Goal: Information Seeking & Learning: Learn about a topic

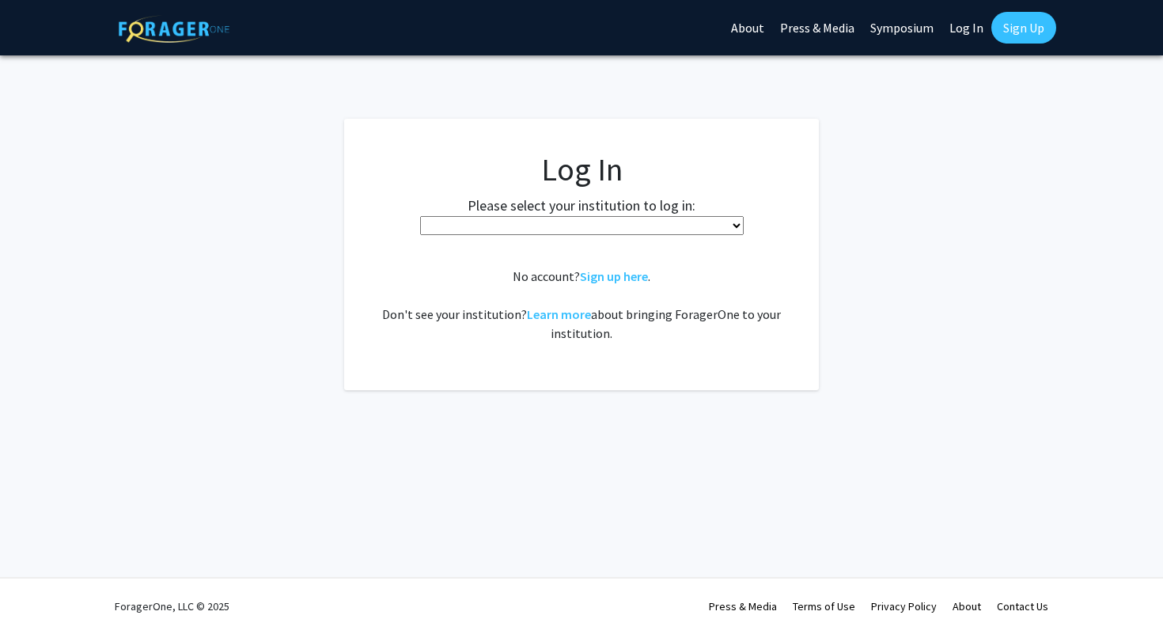
click at [505, 229] on select "Baylor University Brandeis University Christopher Newport University Clark Atla…" at bounding box center [581, 225] width 323 height 19
select select "6"
click at [461, 216] on select "Baylor University Brandeis University Christopher Newport University Clark Atla…" at bounding box center [581, 225] width 323 height 19
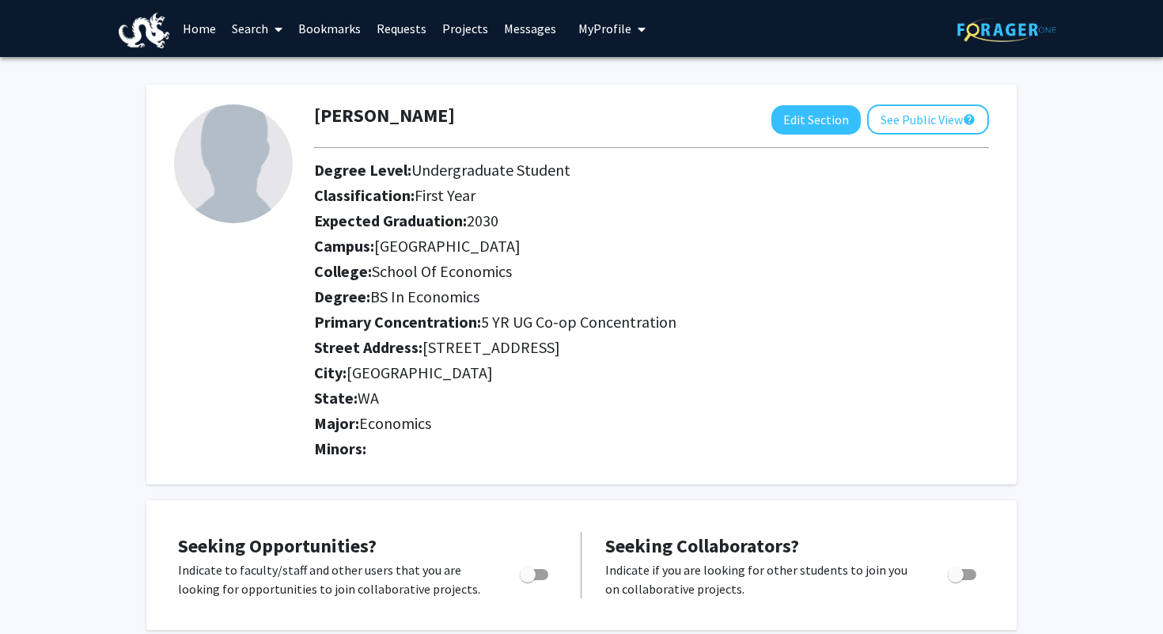
click at [251, 28] on link "Search" at bounding box center [257, 28] width 66 height 55
click at [545, 103] on div "[PERSON_NAME] Edit Section See Public View help Degree Level: Undergraduate Stu…" at bounding box center [581, 284] width 870 height 399
click at [453, 39] on link "Projects" at bounding box center [465, 28] width 62 height 55
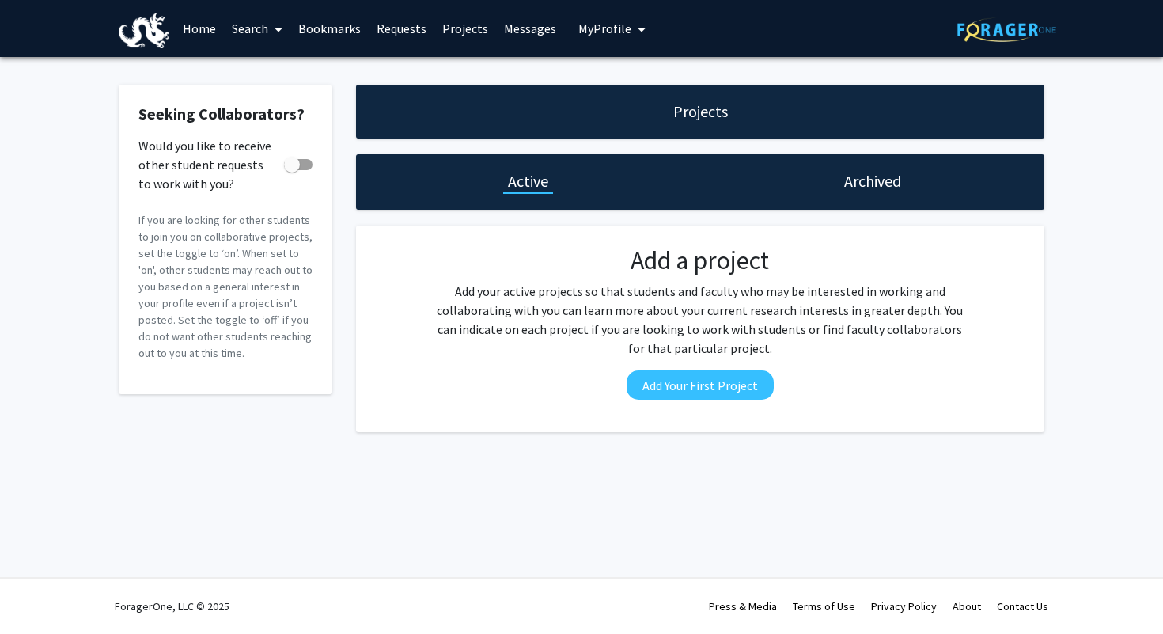
click at [827, 189] on div "Archived" at bounding box center [872, 181] width 344 height 55
click at [579, 34] on span "My Profile" at bounding box center [604, 29] width 53 height 16
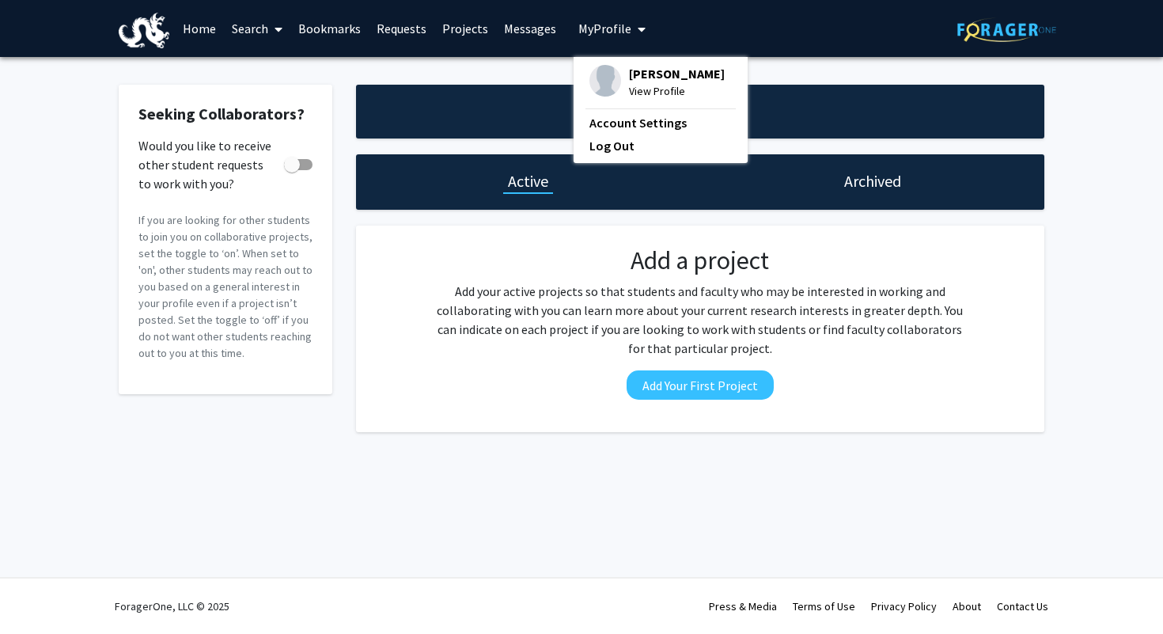
click at [402, 32] on link "Requests" at bounding box center [402, 28] width 66 height 55
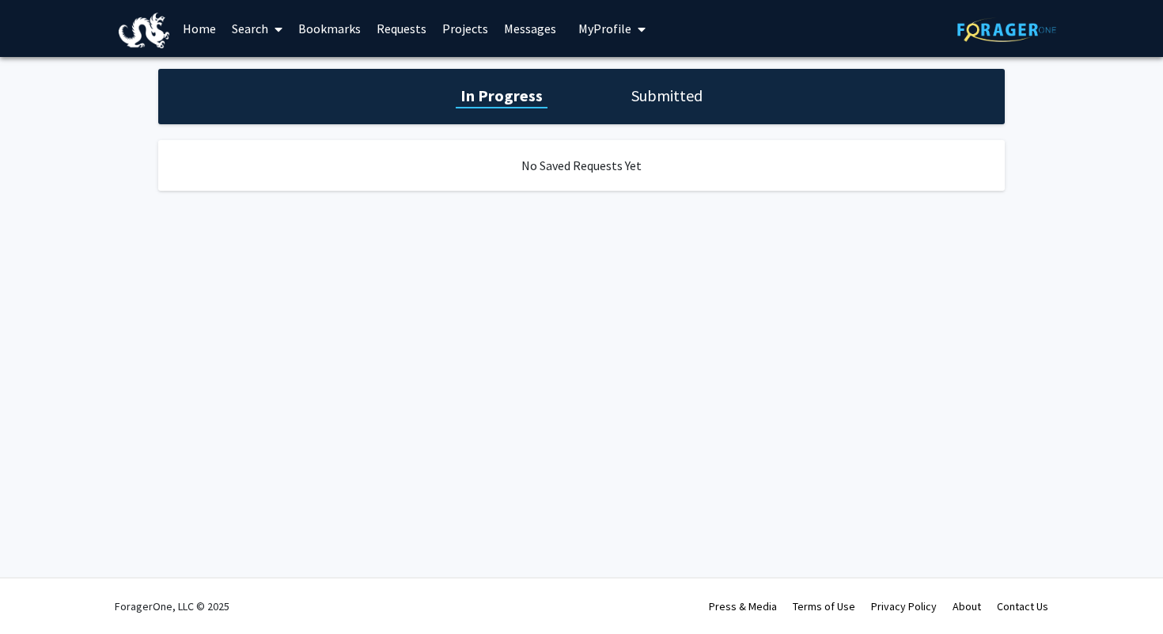
click at [329, 39] on link "Bookmarks" at bounding box center [329, 28] width 78 height 55
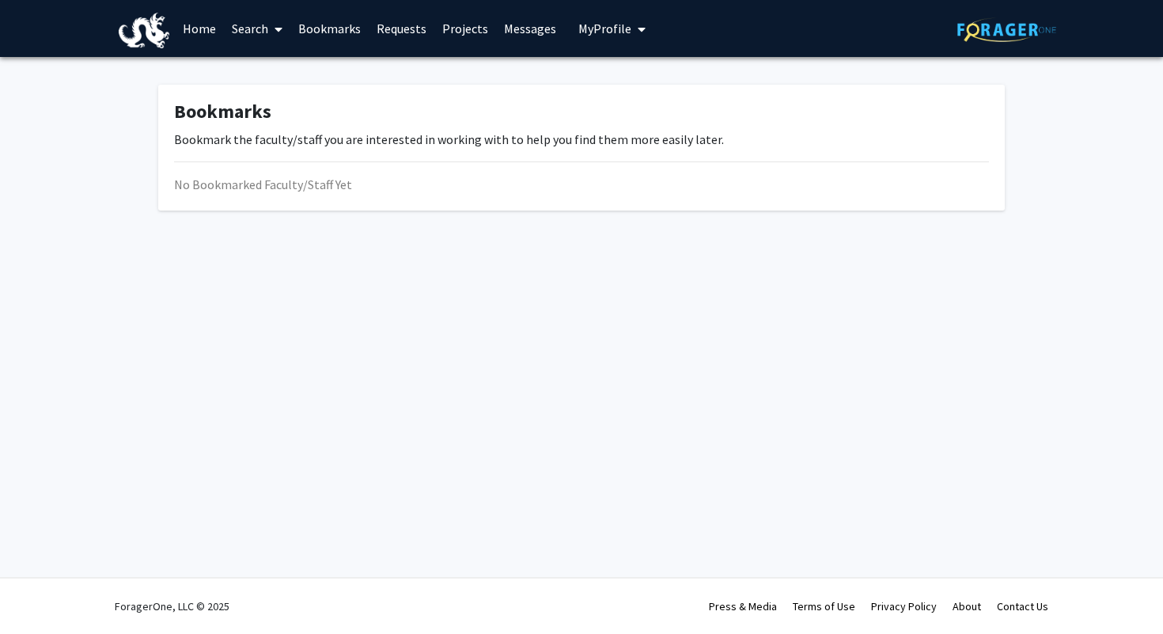
click at [280, 32] on icon at bounding box center [278, 29] width 8 height 13
click at [273, 65] on span "Faculty/Staff" at bounding box center [282, 73] width 116 height 32
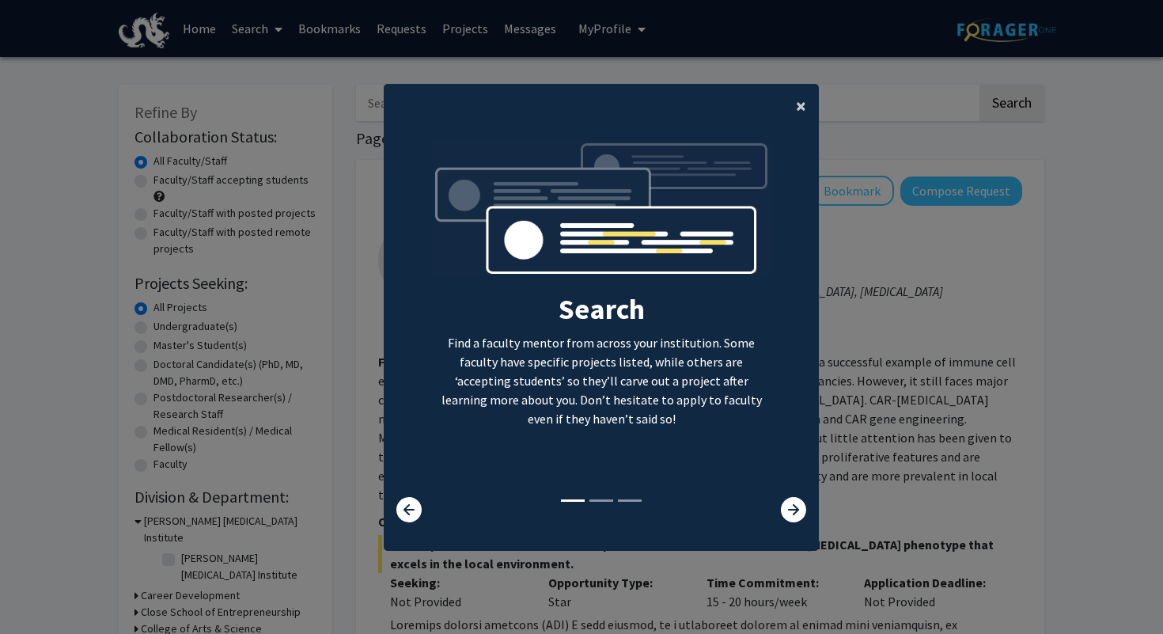
click at [797, 103] on span "×" at bounding box center [801, 105] width 10 height 25
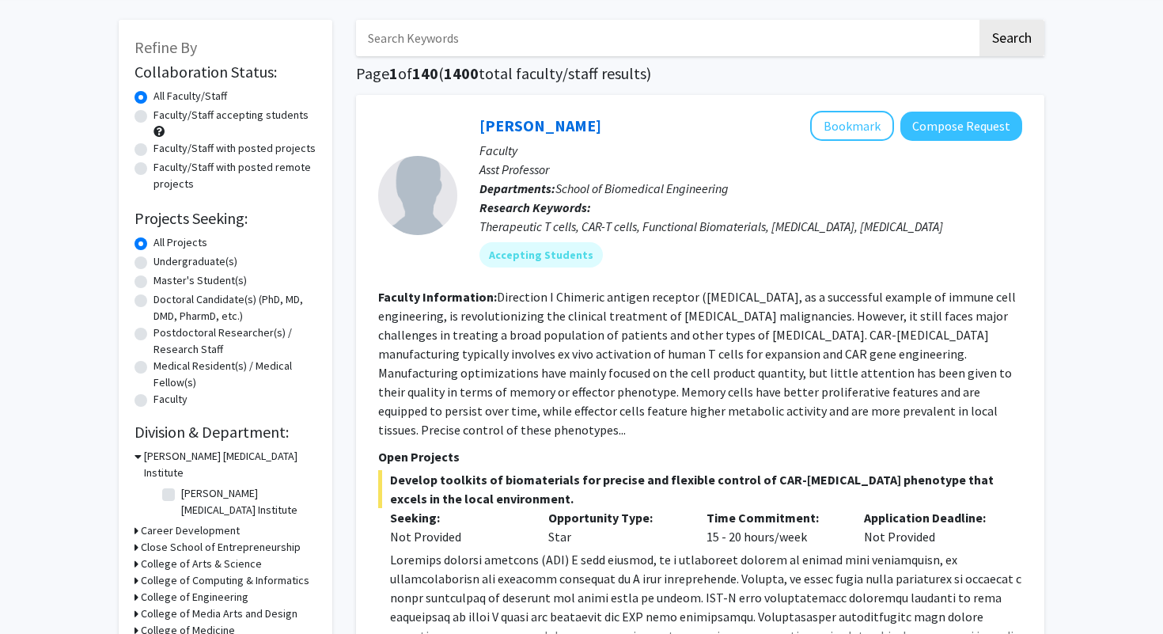
scroll to position [67, 0]
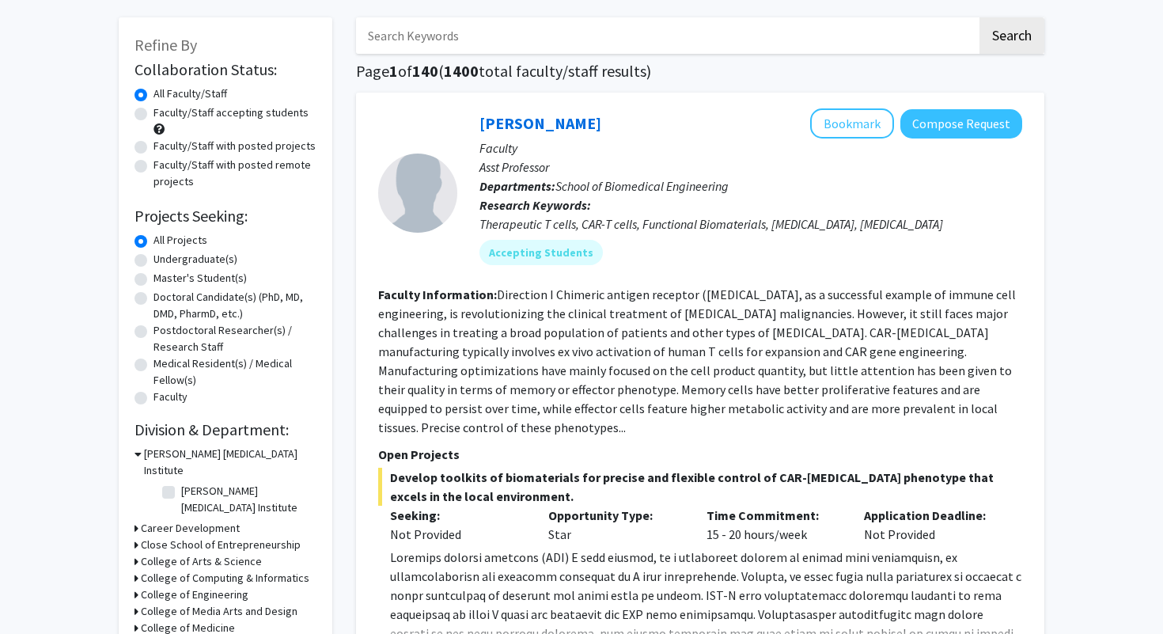
click at [153, 113] on label "Faculty/Staff accepting students" at bounding box center [230, 112] width 155 height 17
click at [153, 113] on input "Faculty/Staff accepting students" at bounding box center [158, 109] width 10 height 10
radio input "true"
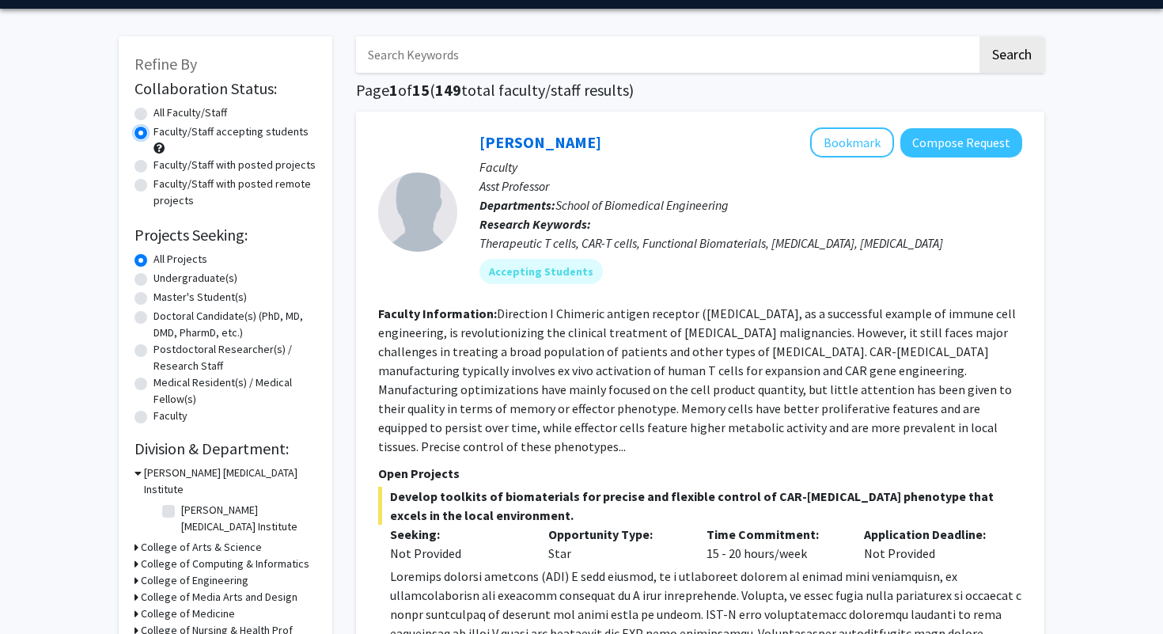
scroll to position [56, 0]
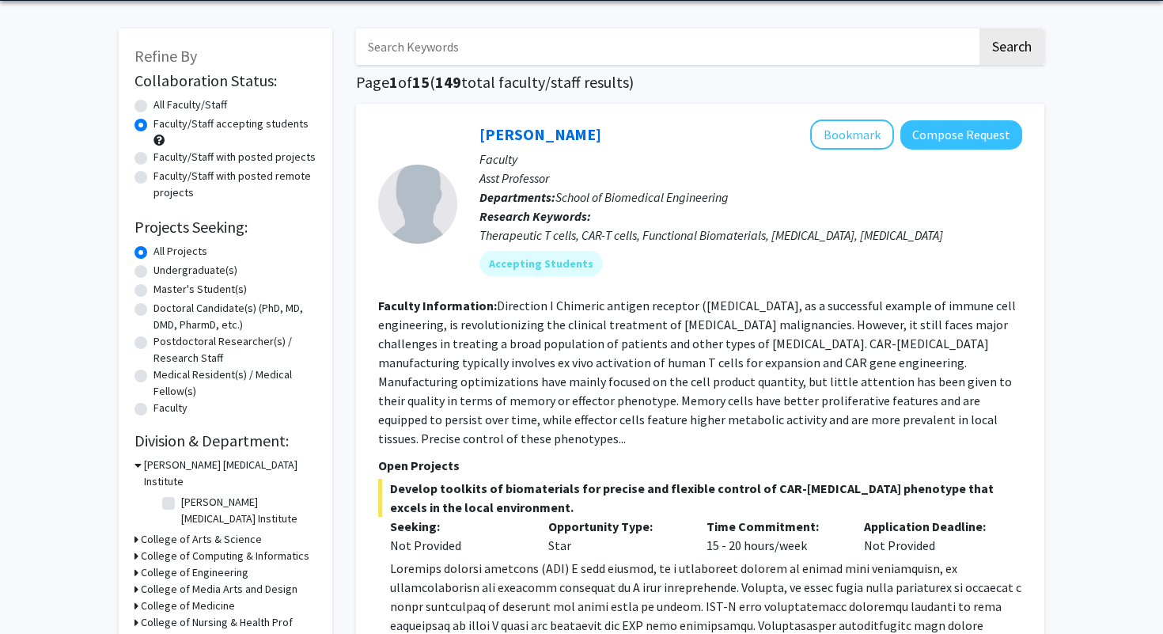
click at [153, 269] on label "Undergraduate(s)" at bounding box center [195, 270] width 84 height 17
click at [153, 269] on input "Undergraduate(s)" at bounding box center [158, 267] width 10 height 10
radio input "true"
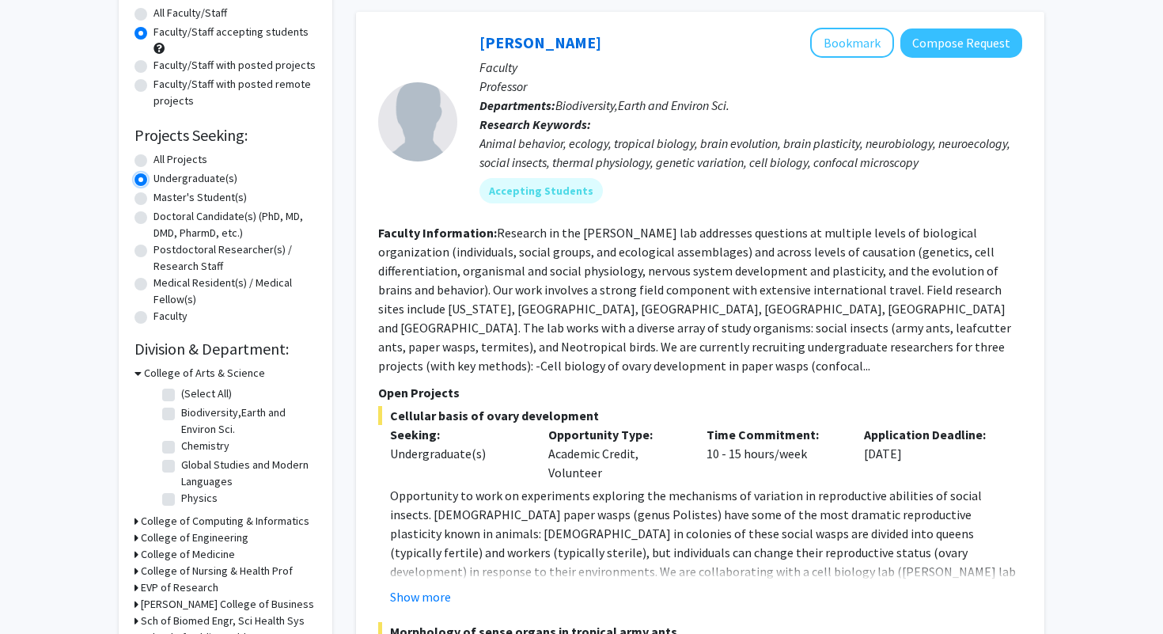
scroll to position [167, 0]
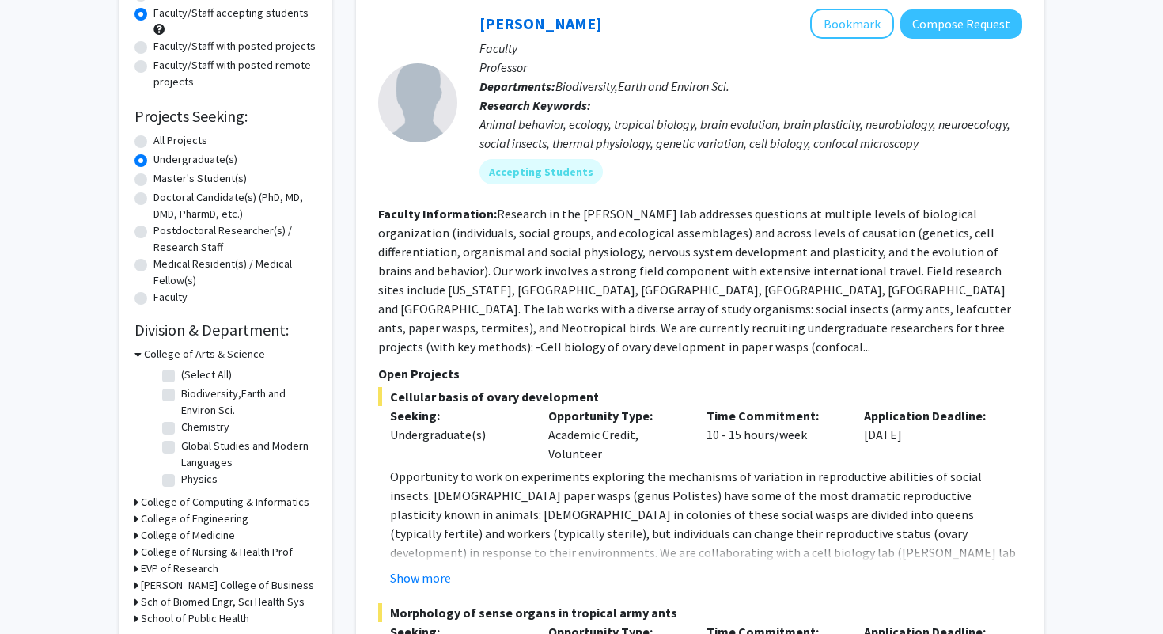
click at [137, 355] on icon at bounding box center [137, 354] width 7 height 17
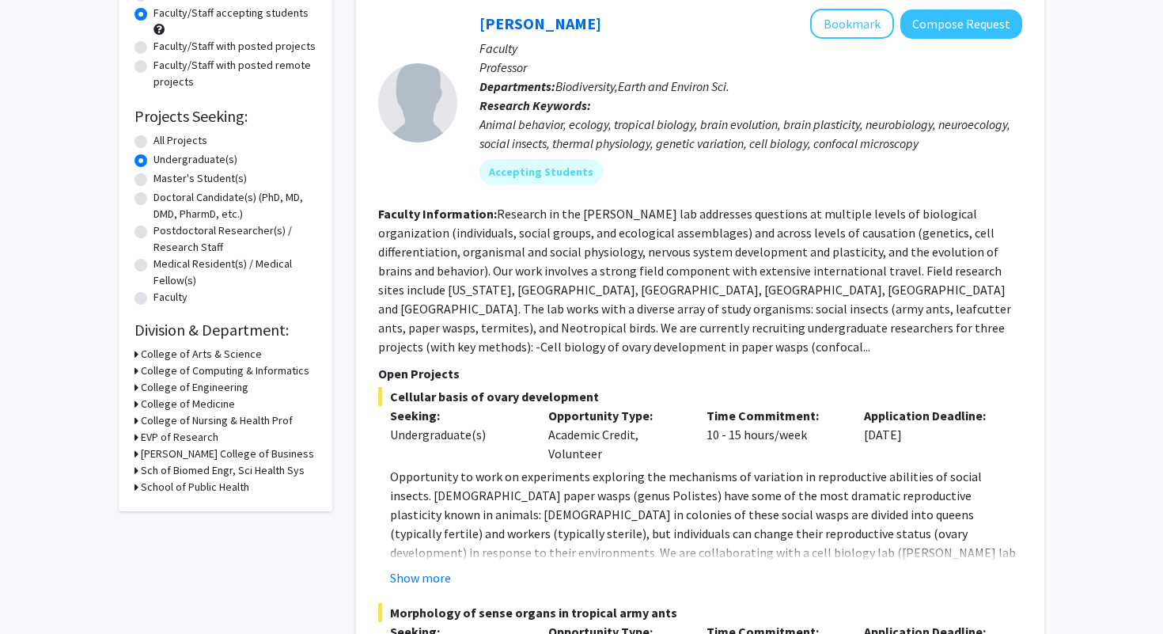
click at [137, 452] on icon at bounding box center [136, 453] width 4 height 17
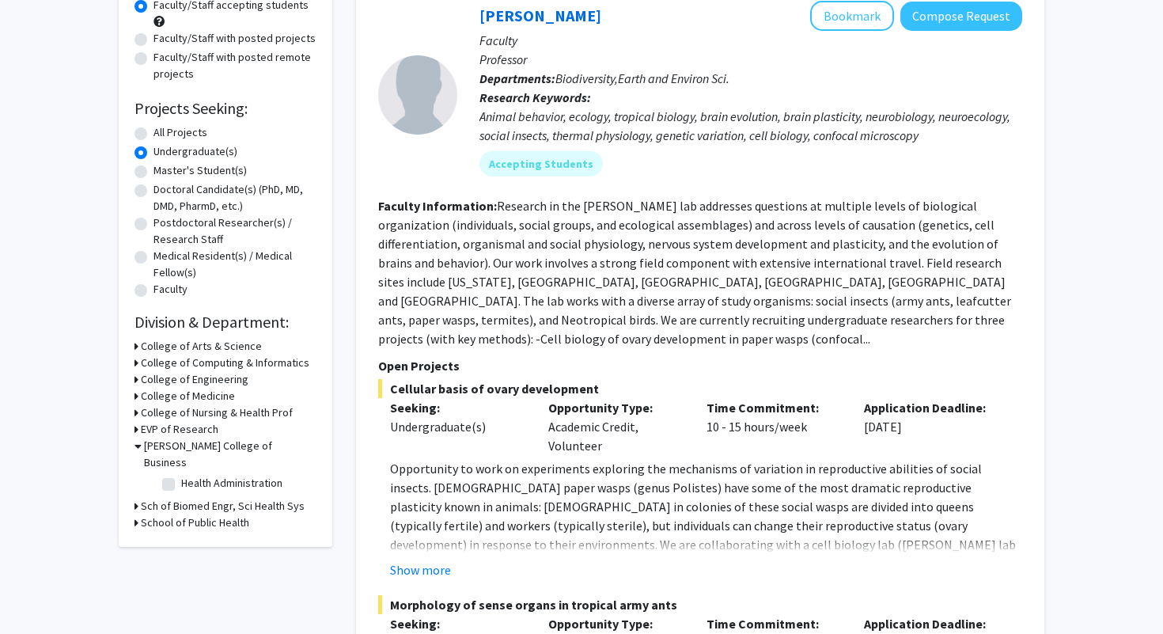
scroll to position [176, 0]
click at [137, 445] on icon at bounding box center [137, 444] width 7 height 17
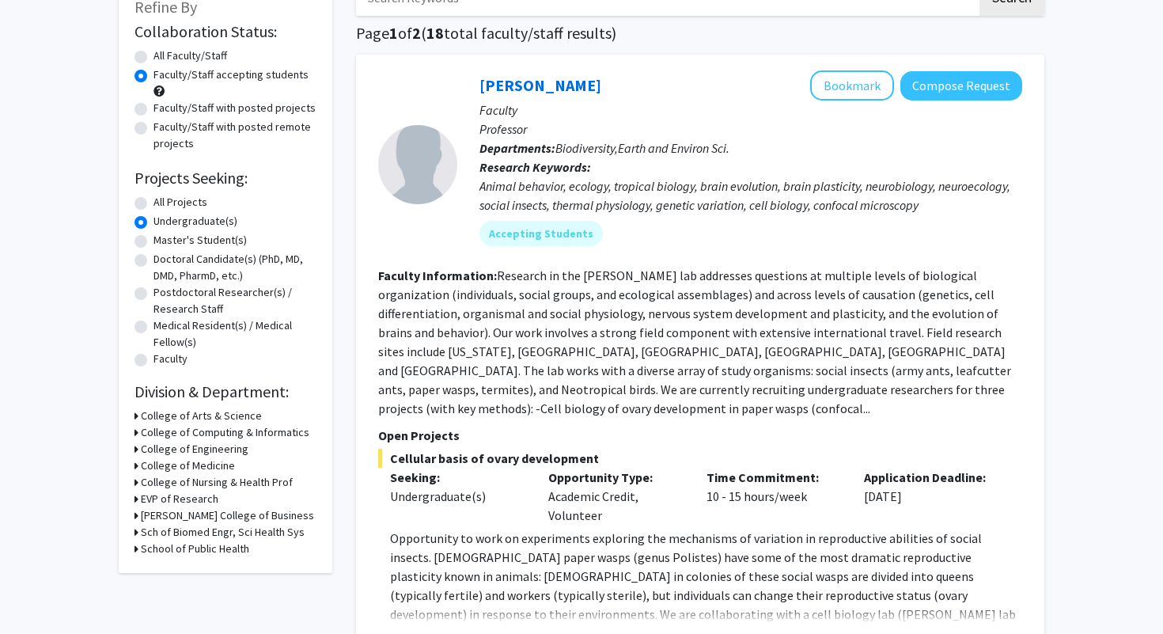
scroll to position [114, 0]
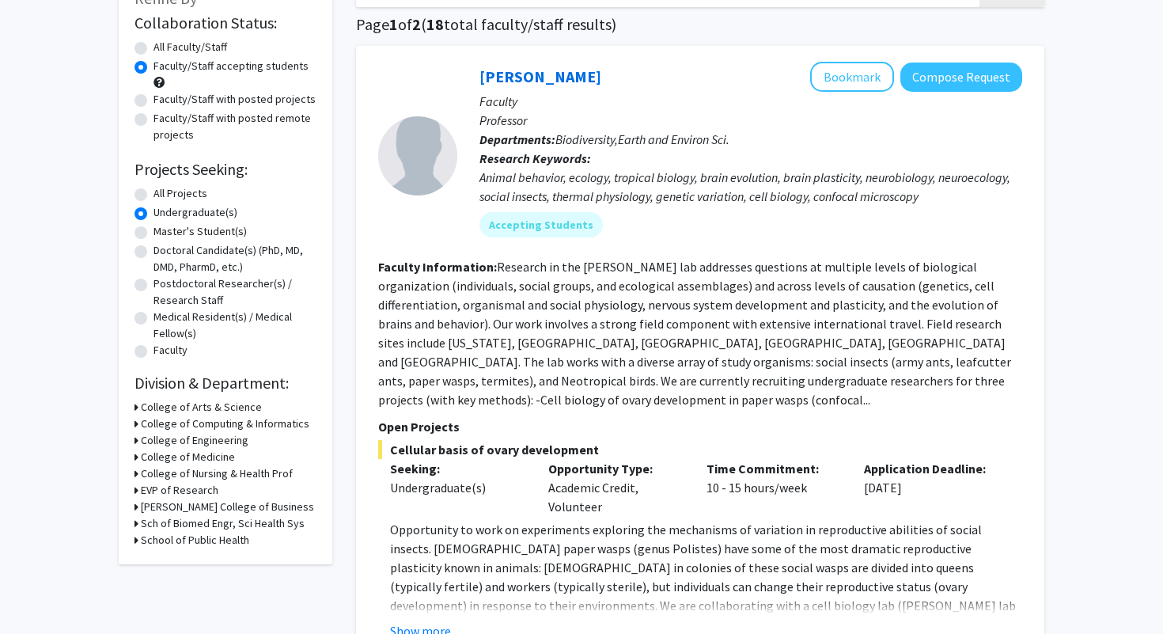
click at [143, 506] on h3 "[PERSON_NAME] College of Business" at bounding box center [227, 506] width 173 height 17
click at [181, 535] on label "Health Administration" at bounding box center [231, 543] width 101 height 17
click at [181, 535] on input "Health Administration" at bounding box center [186, 540] width 10 height 10
checkbox input "true"
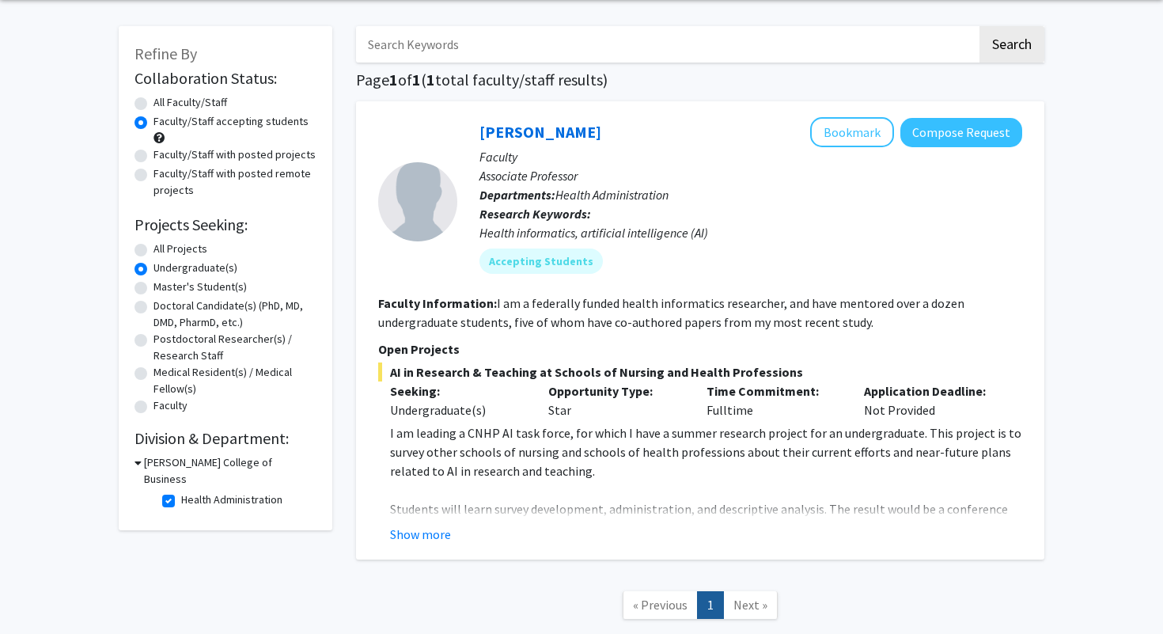
scroll to position [59, 0]
click at [398, 532] on button "Show more" at bounding box center [420, 533] width 61 height 19
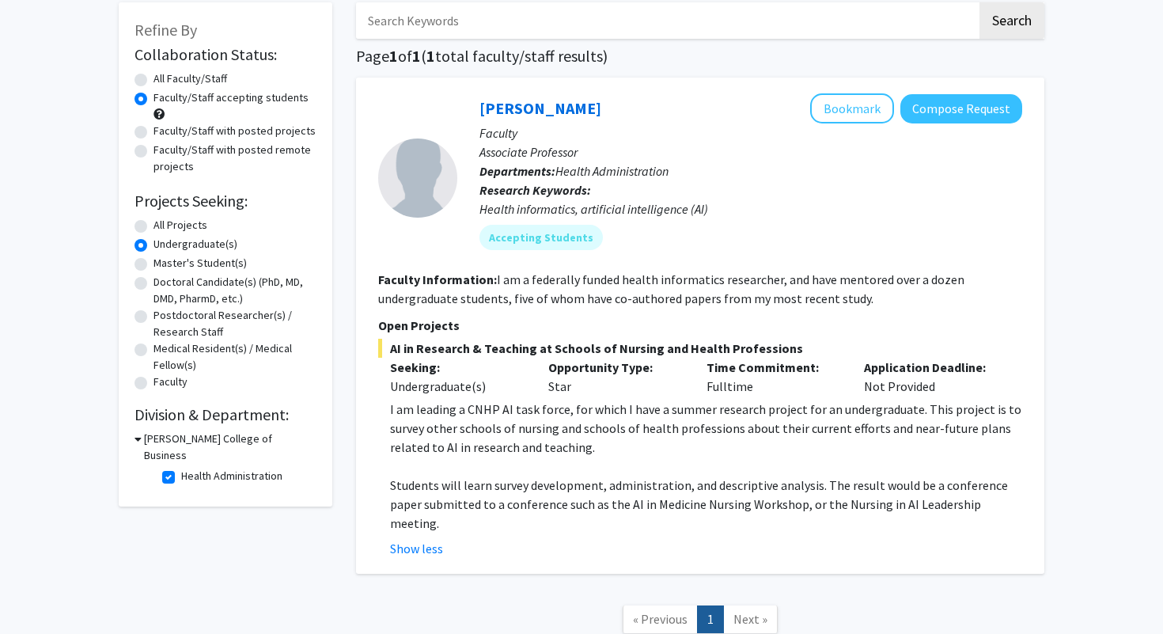
scroll to position [84, 0]
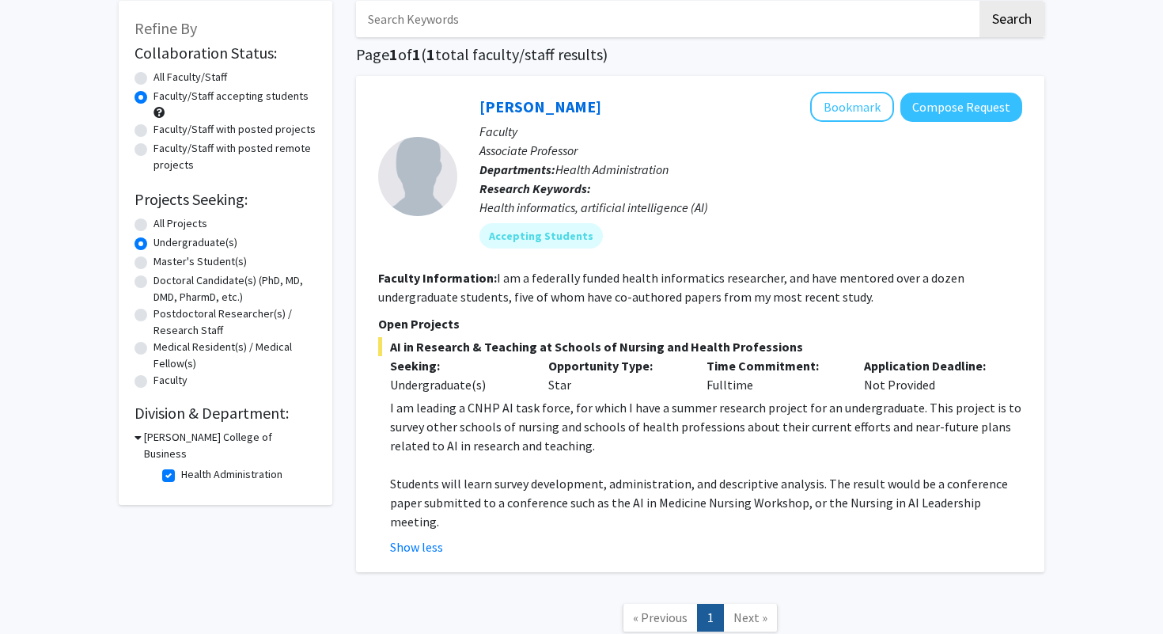
click at [181, 466] on label "Health Administration" at bounding box center [231, 474] width 101 height 17
click at [181, 466] on input "Health Administration" at bounding box center [186, 471] width 10 height 10
checkbox input "false"
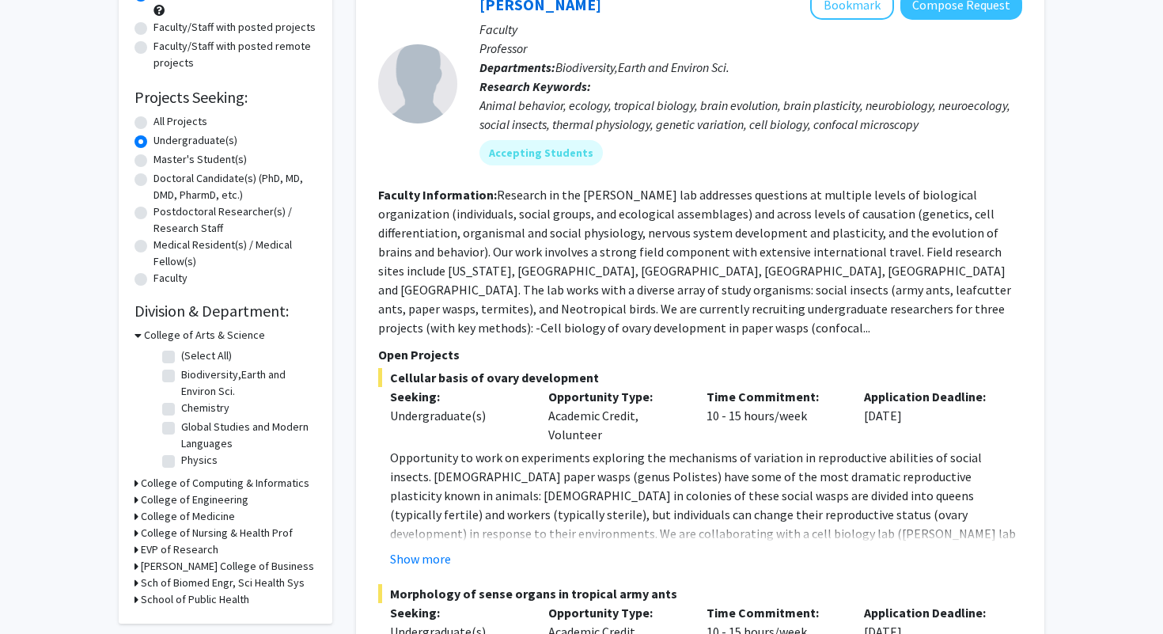
scroll to position [196, 0]
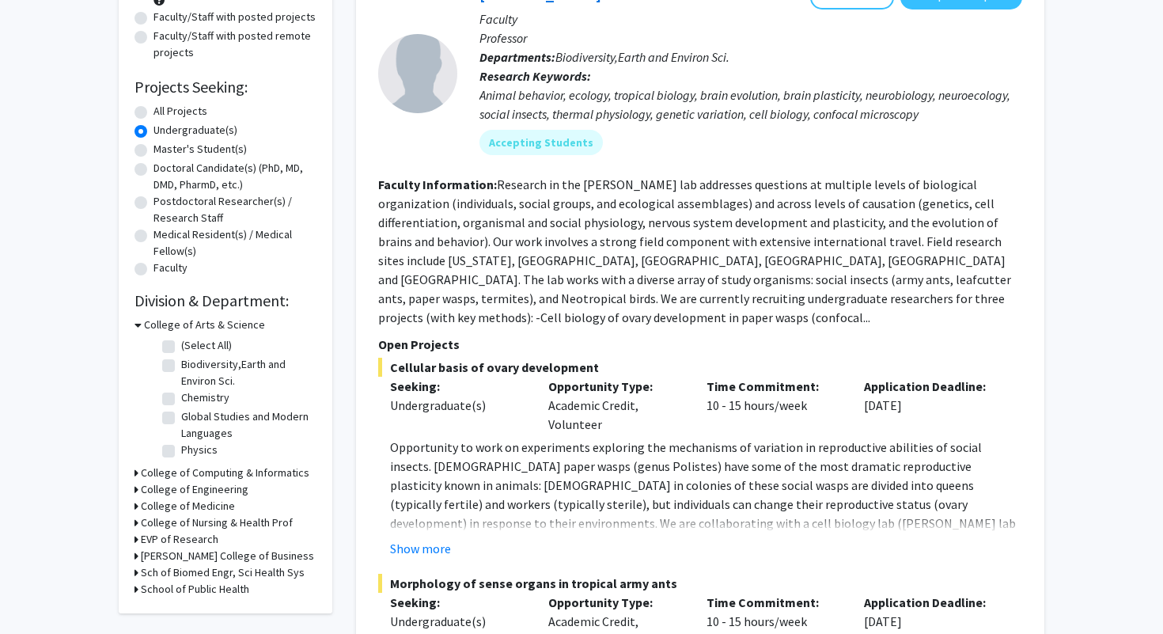
click at [134, 319] on div "Refine By Collaboration Status: Collaboration Status All Faculty/Staff Collabor…" at bounding box center [226, 250] width 214 height 724
click at [135, 317] on icon at bounding box center [137, 324] width 7 height 17
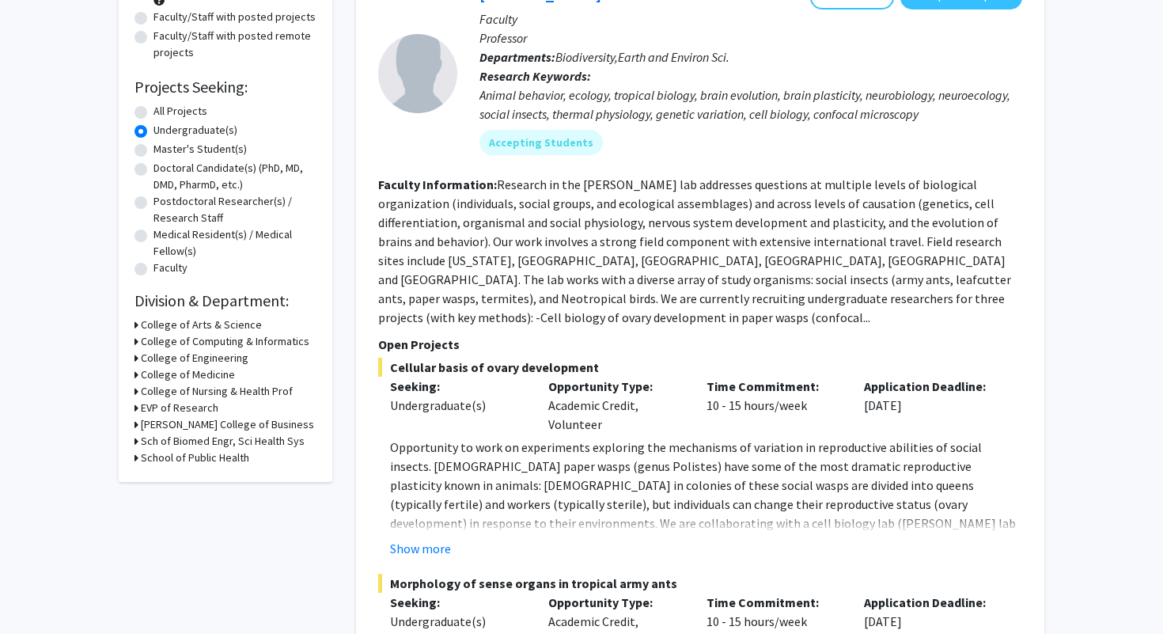
click at [135, 420] on icon at bounding box center [136, 424] width 4 height 17
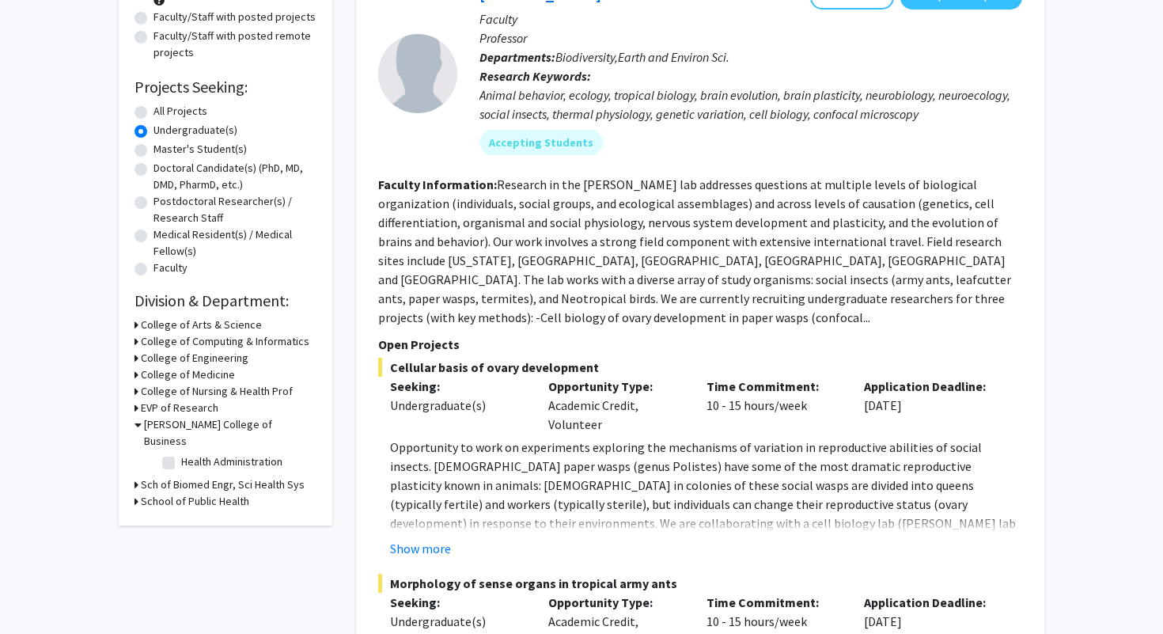
click at [181, 453] on label "Health Administration" at bounding box center [231, 461] width 101 height 17
click at [181, 453] on input "Health Administration" at bounding box center [186, 458] width 10 height 10
checkbox input "true"
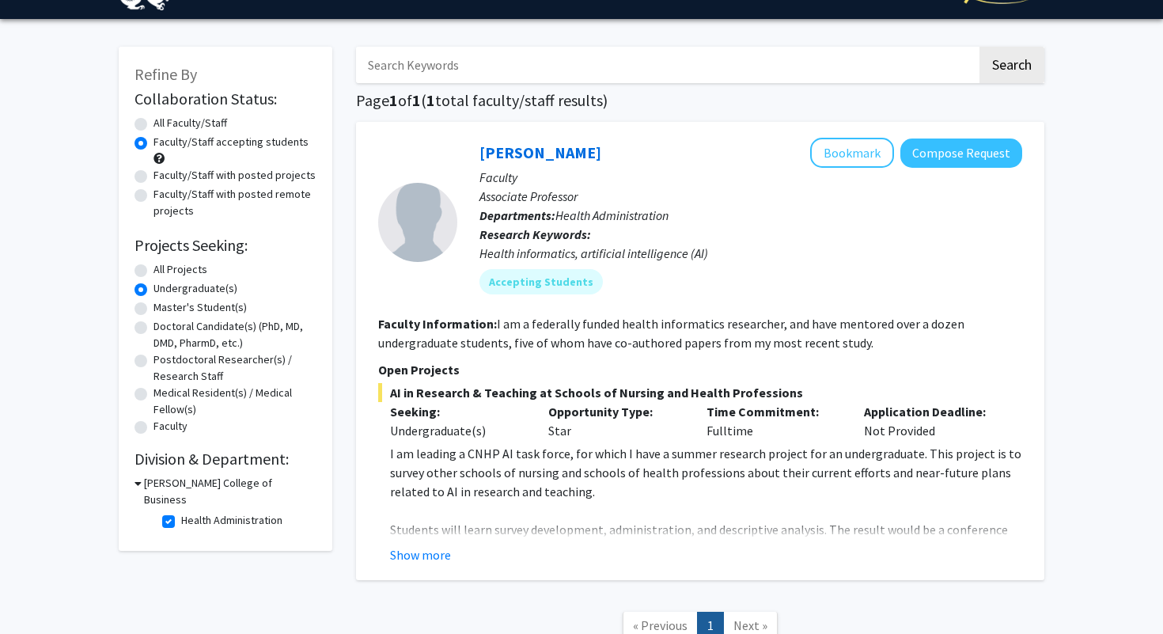
scroll to position [52, 0]
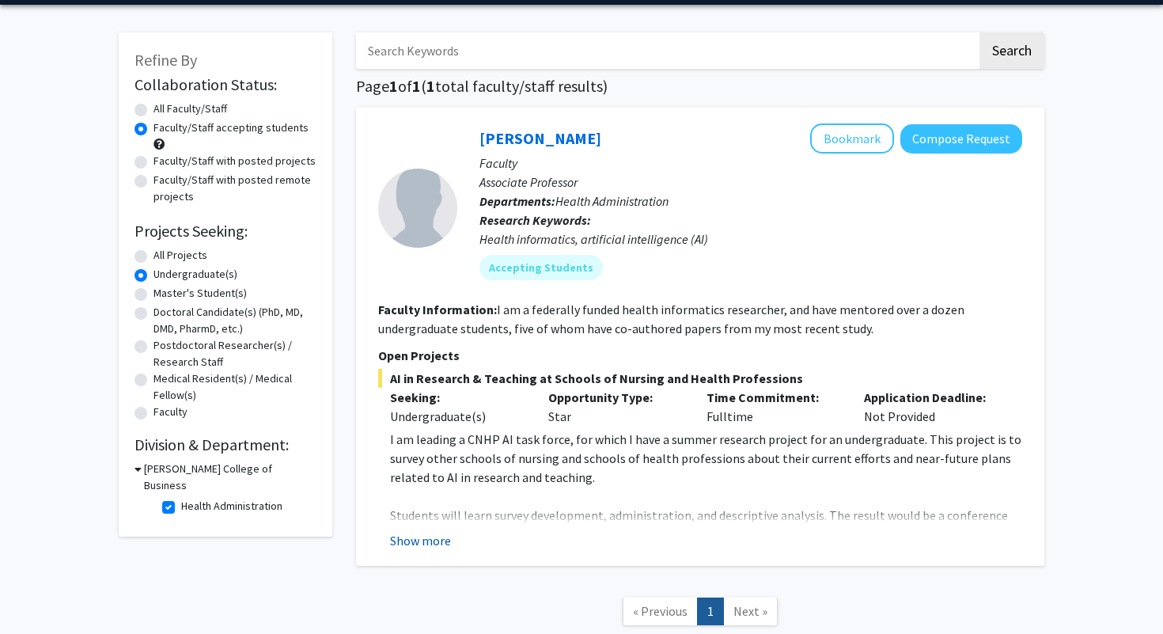
click at [420, 539] on button "Show more" at bounding box center [420, 540] width 61 height 19
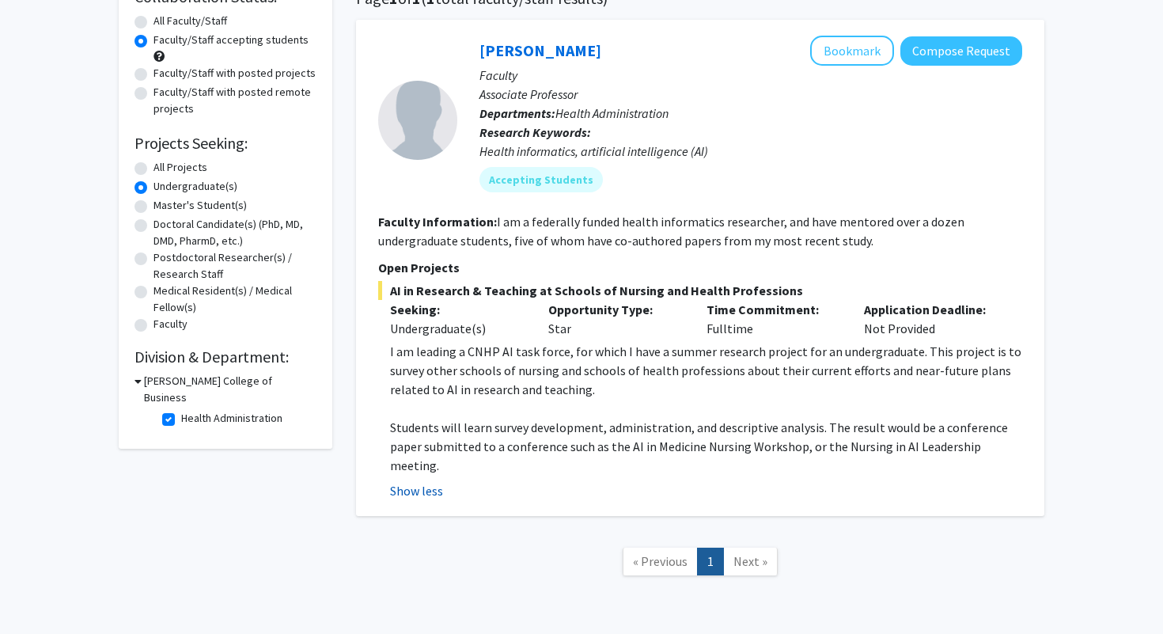
scroll to position [145, 0]
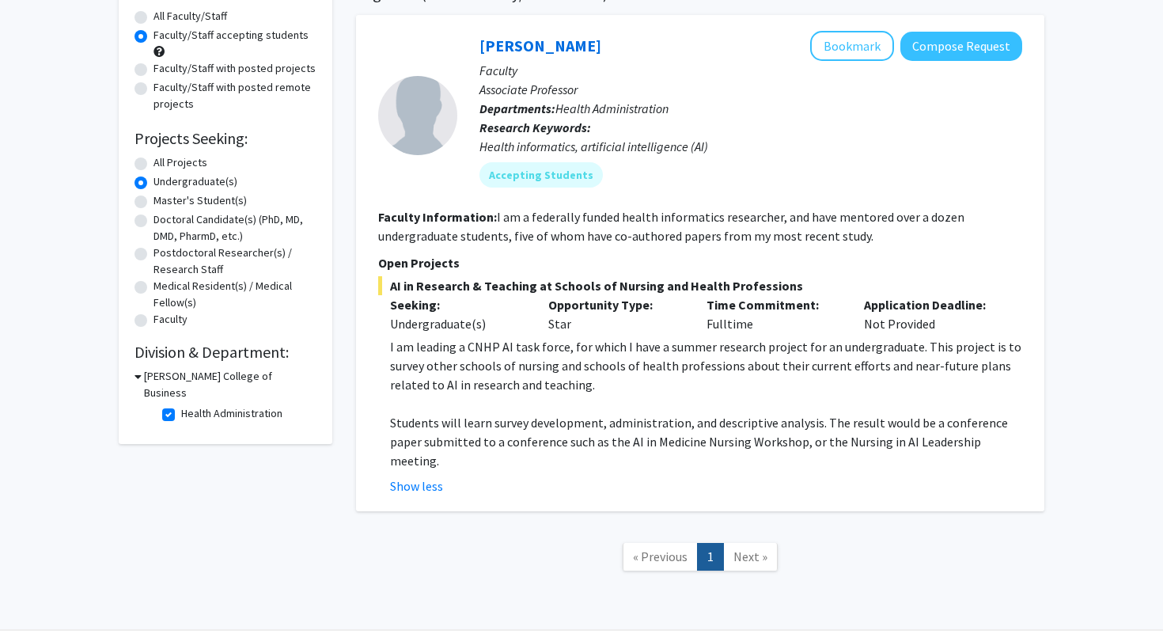
click at [181, 405] on label "Health Administration" at bounding box center [231, 413] width 101 height 17
click at [181, 405] on input "Health Administration" at bounding box center [186, 410] width 10 height 10
checkbox input "false"
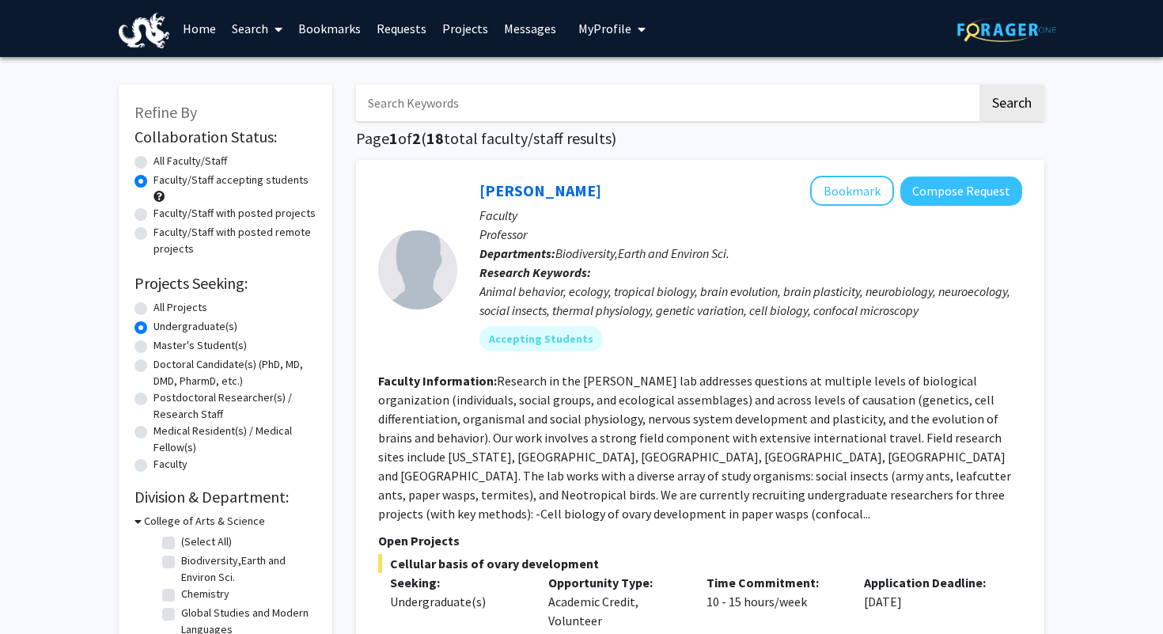
click at [142, 519] on div "College of Arts & Science" at bounding box center [225, 520] width 182 height 17
click at [486, 136] on h1 "Page 1 of 2 ( 18 total faculty/staff results)" at bounding box center [700, 138] width 688 height 19
click at [520, 135] on h1 "Page 1 of 2 ( 18 total faculty/staff results)" at bounding box center [700, 138] width 688 height 19
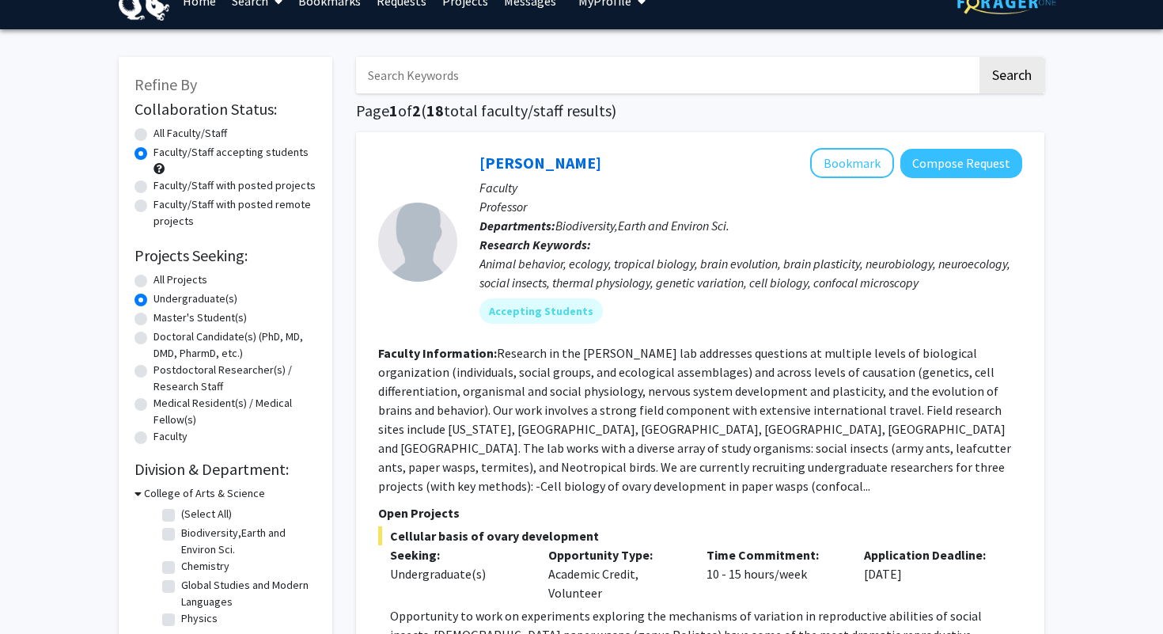
scroll to position [249, 0]
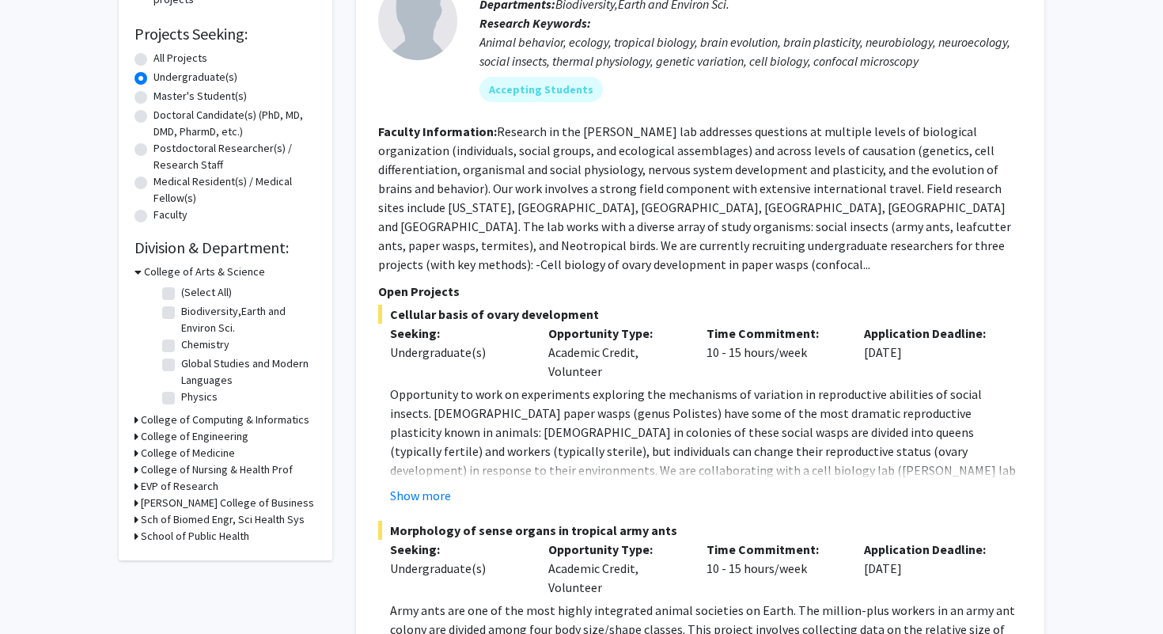
click at [147, 270] on h3 "College of Arts & Science" at bounding box center [204, 271] width 121 height 17
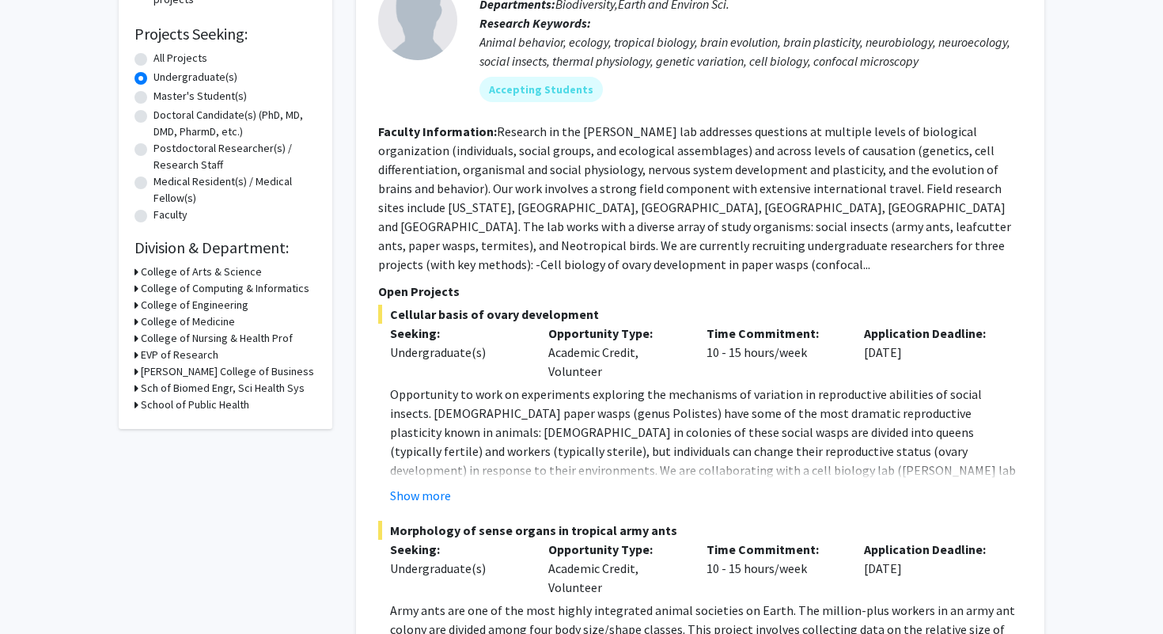
click at [138, 290] on icon at bounding box center [136, 288] width 4 height 17
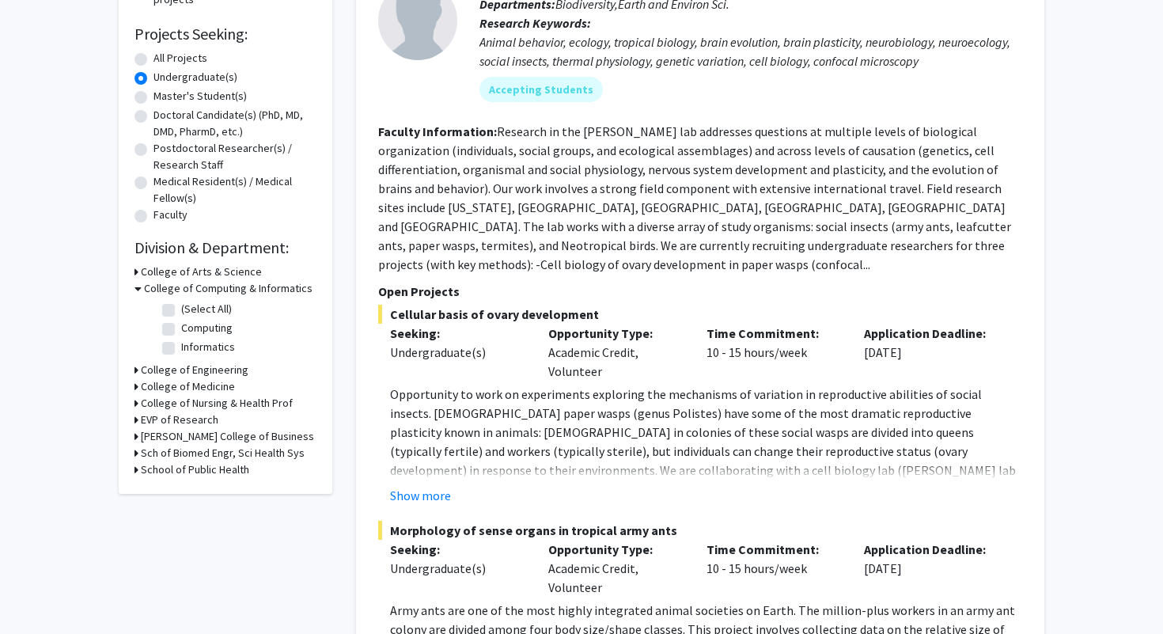
click at [138, 290] on icon at bounding box center [137, 288] width 7 height 17
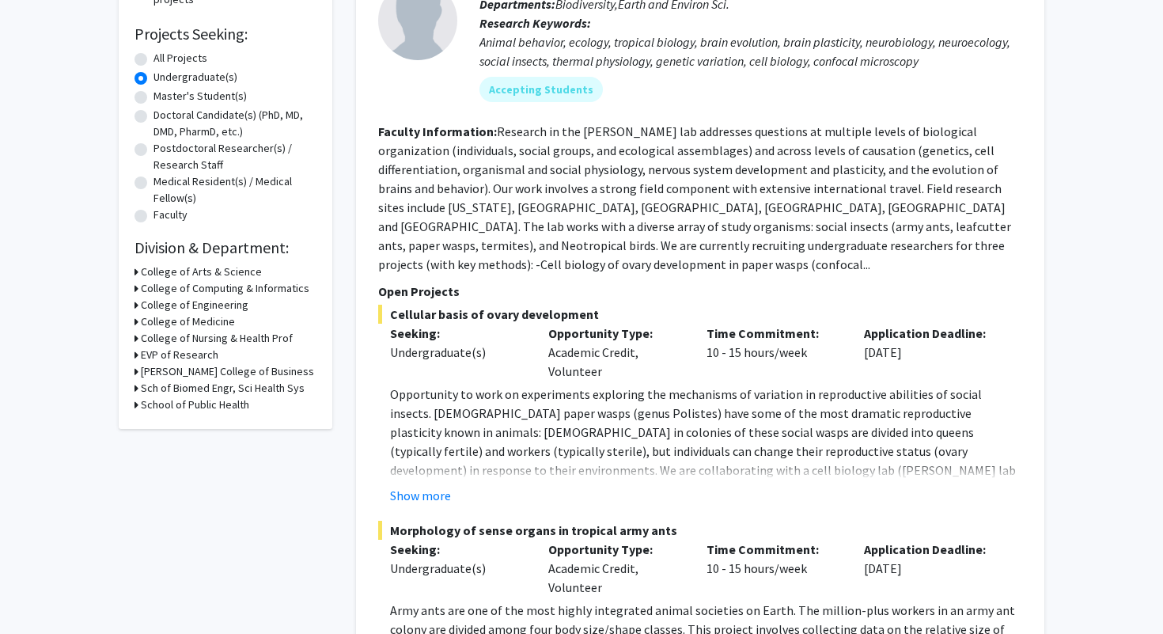
click at [139, 301] on div "College of Engineering" at bounding box center [225, 305] width 182 height 17
click at [139, 304] on div "College of Engineering" at bounding box center [225, 305] width 182 height 17
click at [127, 304] on div "Refine By Collaboration Status: Collaboration Status All Faculty/Staff Collabor…" at bounding box center [226, 131] width 214 height 593
click at [138, 294] on div "College of Computing & Informatics" at bounding box center [225, 288] width 182 height 17
click at [138, 292] on icon at bounding box center [136, 288] width 4 height 17
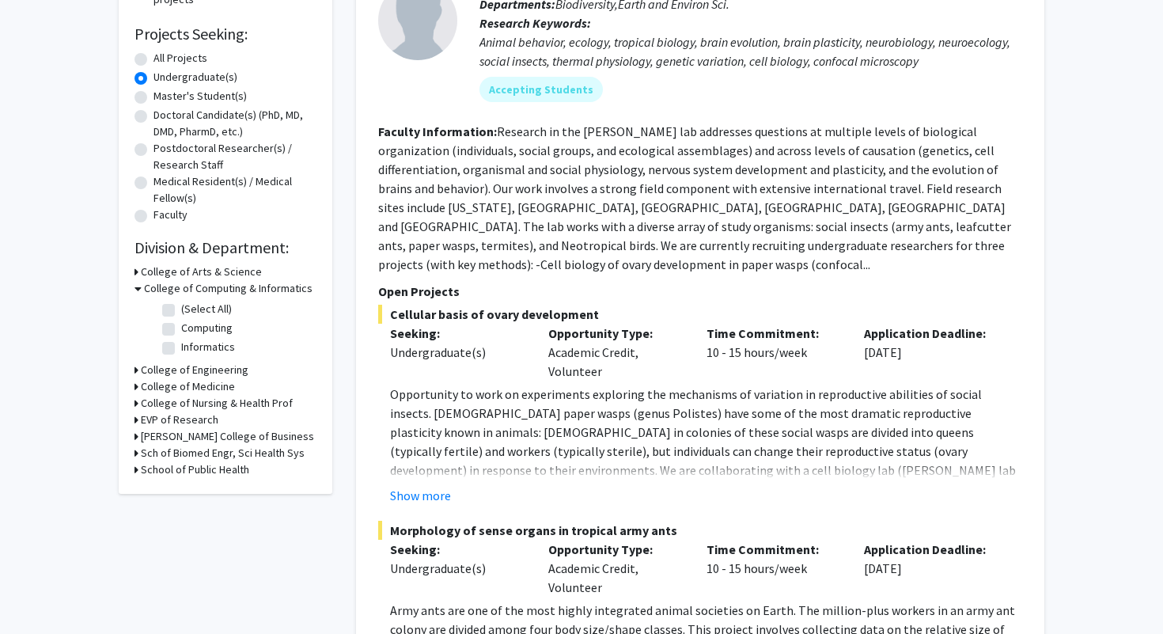
click at [181, 306] on label "(Select All)" at bounding box center [206, 309] width 51 height 17
click at [181, 306] on input "(Select All)" at bounding box center [186, 306] width 10 height 10
checkbox input "true"
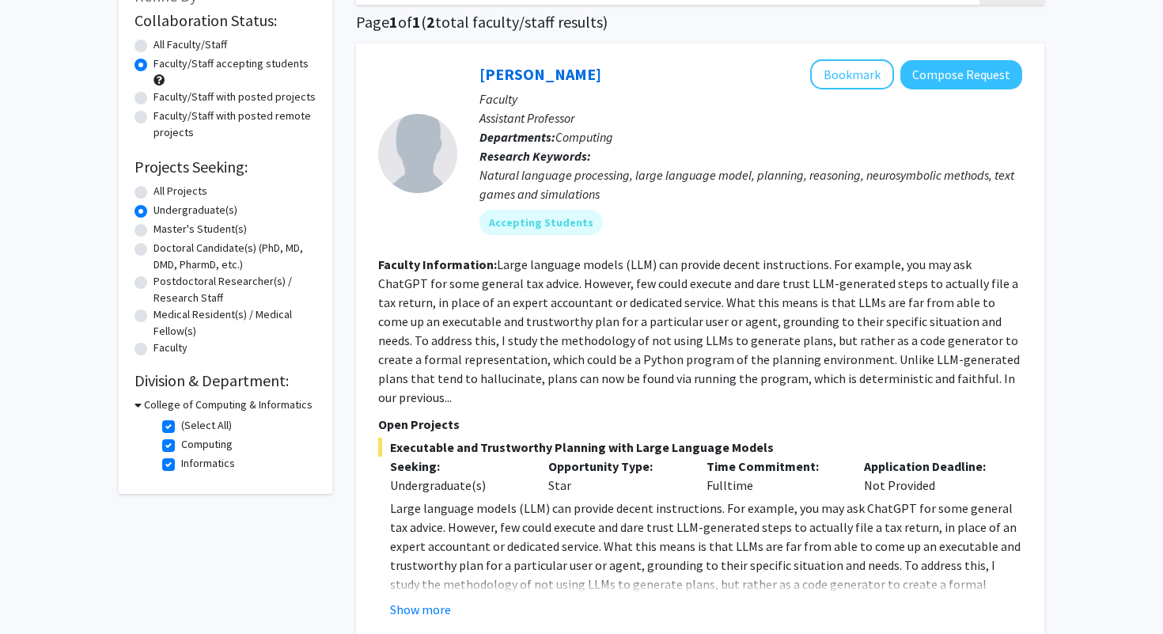
scroll to position [127, 0]
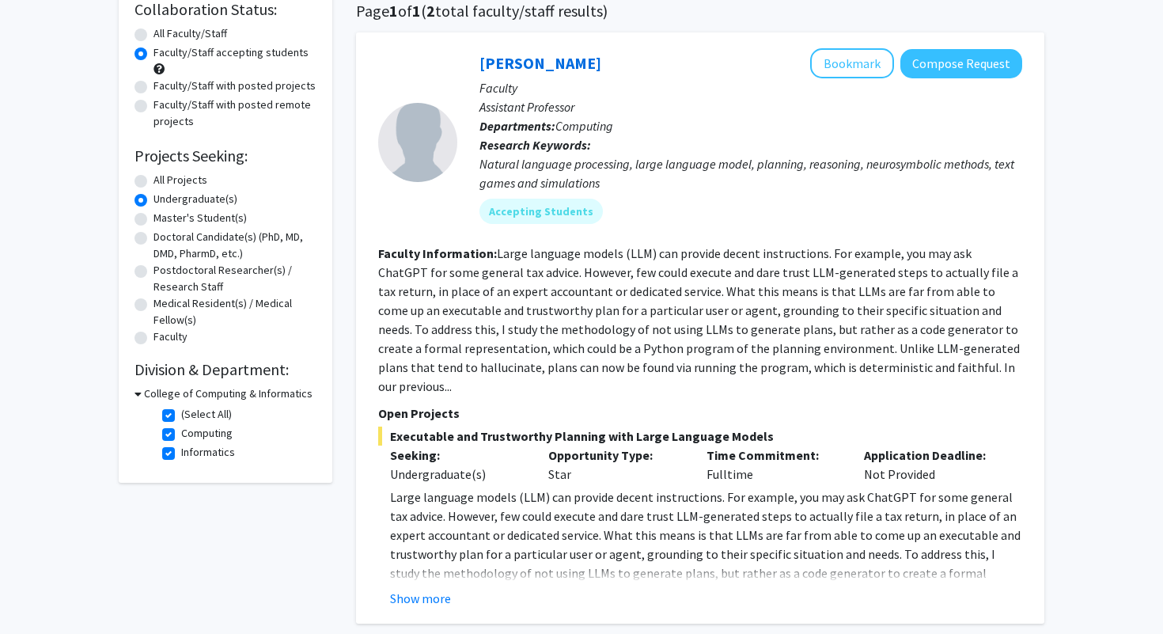
click at [181, 414] on label "(Select All)" at bounding box center [206, 414] width 51 height 17
click at [181, 414] on input "(Select All)" at bounding box center [186, 411] width 10 height 10
checkbox input "false"
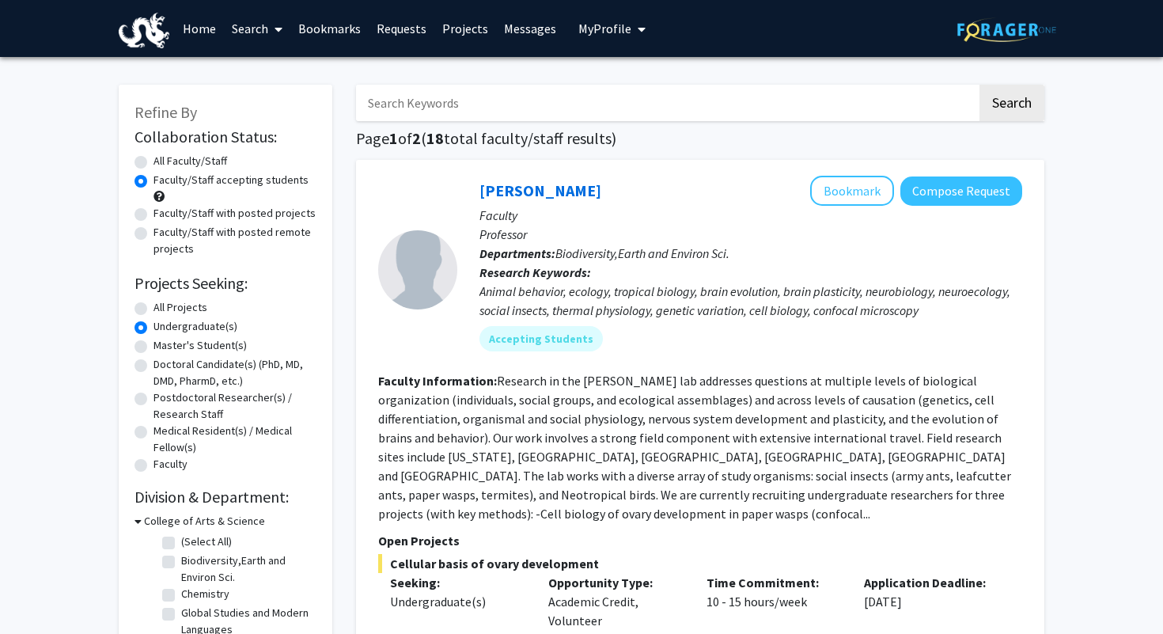
click at [142, 516] on div "College of Arts & Science" at bounding box center [225, 520] width 182 height 17
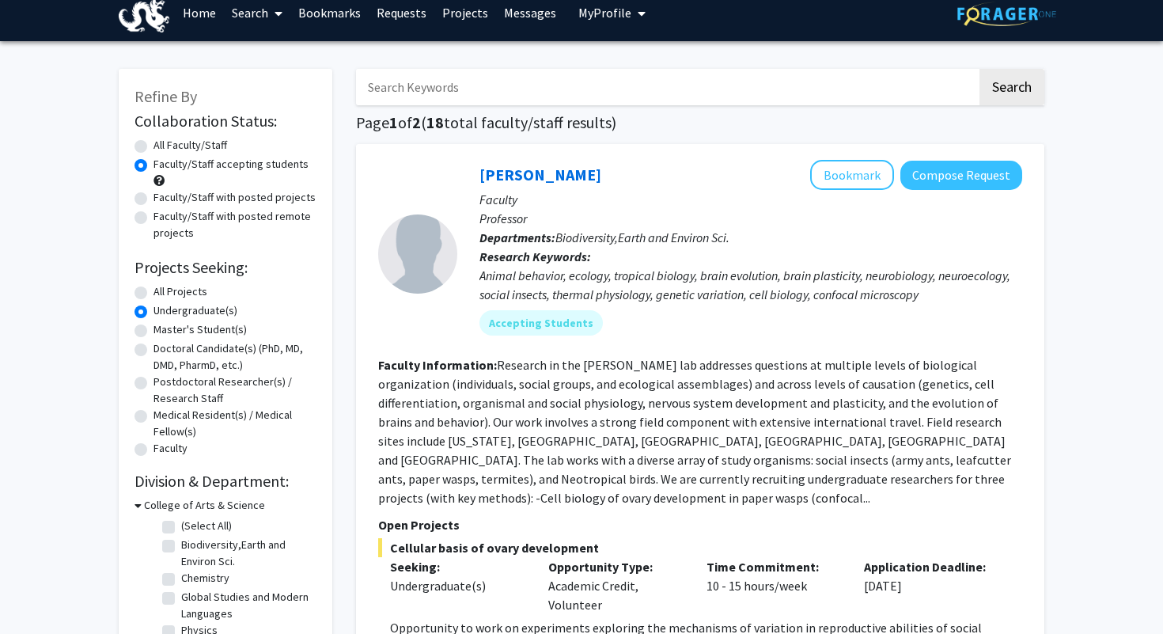
scroll to position [17, 0]
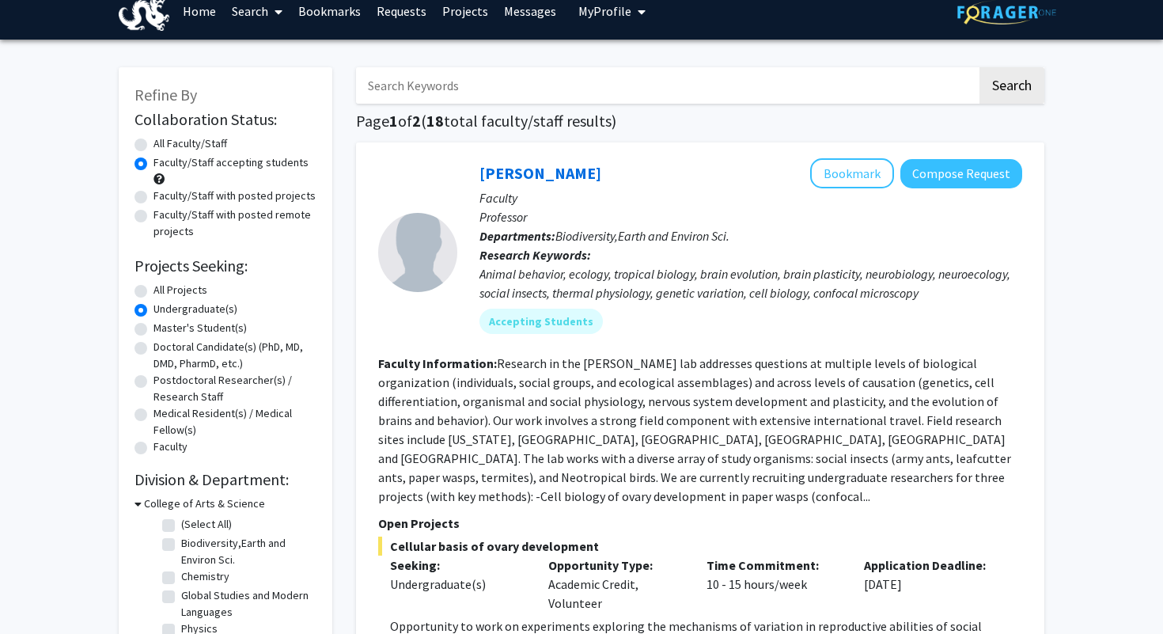
click at [138, 505] on icon at bounding box center [137, 503] width 7 height 17
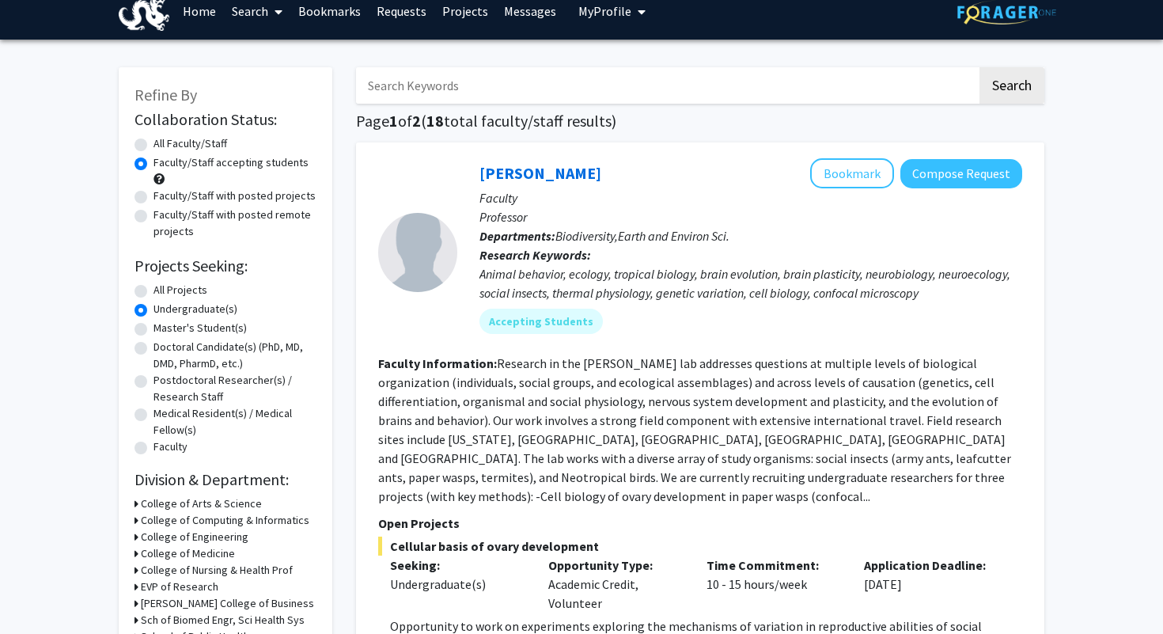
click at [141, 526] on h3 "College of Computing & Informatics" at bounding box center [225, 520] width 168 height 17
click at [140, 525] on icon at bounding box center [137, 520] width 7 height 17
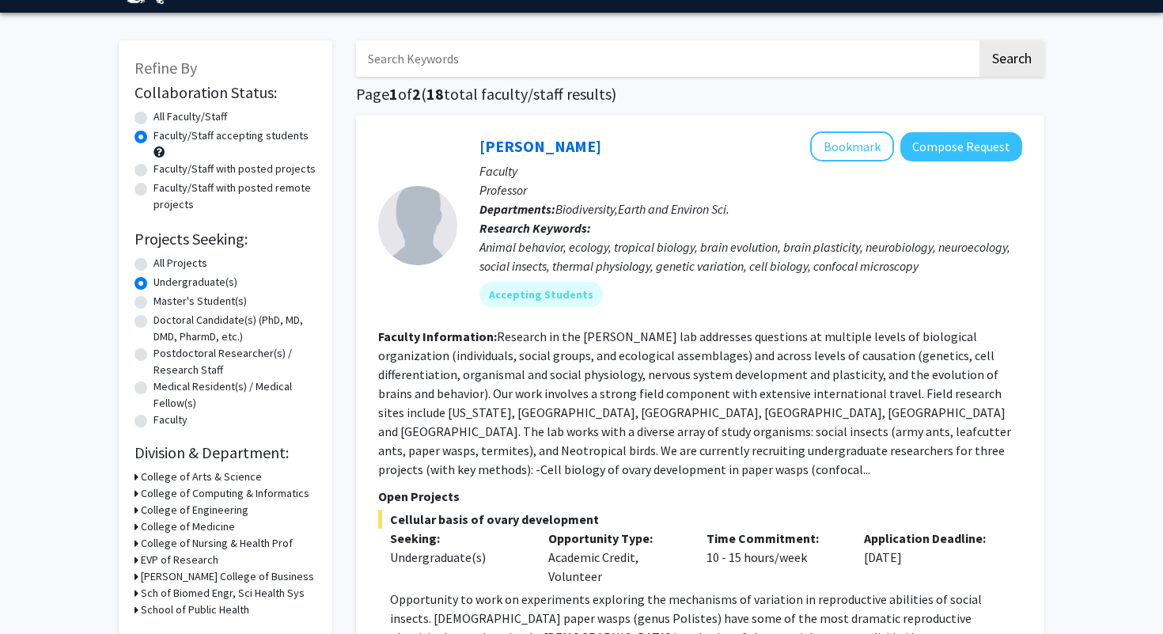
scroll to position [77, 0]
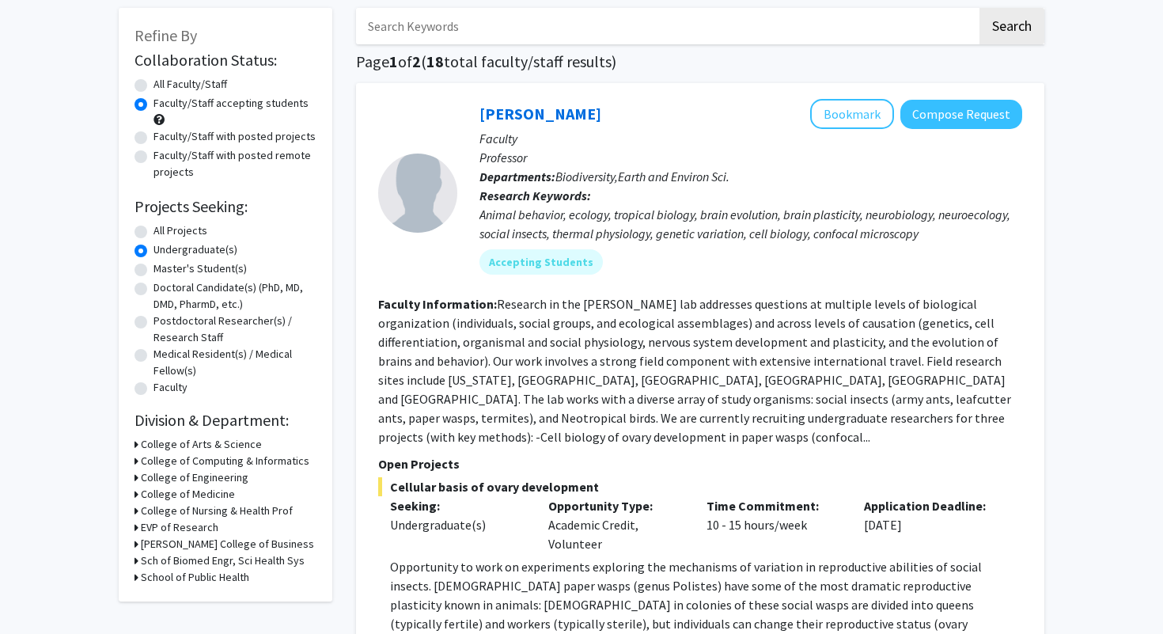
click at [140, 497] on div "College of Medicine" at bounding box center [225, 494] width 182 height 17
click at [143, 493] on h3 "College of Medicine" at bounding box center [188, 494] width 94 height 17
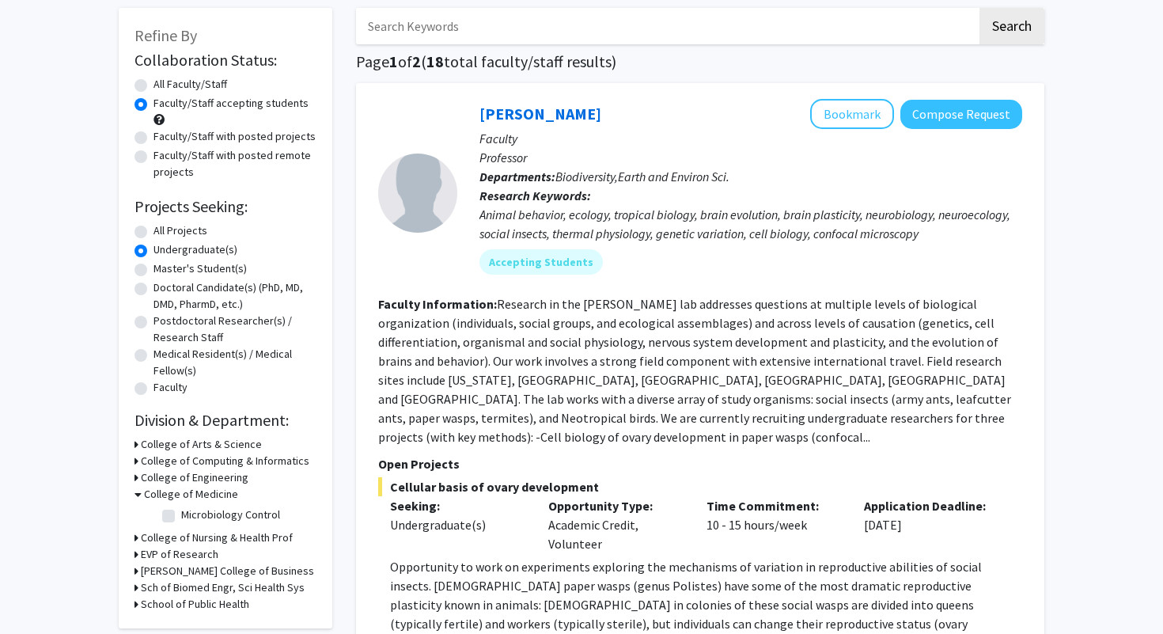
click at [144, 493] on h3 "College of Medicine" at bounding box center [191, 494] width 94 height 17
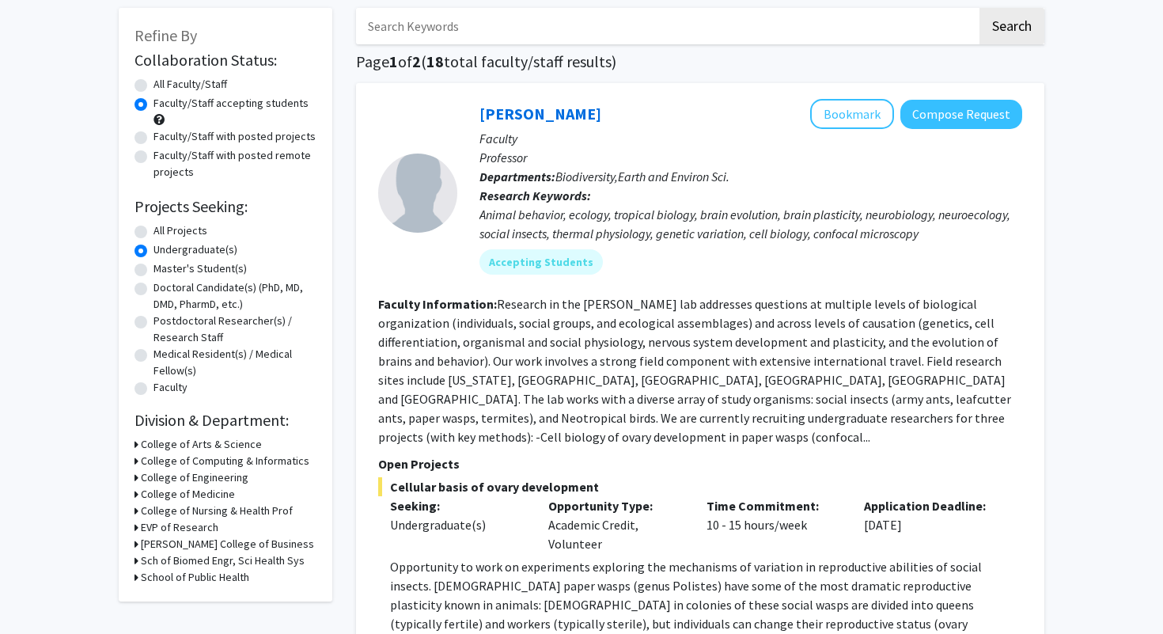
click at [143, 493] on h3 "College of Medicine" at bounding box center [188, 494] width 94 height 17
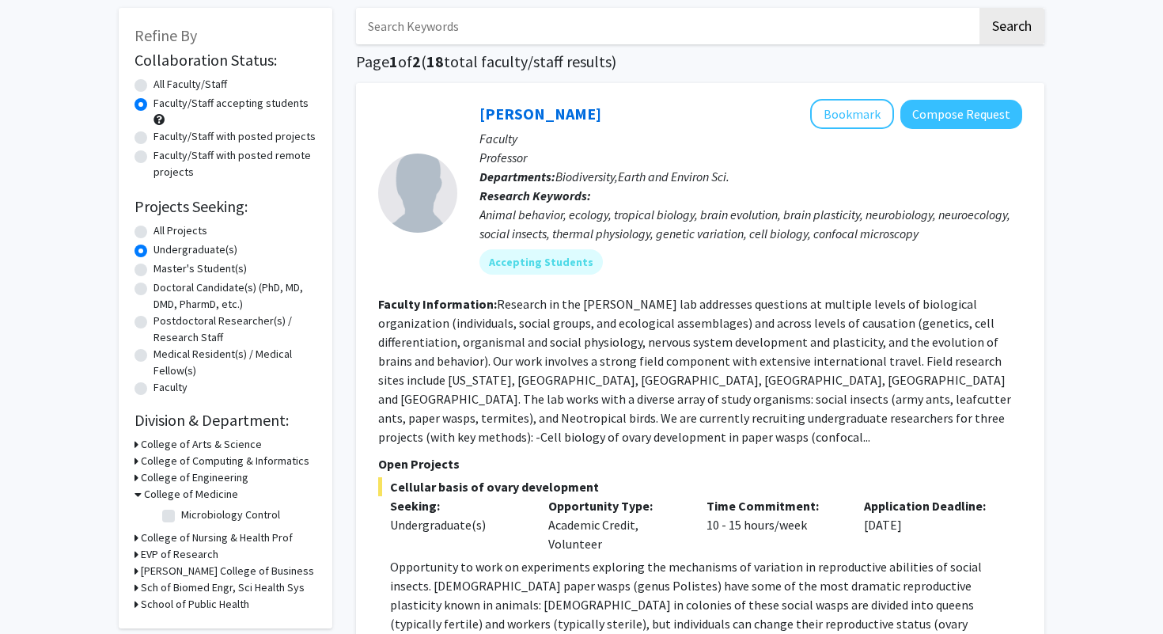
click at [144, 493] on h3 "College of Medicine" at bounding box center [191, 494] width 94 height 17
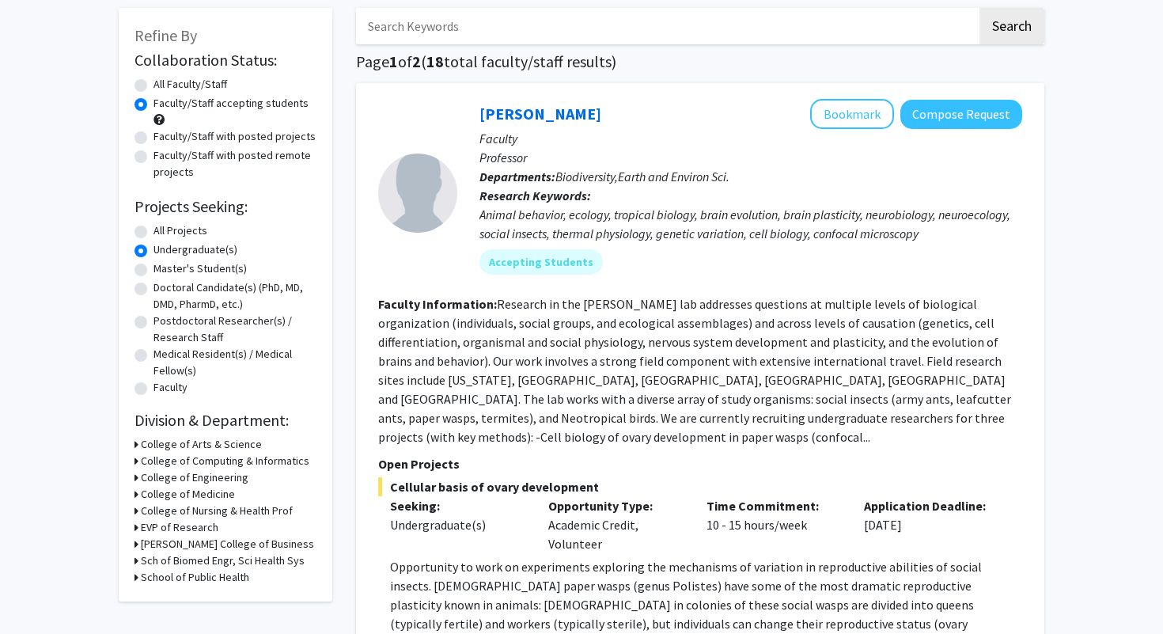
click at [148, 509] on h3 "College of Nursing & Health Prof" at bounding box center [217, 510] width 152 height 17
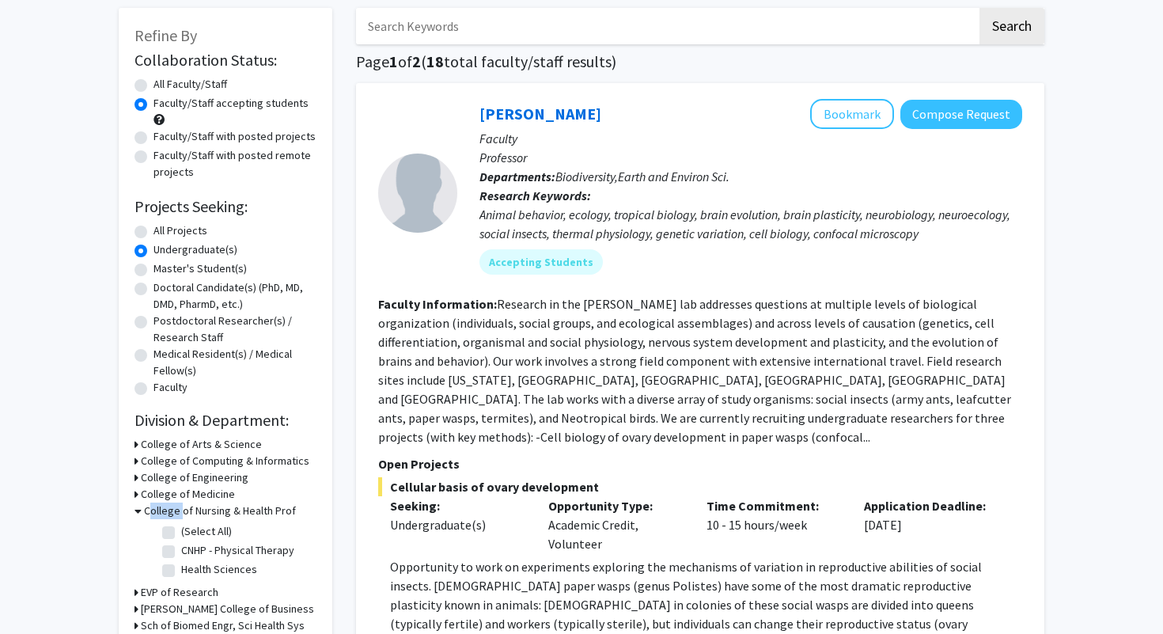
click at [148, 509] on h3 "College of Nursing & Health Prof" at bounding box center [220, 510] width 152 height 17
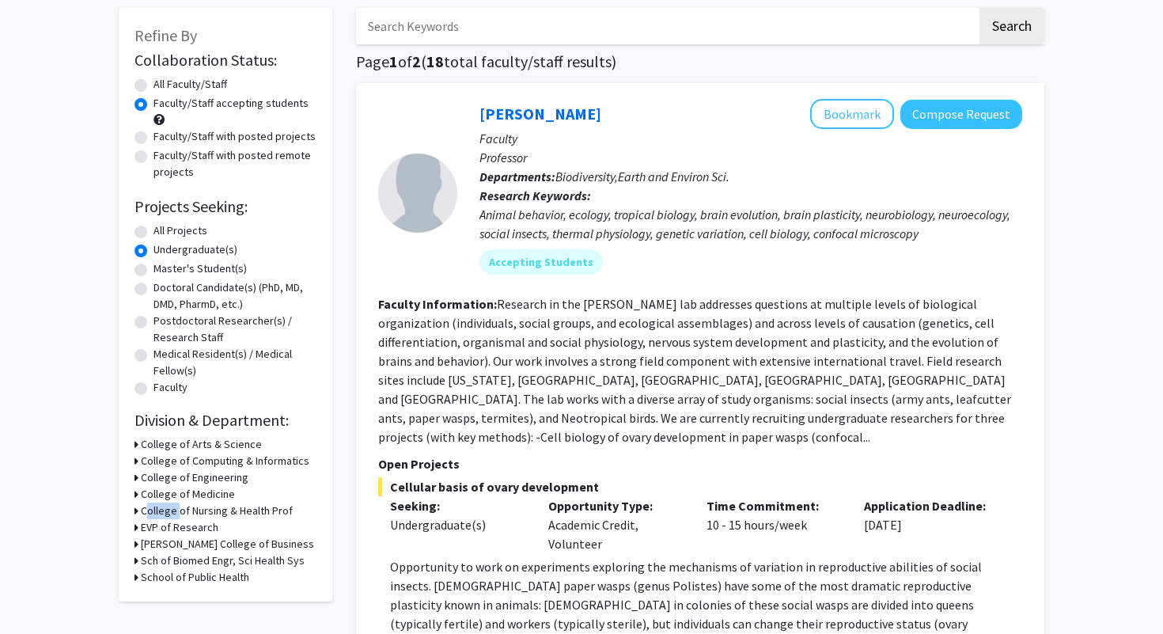
click at [148, 509] on h3 "College of Nursing & Health Prof" at bounding box center [217, 510] width 152 height 17
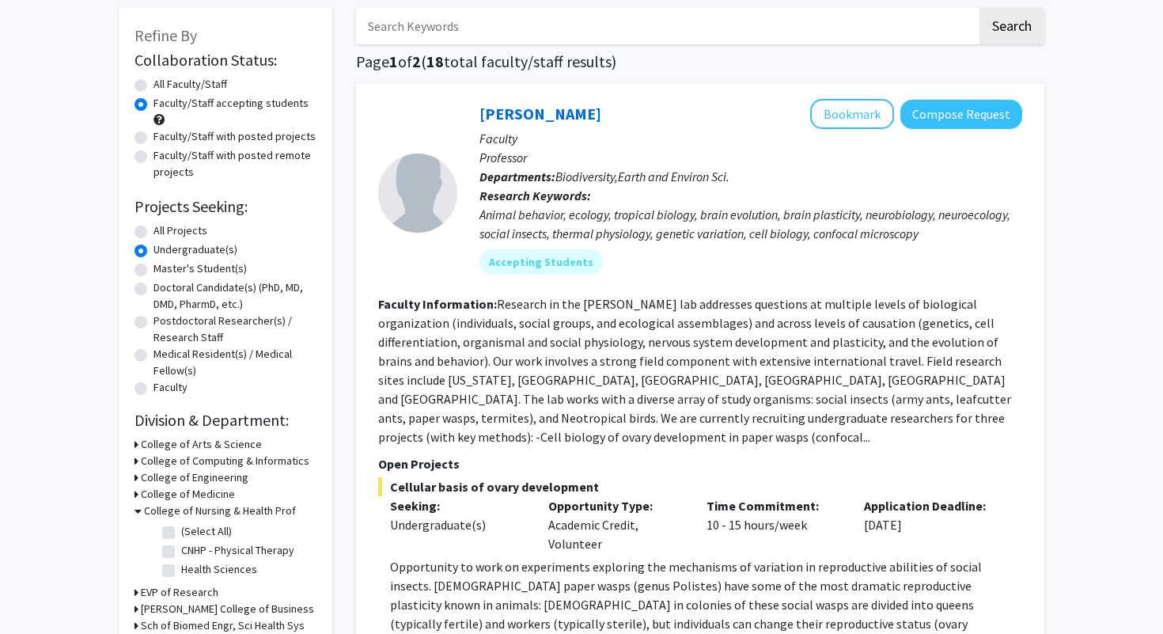
click at [148, 509] on h3 "College of Nursing & Health Prof" at bounding box center [220, 510] width 152 height 17
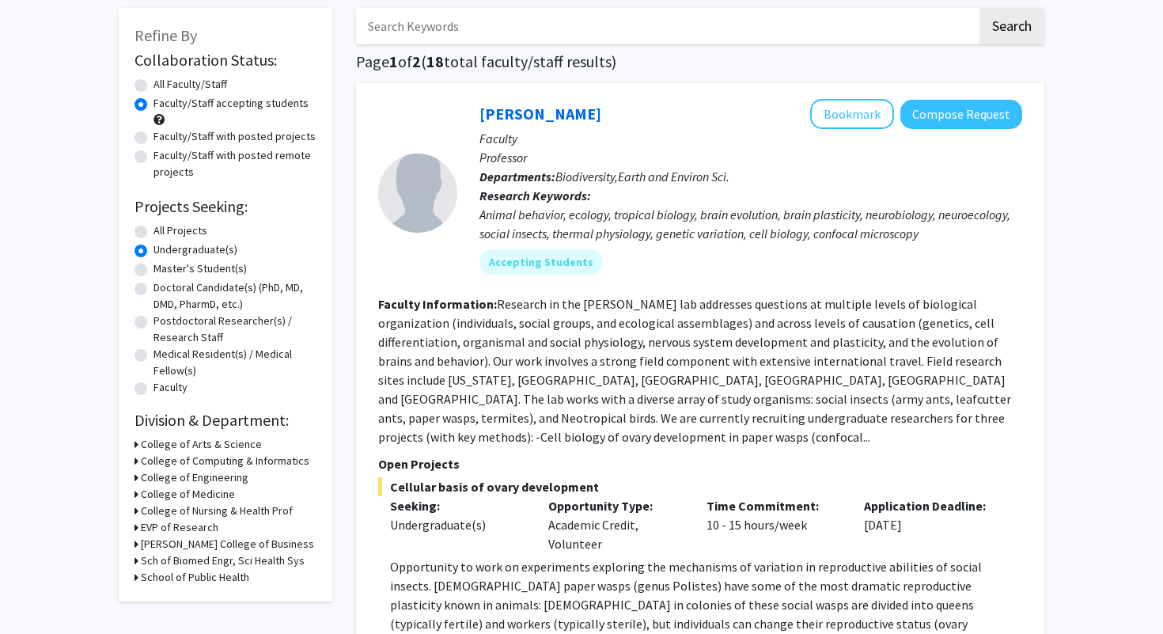
click at [155, 526] on h3 "EVP of Research" at bounding box center [180, 527] width 78 height 17
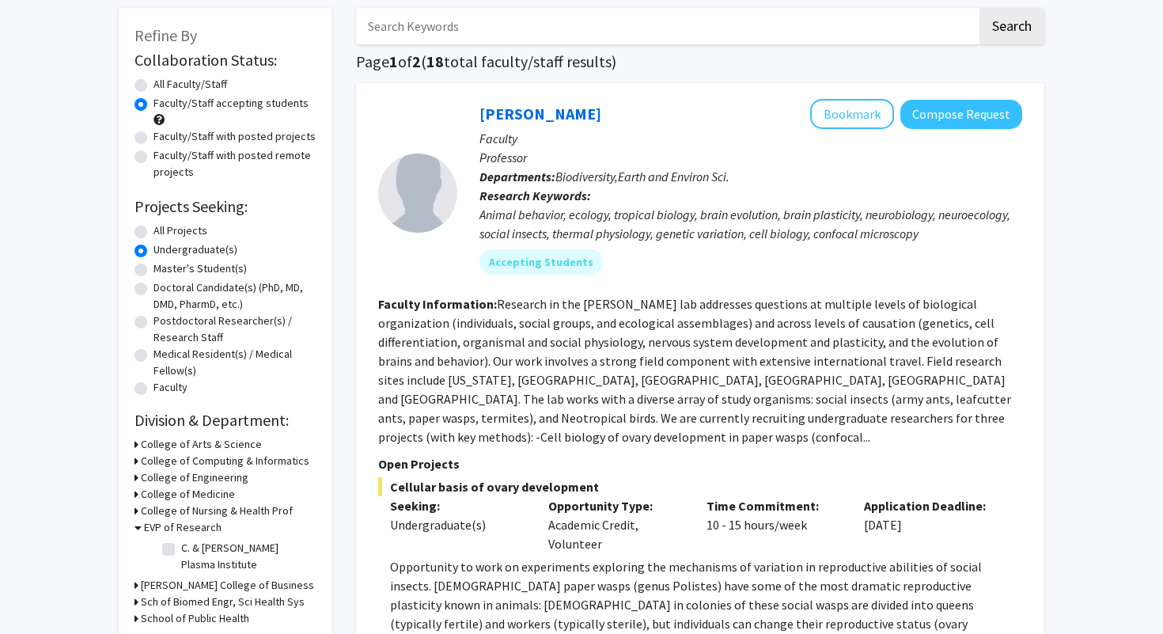
click at [181, 547] on label "C. & [PERSON_NAME] Plasma Institute" at bounding box center [246, 555] width 131 height 33
click at [181, 547] on input "C. & [PERSON_NAME] Plasma Institute" at bounding box center [186, 544] width 10 height 10
checkbox input "true"
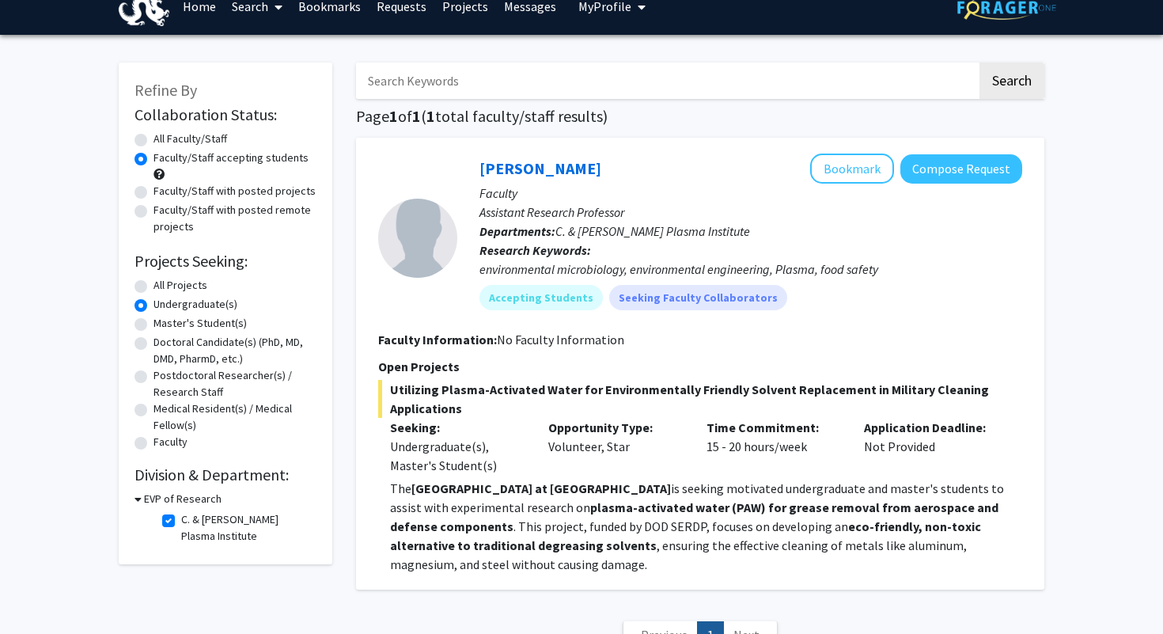
scroll to position [27, 0]
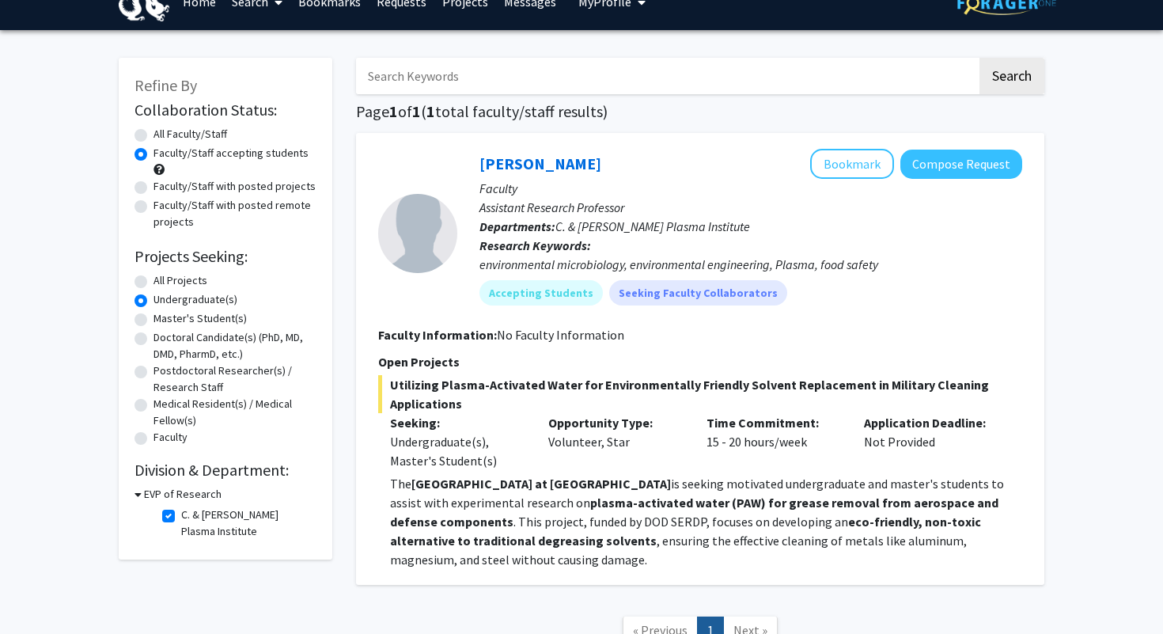
click at [181, 520] on label "C. & [PERSON_NAME] Plasma Institute" at bounding box center [246, 522] width 131 height 33
click at [181, 516] on input "C. & [PERSON_NAME] Plasma Institute" at bounding box center [186, 511] width 10 height 10
checkbox input "false"
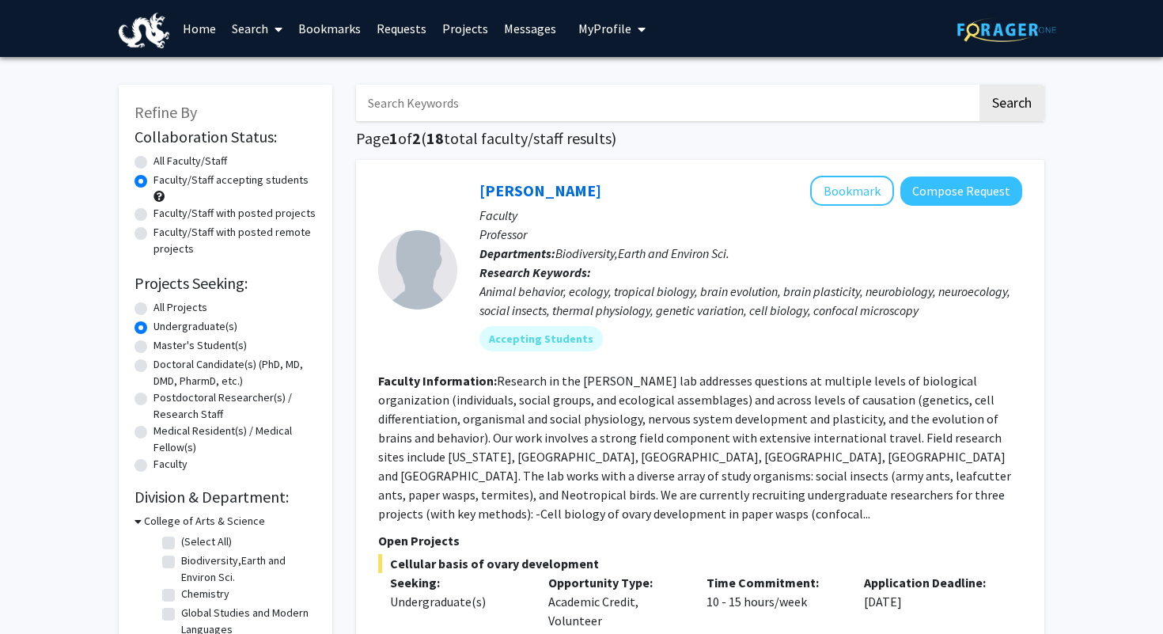
click at [168, 518] on h3 "College of Arts & Science" at bounding box center [204, 520] width 121 height 17
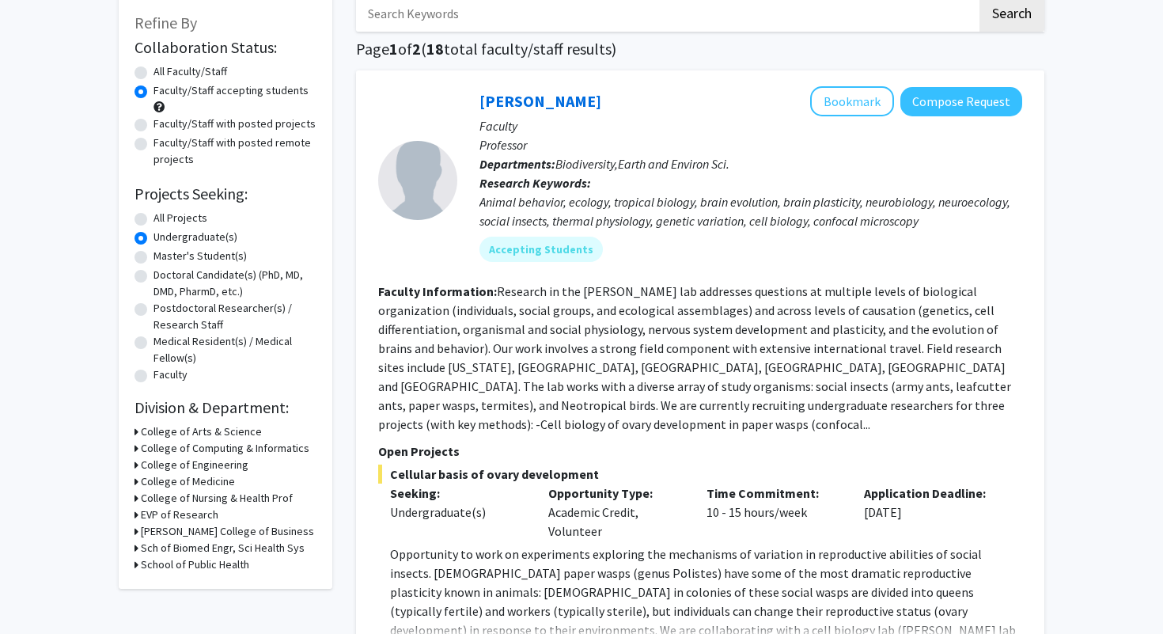
scroll to position [95, 0]
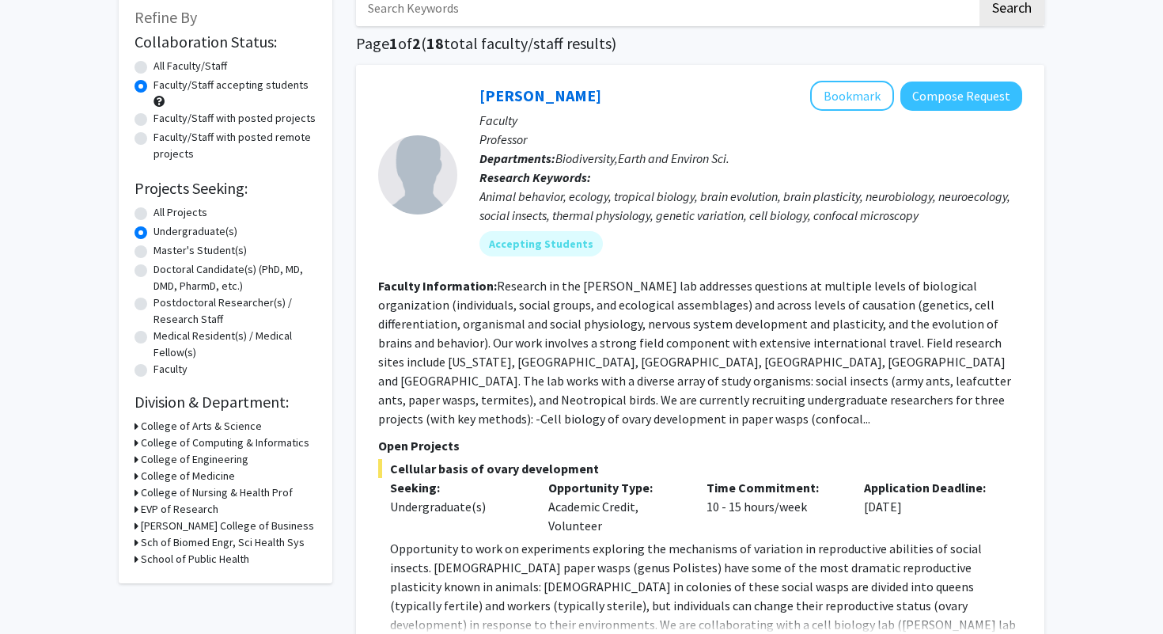
click at [176, 530] on h3 "[PERSON_NAME] College of Business" at bounding box center [227, 525] width 173 height 17
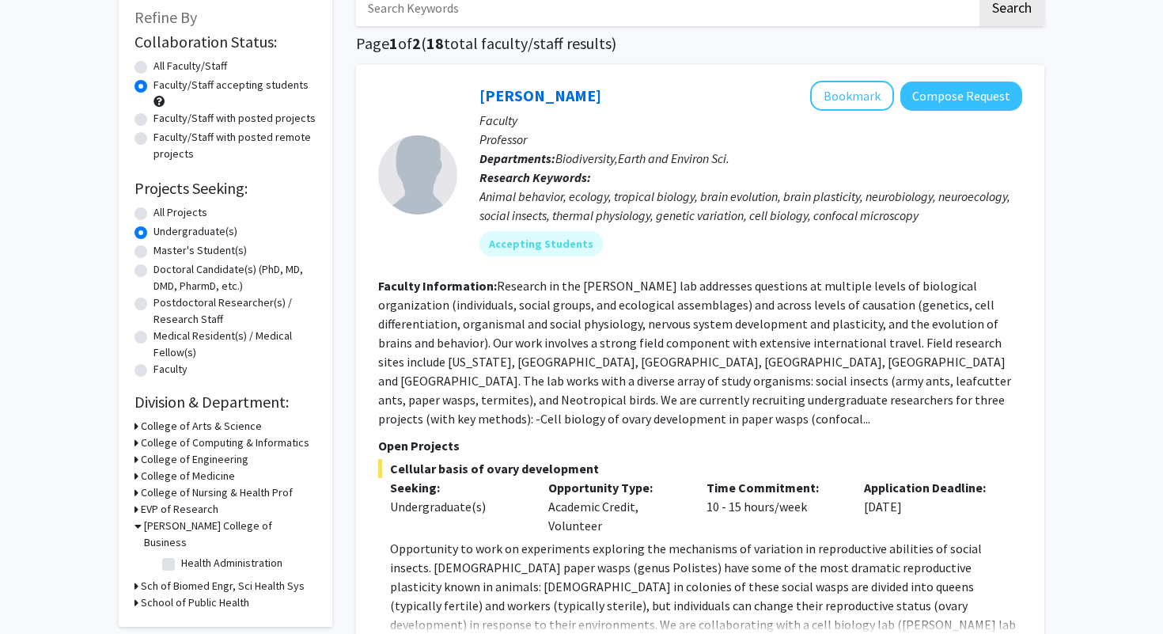
click at [176, 530] on h3 "[PERSON_NAME] College of Business" at bounding box center [230, 533] width 172 height 33
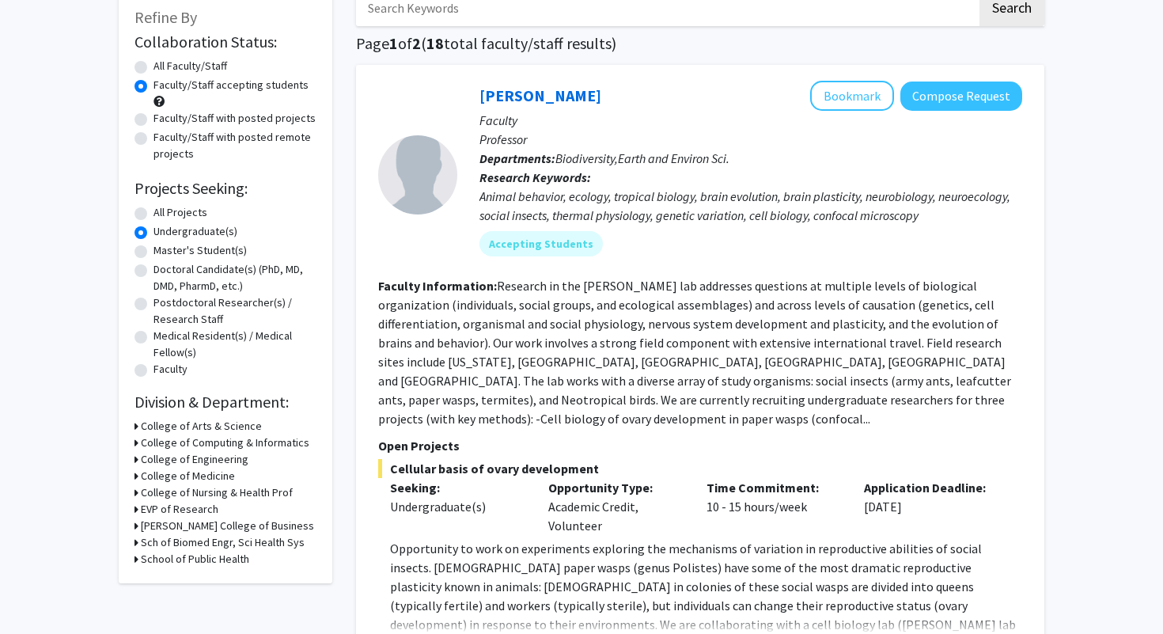
click at [180, 543] on h3 "Sch of Biomed Engr, Sci Health Sys" at bounding box center [223, 542] width 164 height 17
click at [180, 543] on h3 "Sch of Biomed Engr, Sci Health Sys" at bounding box center [226, 542] width 164 height 17
click at [180, 554] on h3 "School of Public Health" at bounding box center [195, 558] width 108 height 17
click at [180, 554] on h3 "School of Public Health" at bounding box center [198, 558] width 108 height 17
click at [180, 524] on h3 "[PERSON_NAME] College of Business" at bounding box center [227, 525] width 173 height 17
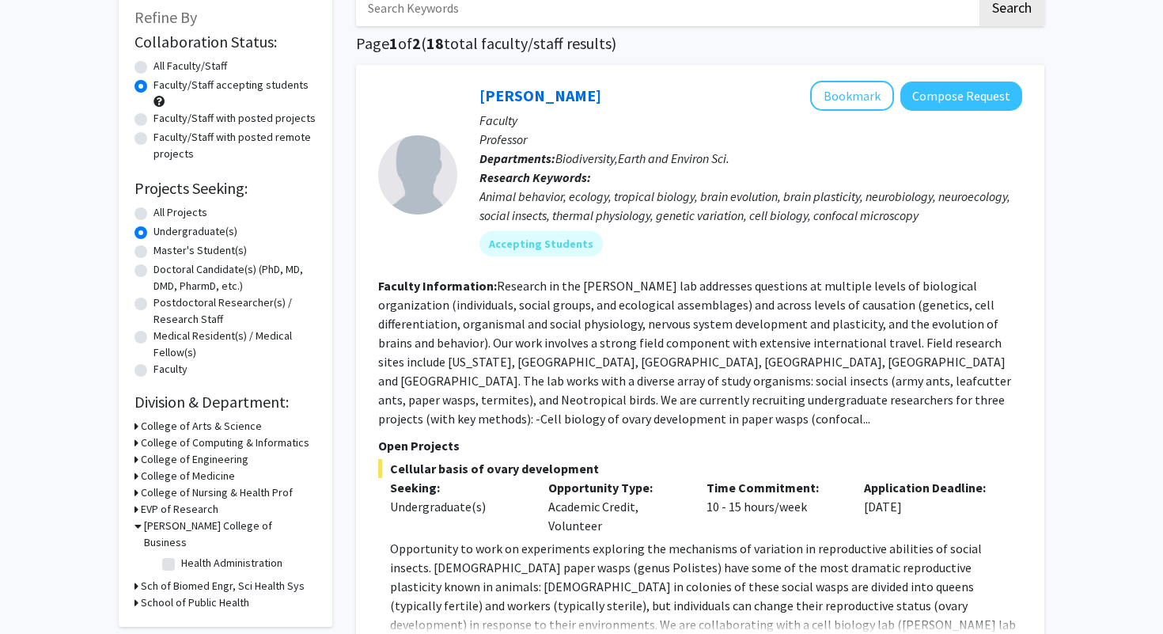
click at [181, 554] on label "Health Administration" at bounding box center [231, 562] width 101 height 17
click at [181, 554] on input "Health Administration" at bounding box center [186, 559] width 10 height 10
checkbox input "true"
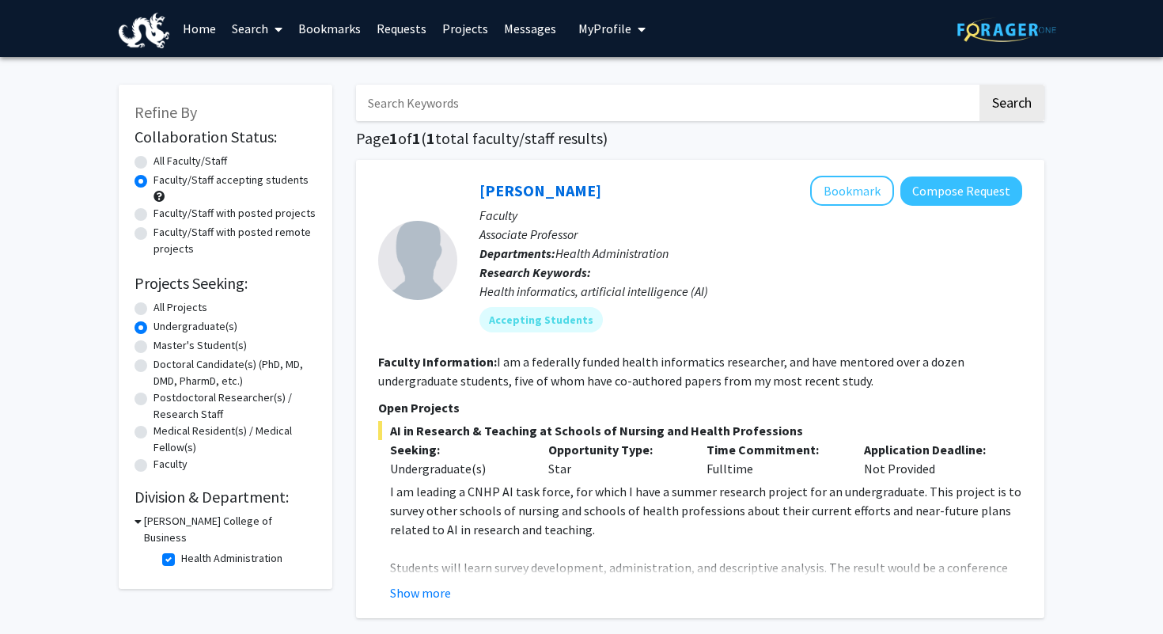
scroll to position [40, 0]
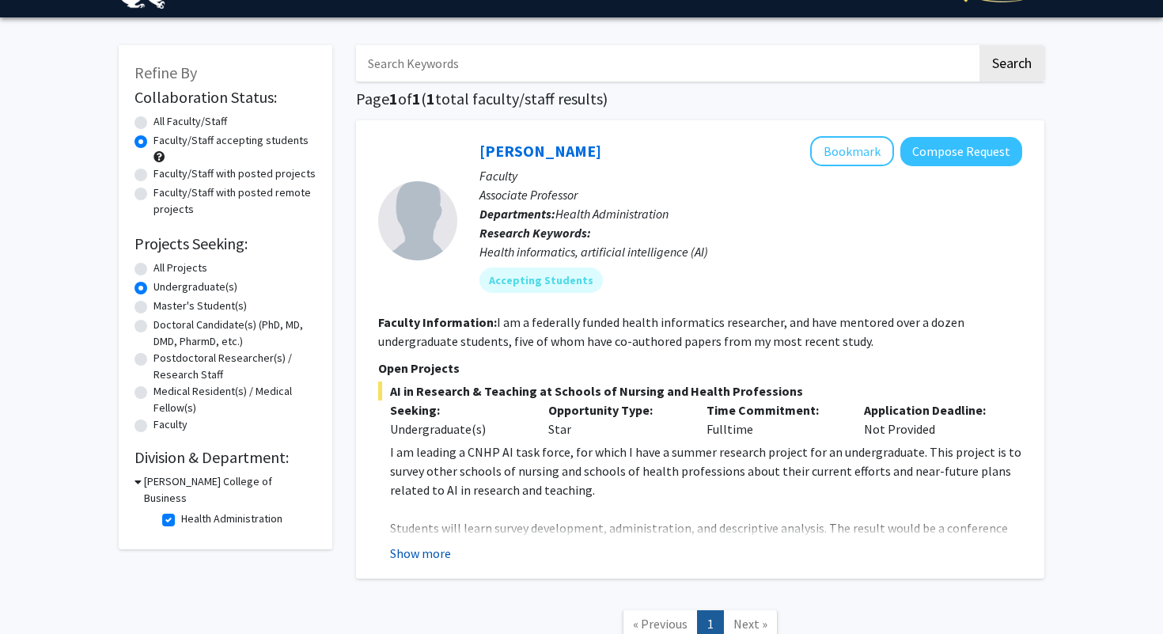
click at [444, 546] on button "Show more" at bounding box center [420, 552] width 61 height 19
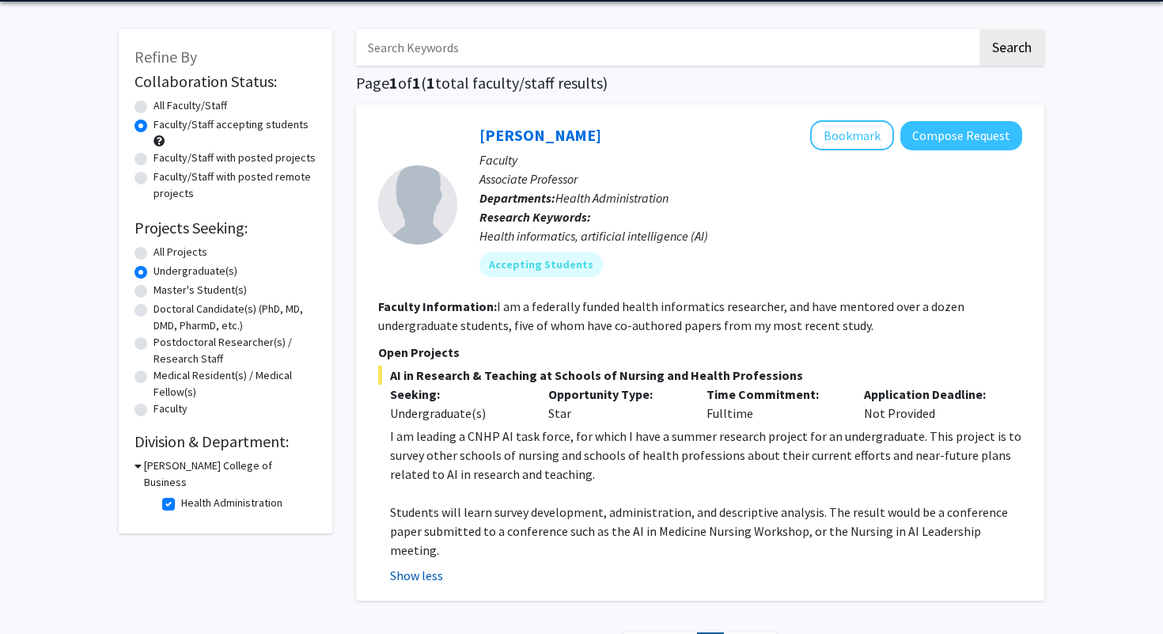
scroll to position [84, 0]
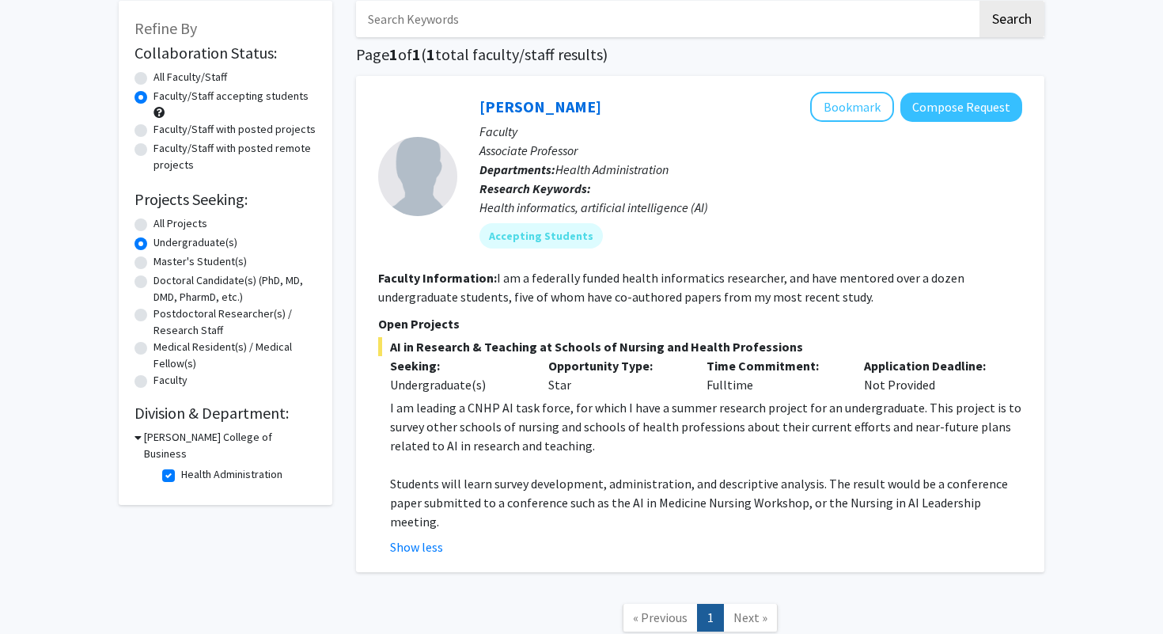
click at [181, 466] on label "Health Administration" at bounding box center [231, 474] width 101 height 17
click at [181, 466] on input "Health Administration" at bounding box center [186, 471] width 10 height 10
checkbox input "false"
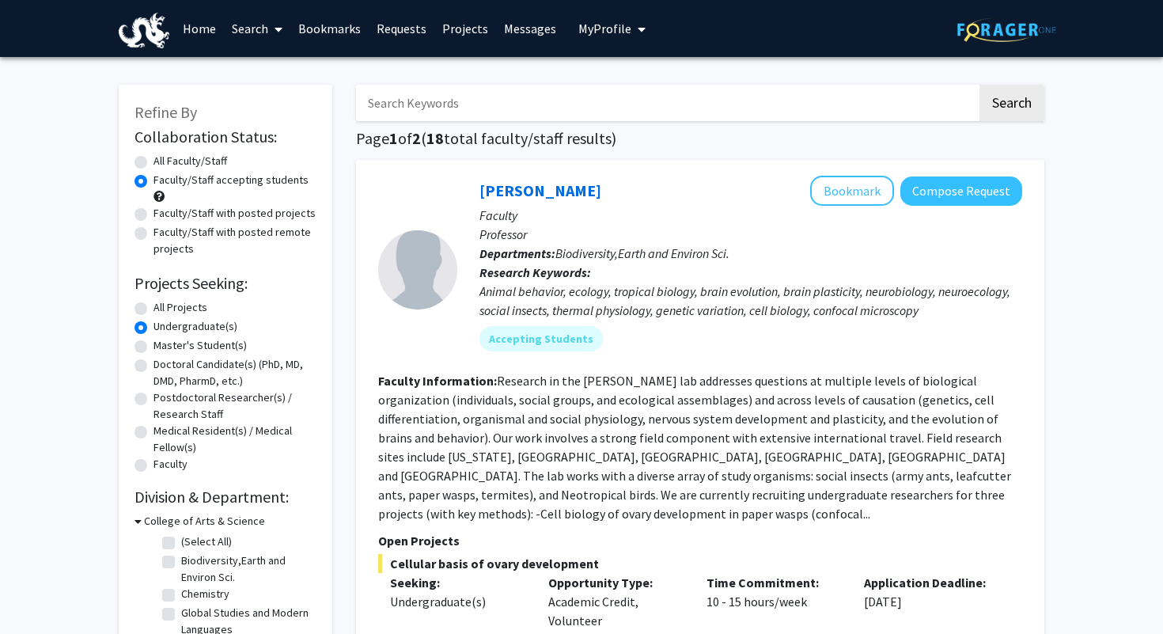
click at [153, 162] on label "All Faculty/Staff" at bounding box center [190, 161] width 74 height 17
click at [153, 162] on input "All Faculty/Staff" at bounding box center [158, 158] width 10 height 10
radio input "true"
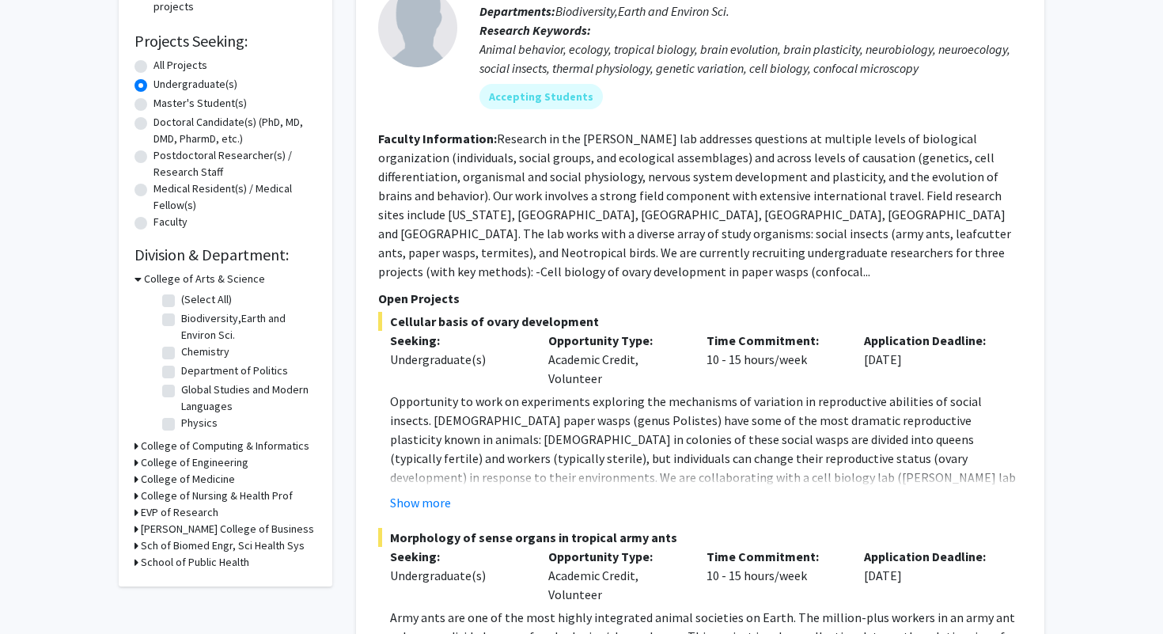
scroll to position [357, 0]
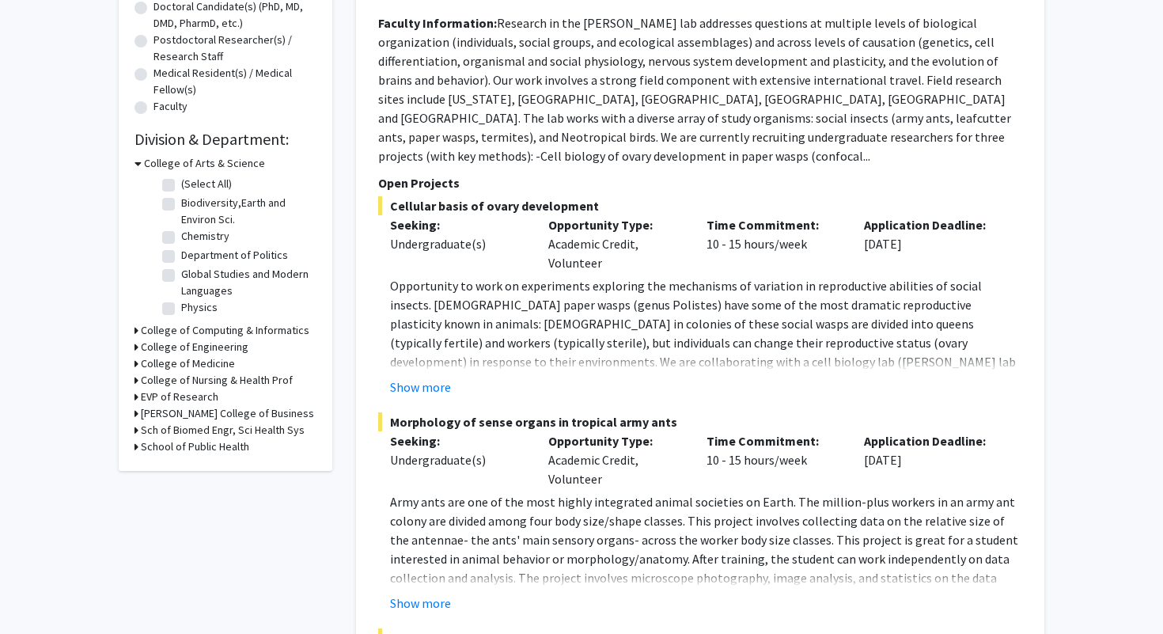
click at [172, 411] on h3 "[PERSON_NAME] College of Business" at bounding box center [227, 413] width 173 height 17
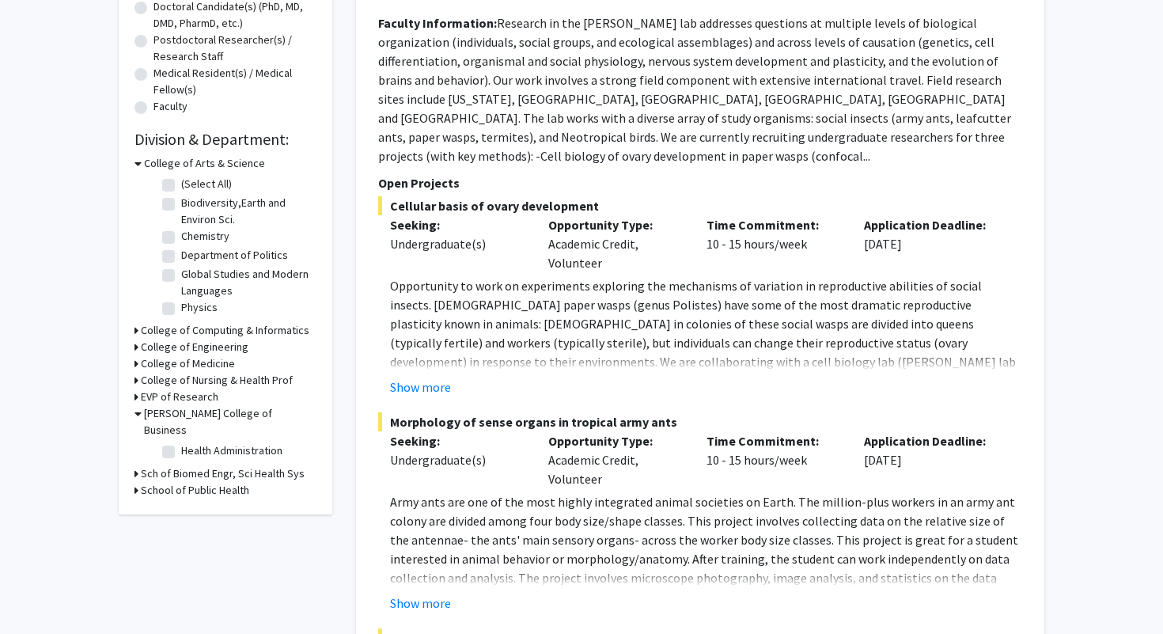
click at [172, 411] on h3 "[PERSON_NAME] College of Business" at bounding box center [230, 421] width 172 height 33
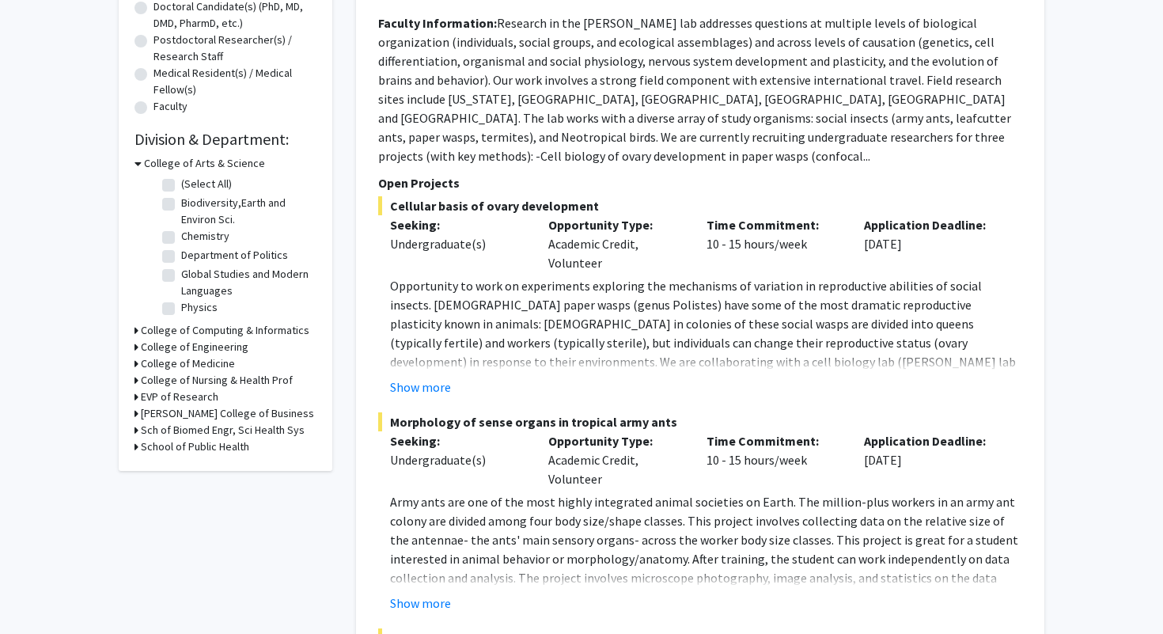
scroll to position [0, 0]
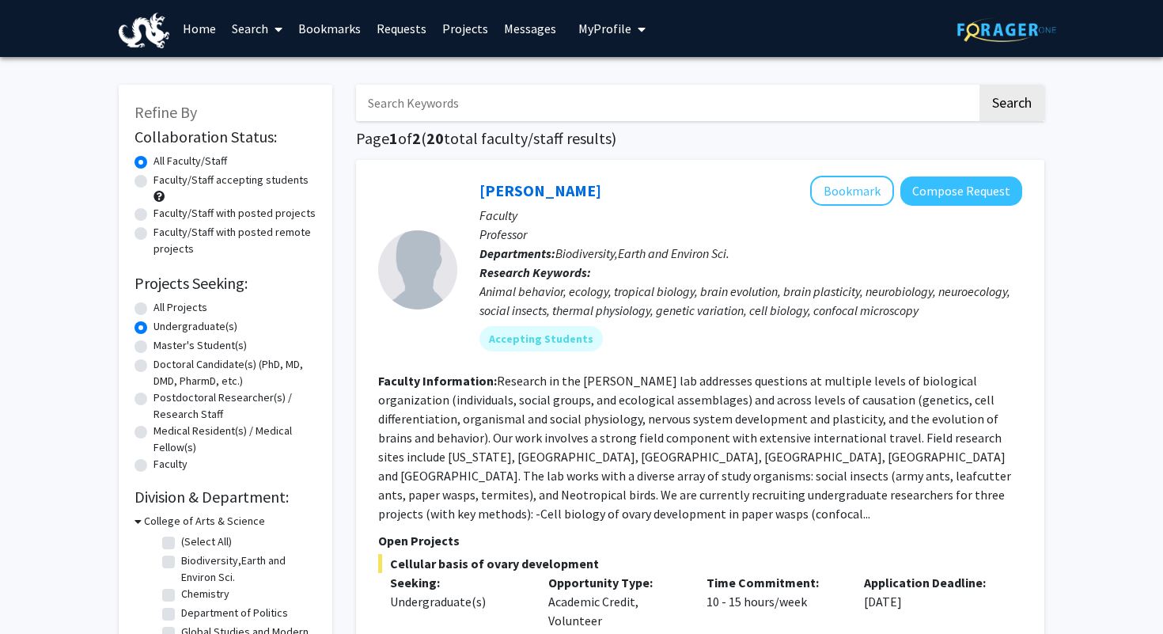
click at [153, 309] on label "All Projects" at bounding box center [180, 307] width 54 height 17
click at [153, 309] on input "All Projects" at bounding box center [158, 304] width 10 height 10
radio input "true"
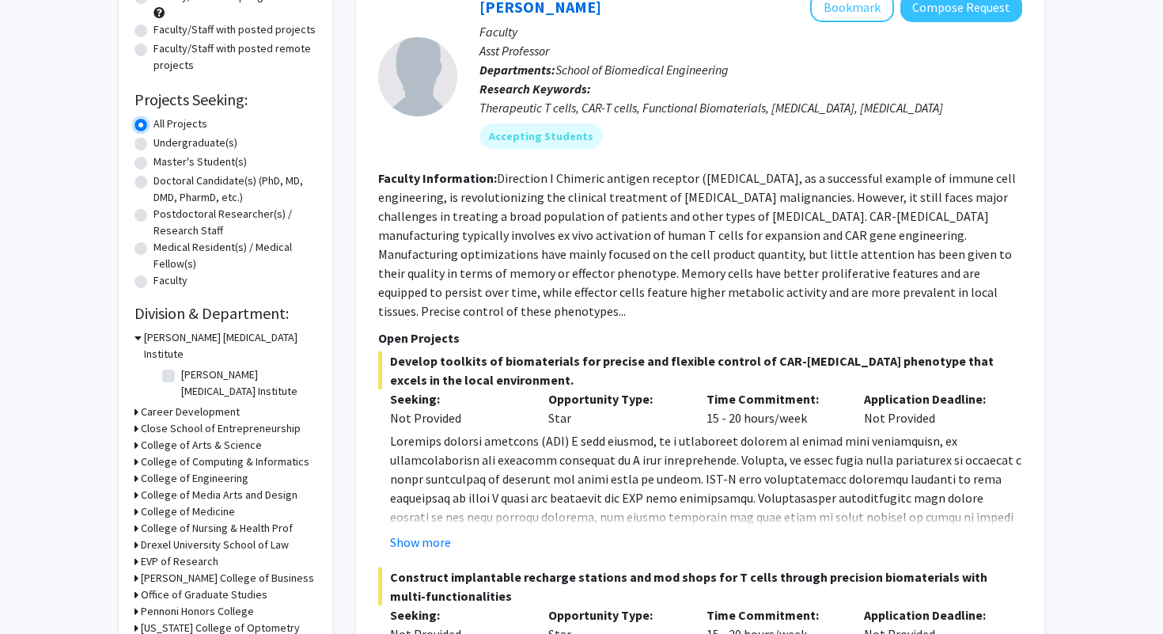
scroll to position [335, 0]
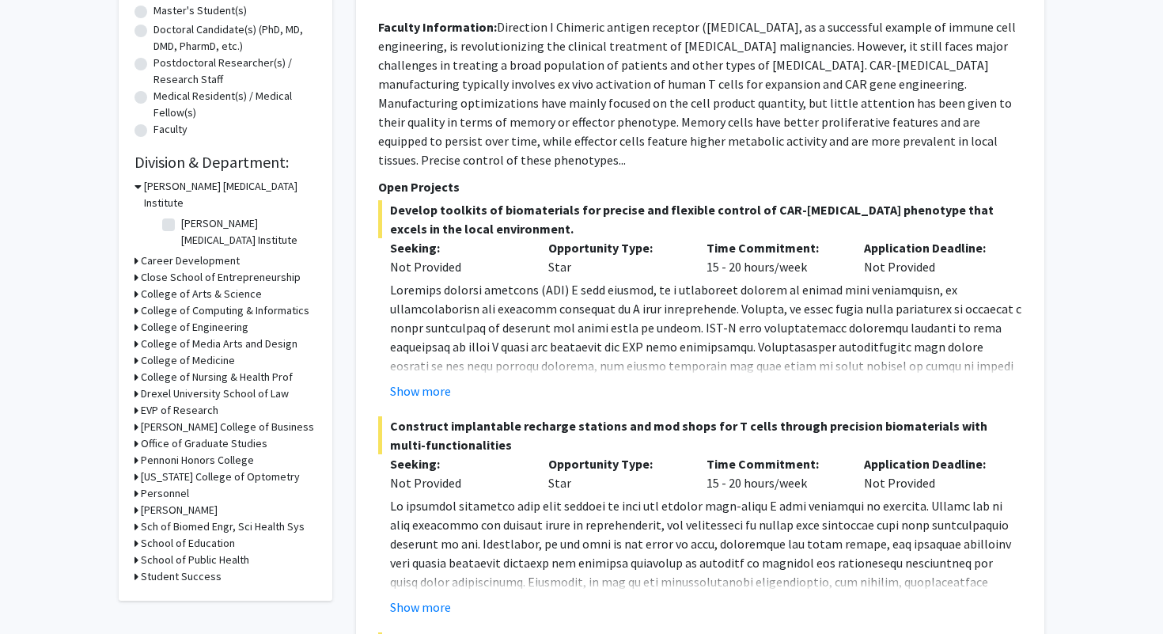
click at [172, 418] on h3 "[PERSON_NAME] College of Business" at bounding box center [227, 426] width 173 height 17
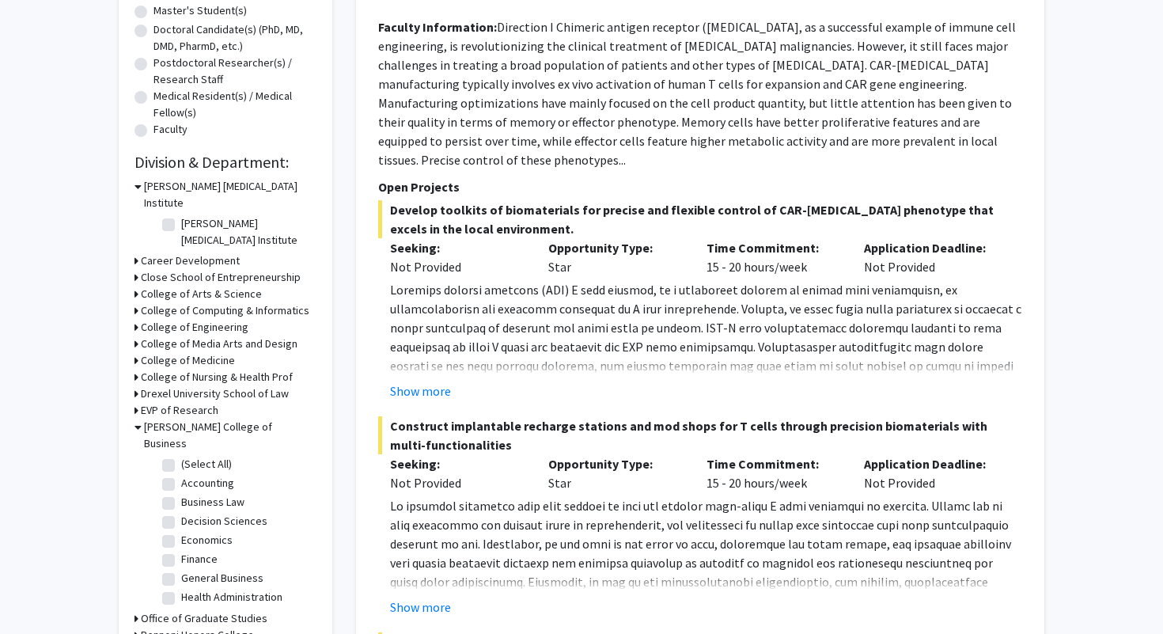
click at [181, 531] on label "Economics" at bounding box center [206, 539] width 51 height 17
click at [181, 531] on input "Economics" at bounding box center [186, 536] width 10 height 10
checkbox input "true"
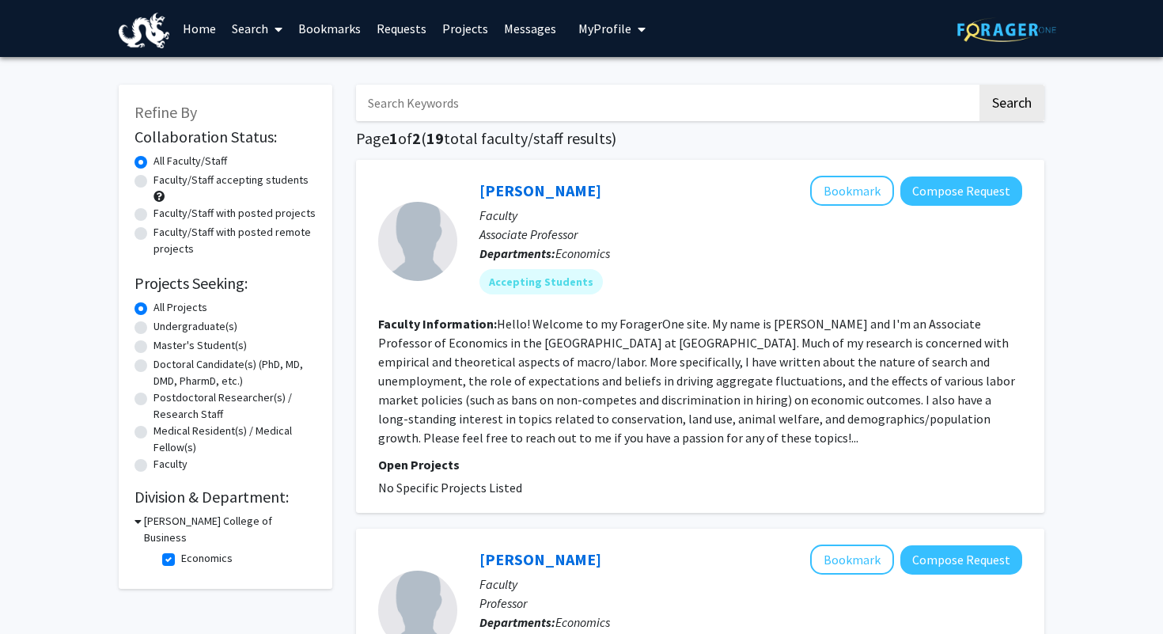
click at [181, 342] on label "Master's Student(s)" at bounding box center [199, 345] width 93 height 17
click at [164, 342] on input "Master's Student(s)" at bounding box center [158, 342] width 10 height 10
radio input "true"
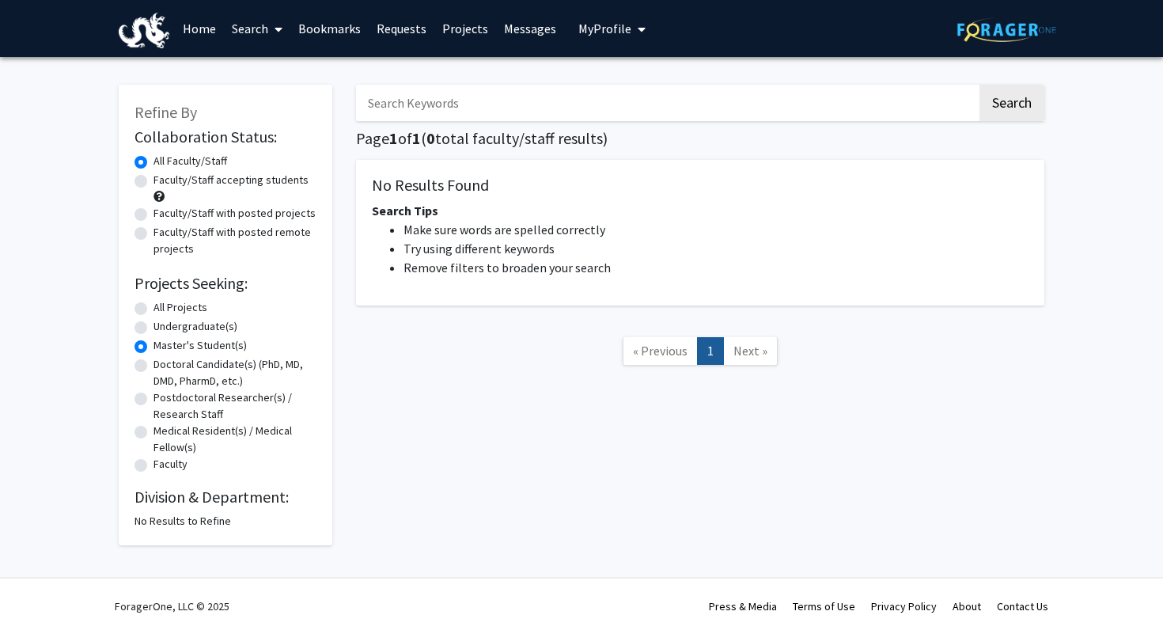
click at [182, 358] on label "Doctoral Candidate(s) (PhD, MD, DMD, PharmD, etc.)" at bounding box center [234, 372] width 163 height 33
click at [164, 358] on input "Doctoral Candidate(s) (PhD, MD, DMD, PharmD, etc.)" at bounding box center [158, 361] width 10 height 10
radio input "true"
click at [178, 394] on label "Postdoctoral Researcher(s) / Research Staff" at bounding box center [234, 405] width 163 height 33
click at [164, 394] on input "Postdoctoral Researcher(s) / Research Staff" at bounding box center [158, 394] width 10 height 10
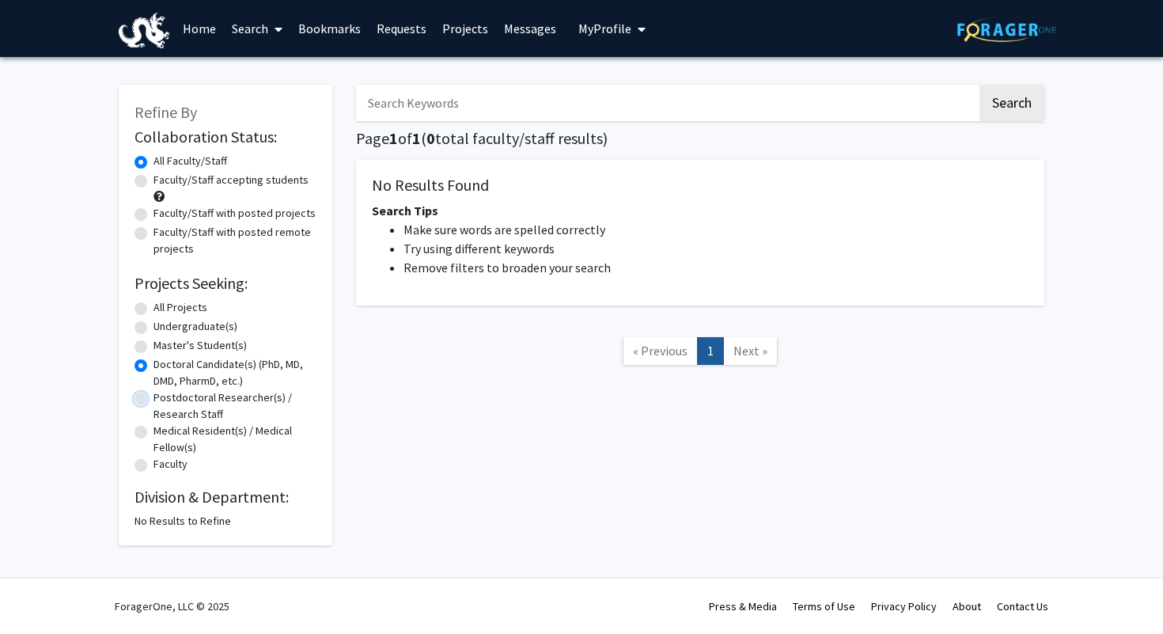
radio input "true"
click at [177, 425] on label "Medical Resident(s) / Medical Fellow(s)" at bounding box center [234, 438] width 163 height 33
click at [164, 425] on input "Medical Resident(s) / Medical Fellow(s)" at bounding box center [158, 427] width 10 height 10
radio input "true"
click at [176, 456] on label "Faculty" at bounding box center [170, 464] width 34 height 17
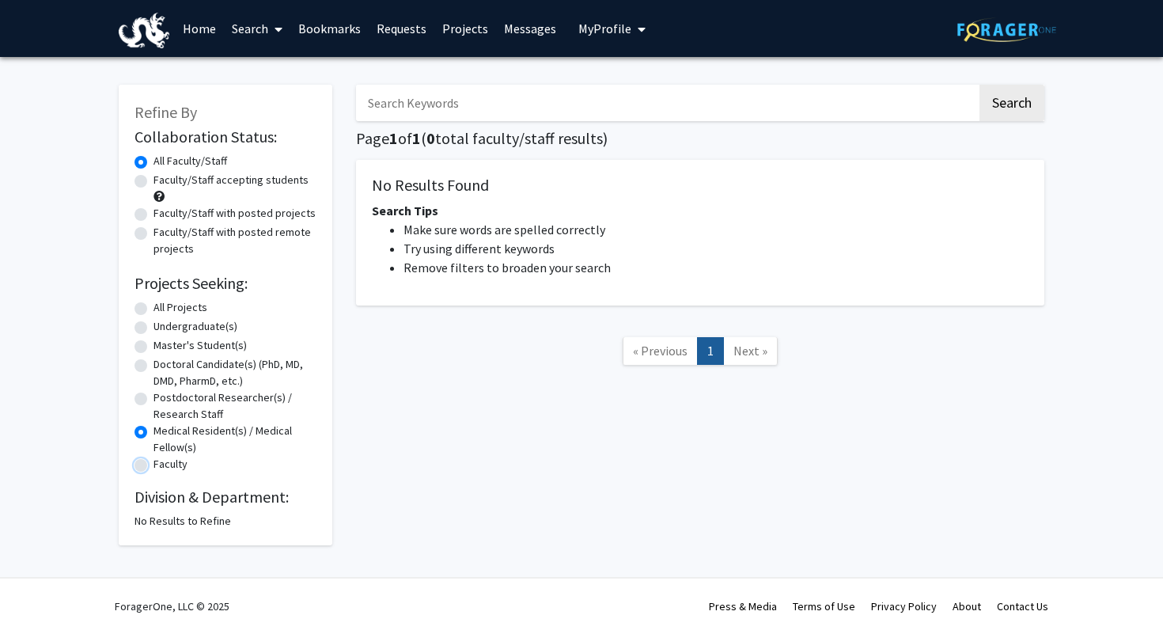
click at [164, 456] on input "Faculty" at bounding box center [158, 461] width 10 height 10
radio input "true"
click at [162, 320] on label "Undergraduate(s)" at bounding box center [195, 326] width 84 height 17
click at [162, 320] on input "Undergraduate(s)" at bounding box center [158, 323] width 10 height 10
radio input "true"
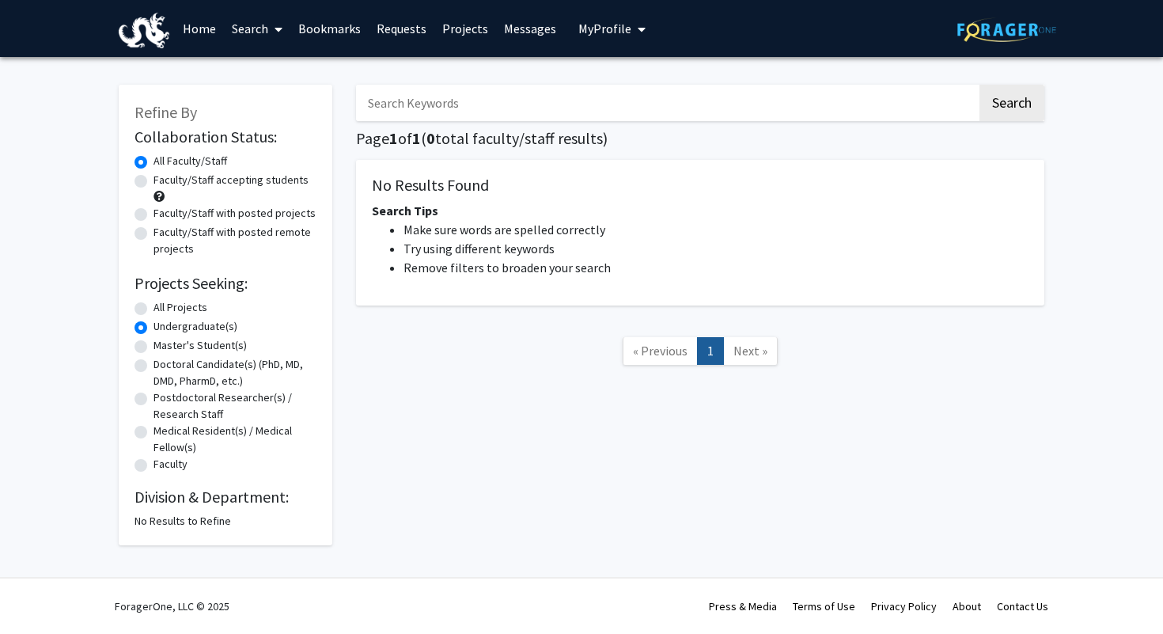
click at [162, 312] on label "All Projects" at bounding box center [180, 307] width 54 height 17
click at [162, 309] on input "All Projects" at bounding box center [158, 304] width 10 height 10
radio input "true"
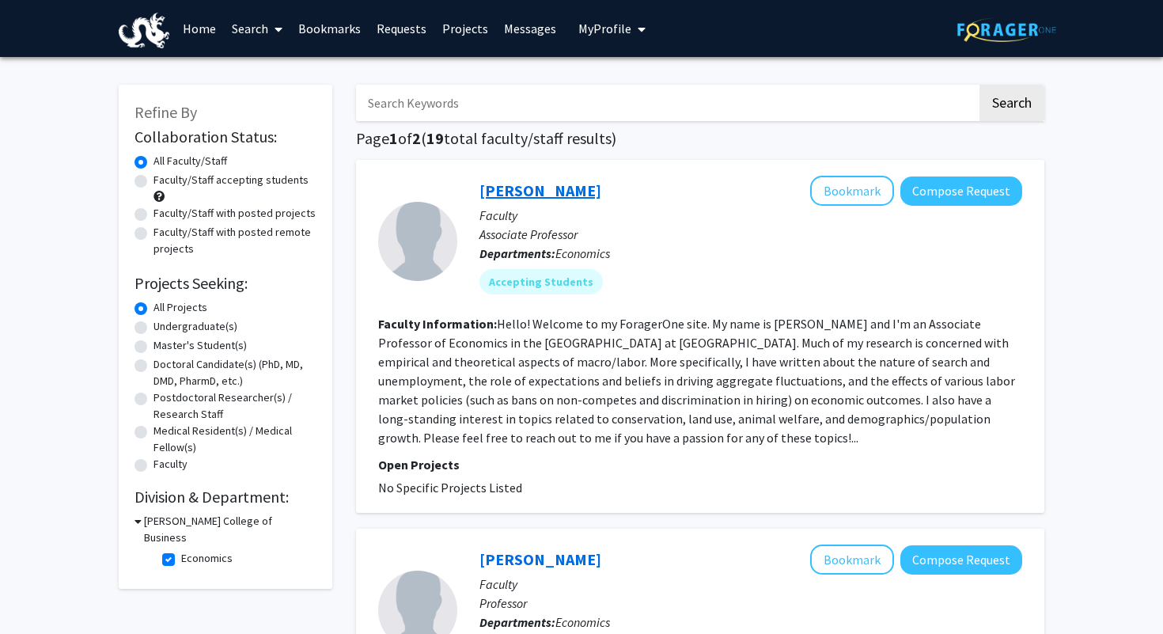
click at [526, 195] on link "[PERSON_NAME]" at bounding box center [540, 190] width 122 height 20
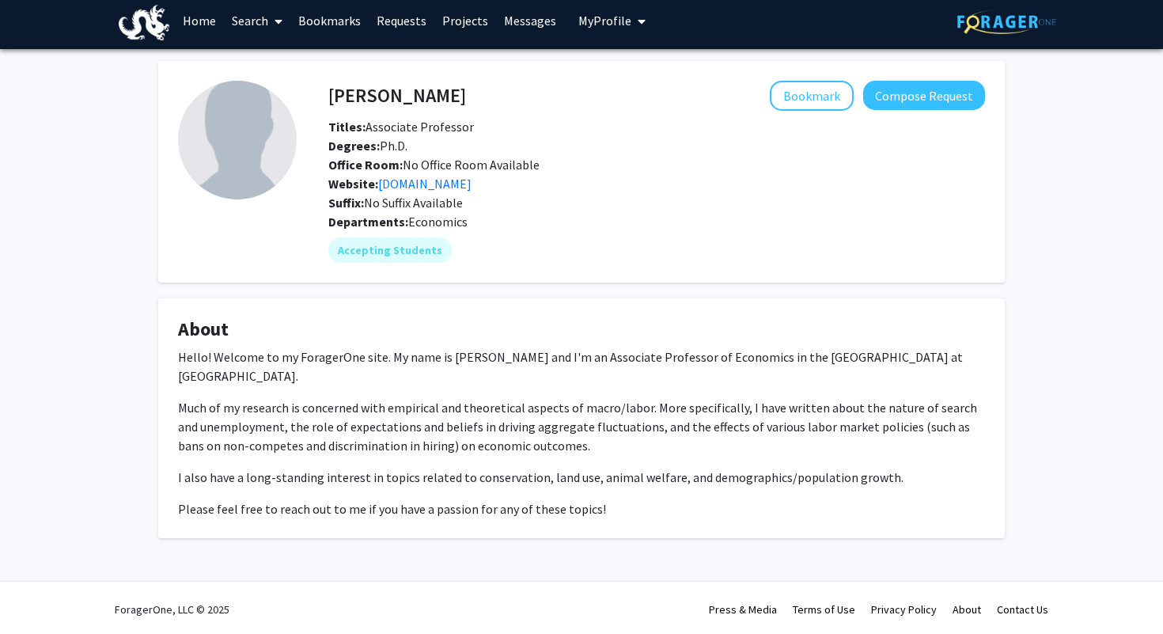
scroll to position [11, 0]
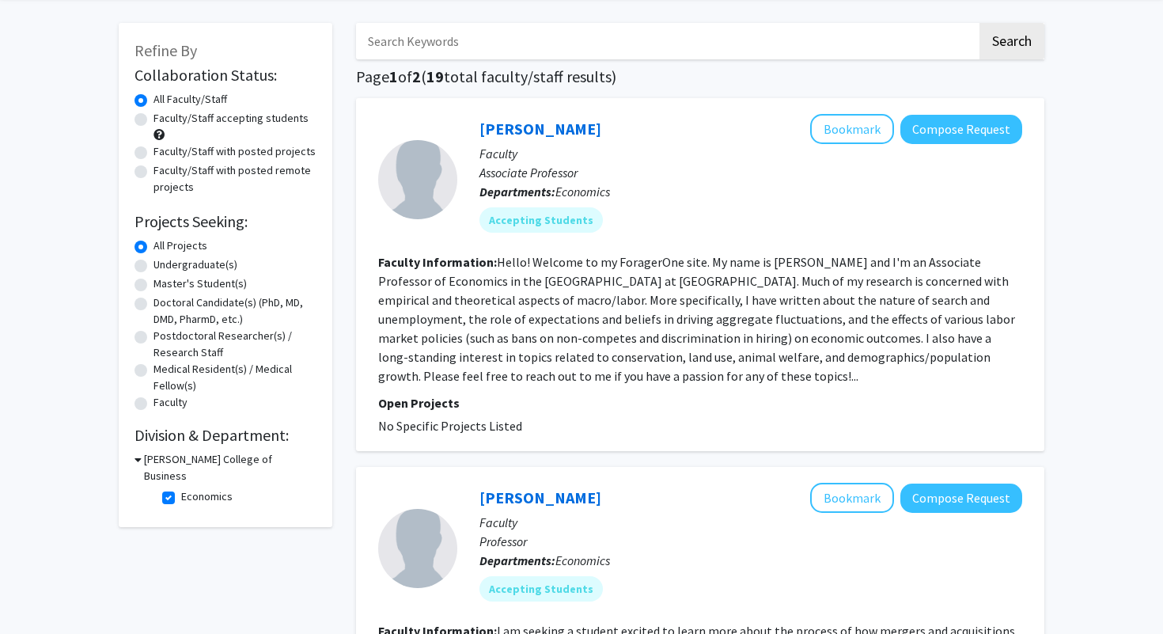
scroll to position [129, 0]
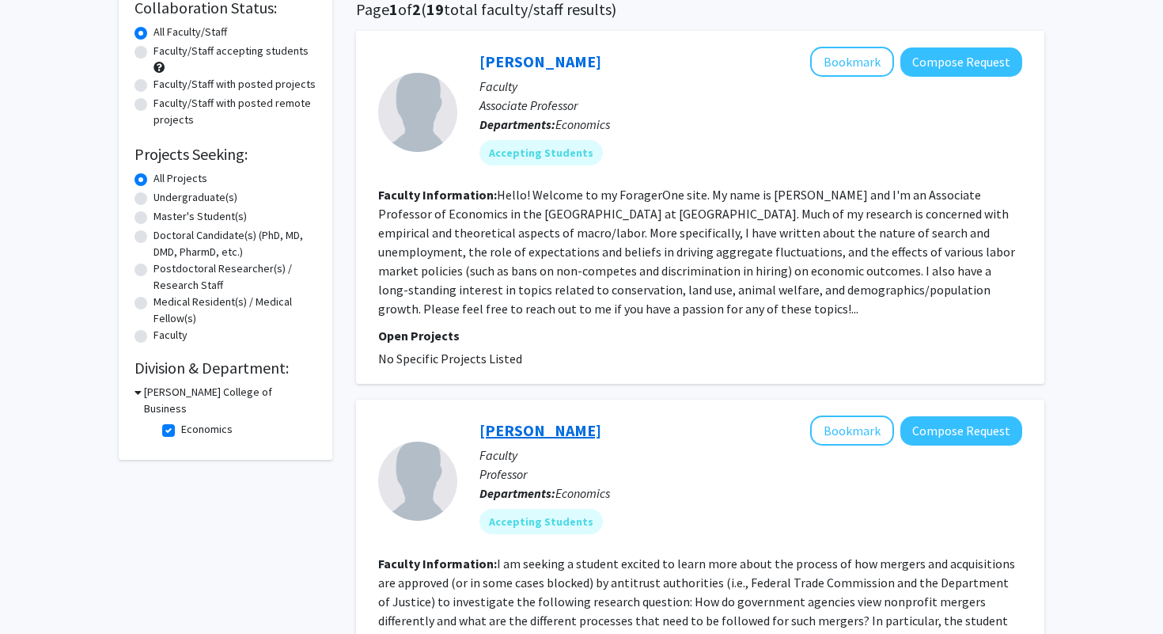
click at [546, 428] on link "[PERSON_NAME]" at bounding box center [540, 430] width 122 height 20
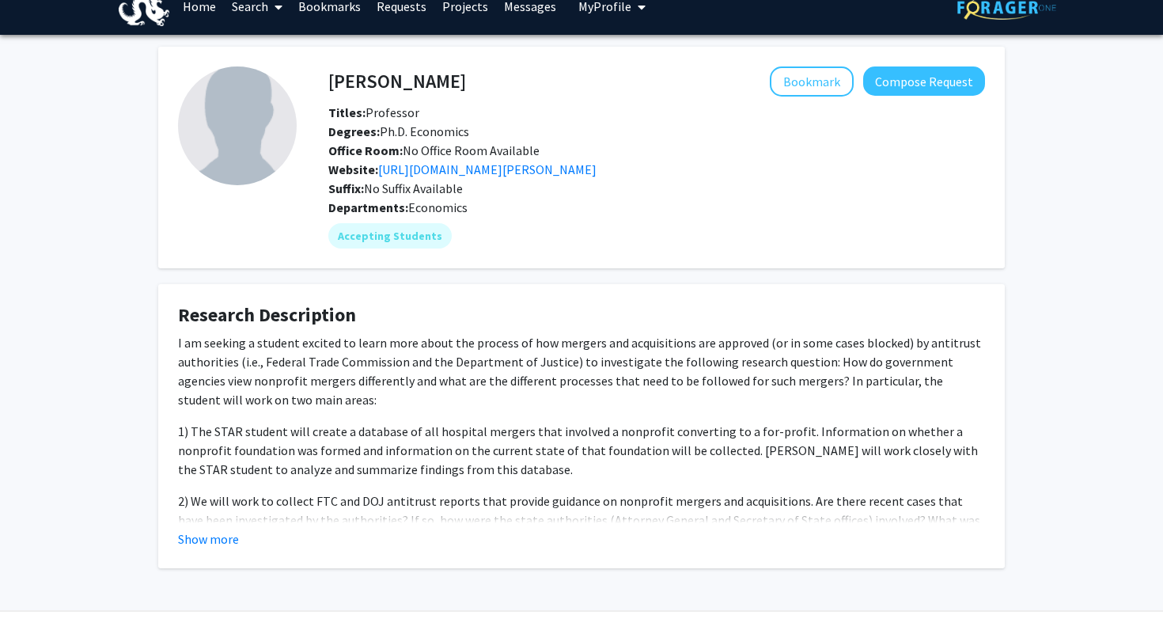
scroll to position [36, 0]
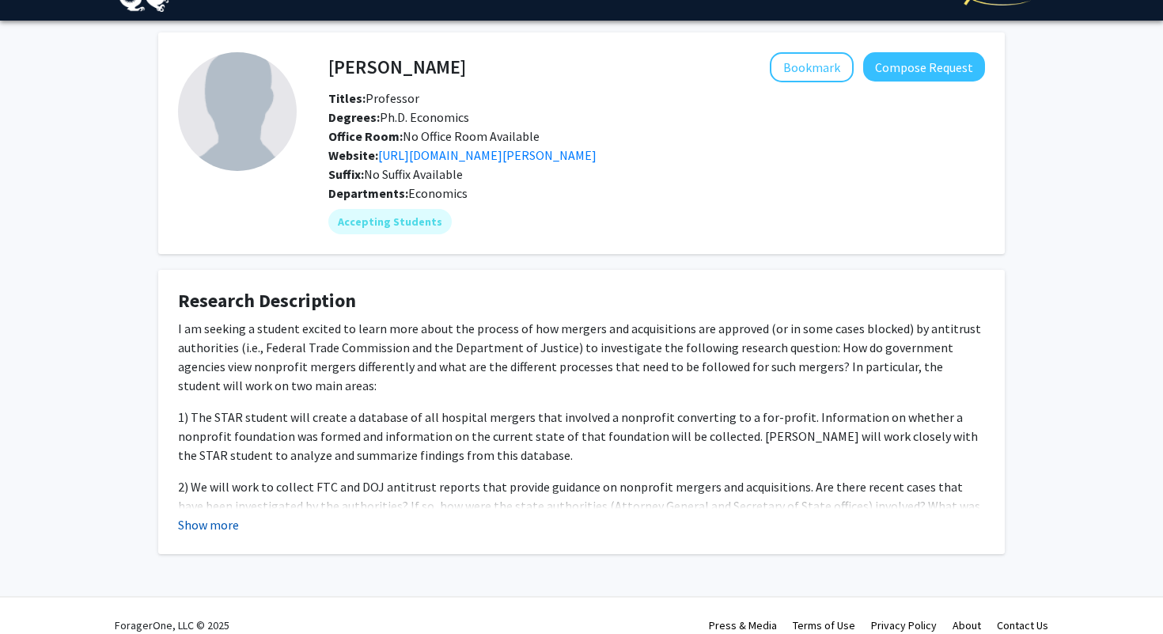
click at [216, 531] on button "Show more" at bounding box center [208, 524] width 61 height 19
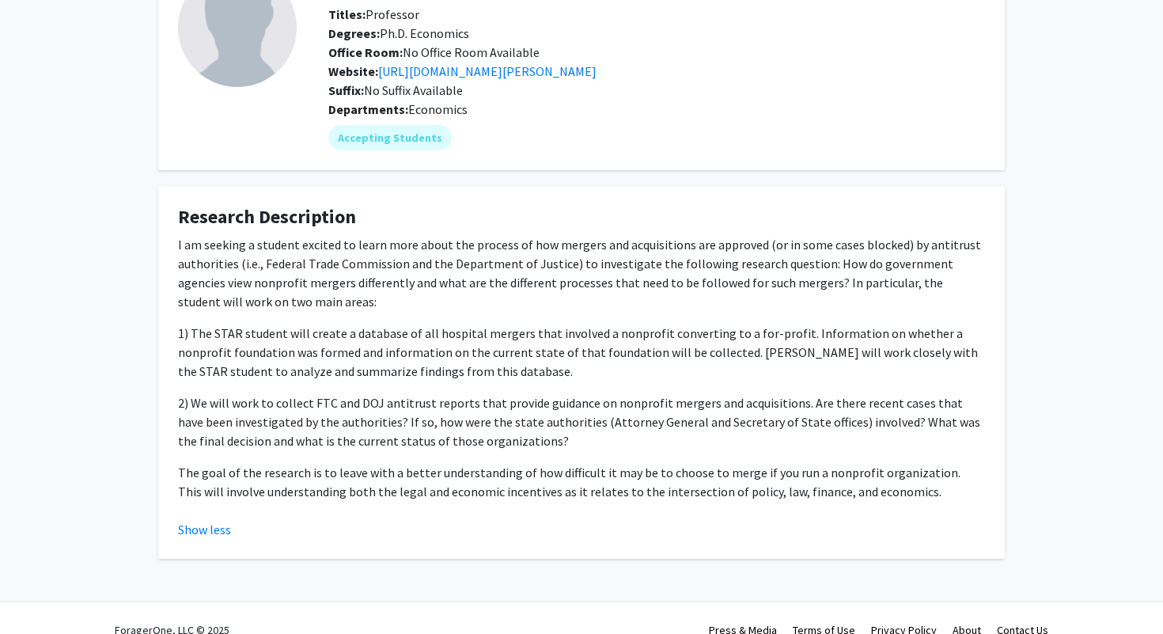
scroll to position [127, 0]
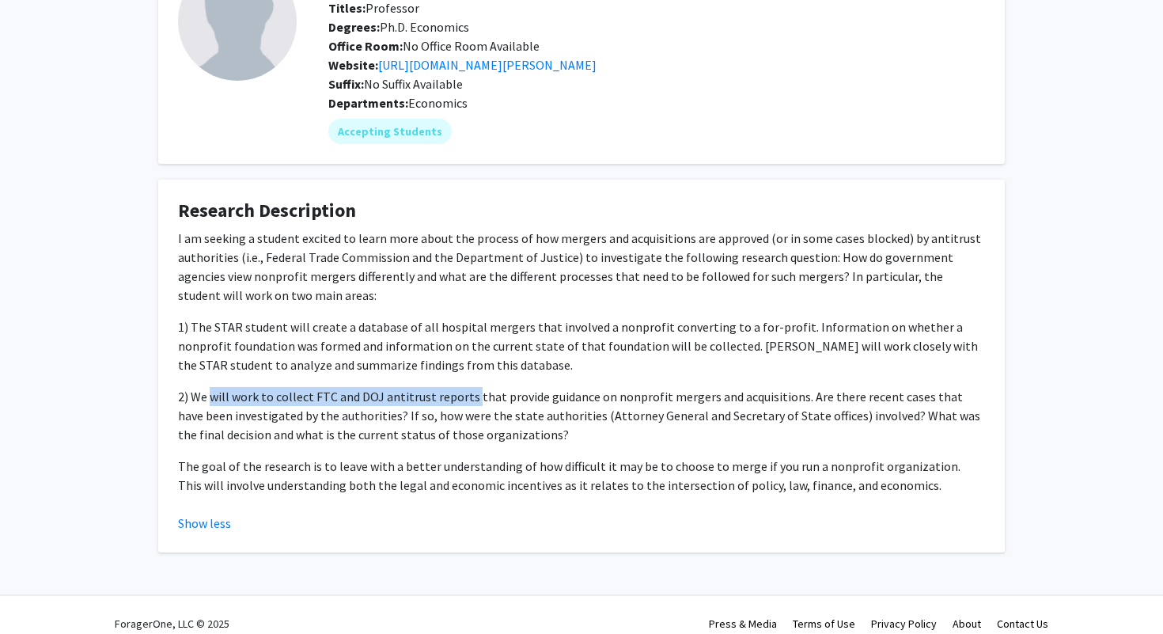
drag, startPoint x: 212, startPoint y: 394, endPoint x: 467, endPoint y: 388, distance: 254.7
click at [467, 388] on p "2) We will work to collect FTC and DOJ antitrust reports that provide guidance …" at bounding box center [581, 415] width 807 height 57
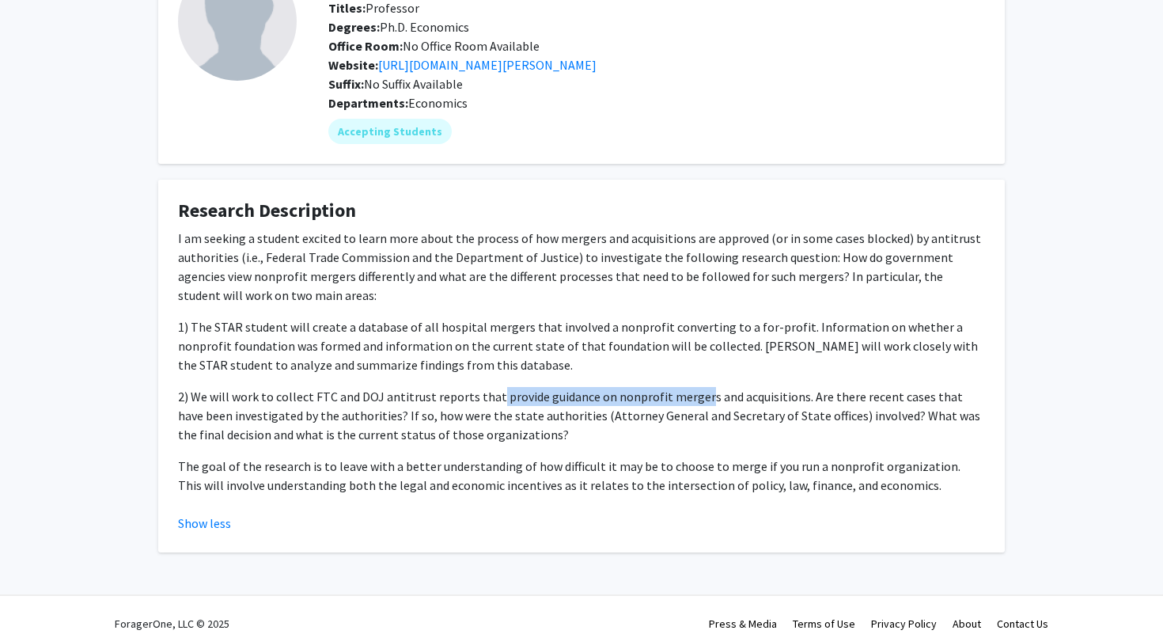
drag, startPoint x: 490, startPoint y: 391, endPoint x: 694, endPoint y: 390, distance: 203.3
click at [694, 391] on p "2) We will work to collect FTC and DOJ antitrust reports that provide guidance …" at bounding box center [581, 415] width 807 height 57
click at [694, 390] on p "2) We will work to collect FTC and DOJ antitrust reports that provide guidance …" at bounding box center [581, 415] width 807 height 57
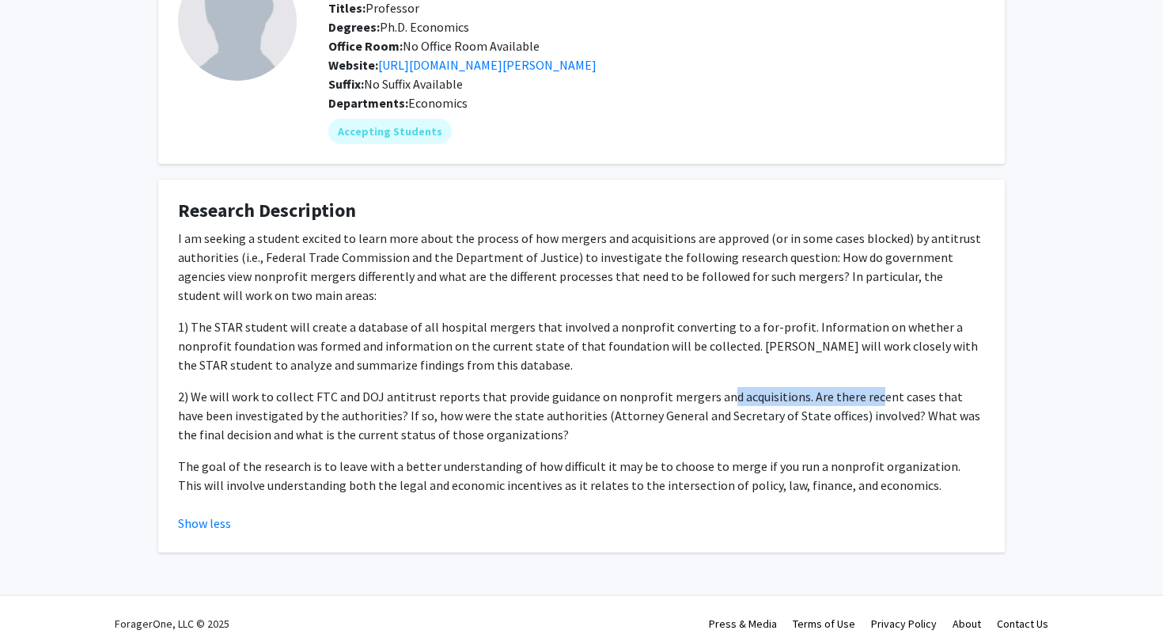
drag, startPoint x: 713, startPoint y: 392, endPoint x: 858, endPoint y: 391, distance: 144.7
click at [858, 392] on p "2) We will work to collect FTC and DOJ antitrust reports that provide guidance …" at bounding box center [581, 415] width 807 height 57
click at [858, 391] on p "2) We will work to collect FTC and DOJ antitrust reports that provide guidance …" at bounding box center [581, 415] width 807 height 57
drag, startPoint x: 324, startPoint y: 469, endPoint x: 512, endPoint y: 465, distance: 188.3
click at [512, 466] on p "The goal of the research is to leave with a better understanding of how difficu…" at bounding box center [581, 475] width 807 height 38
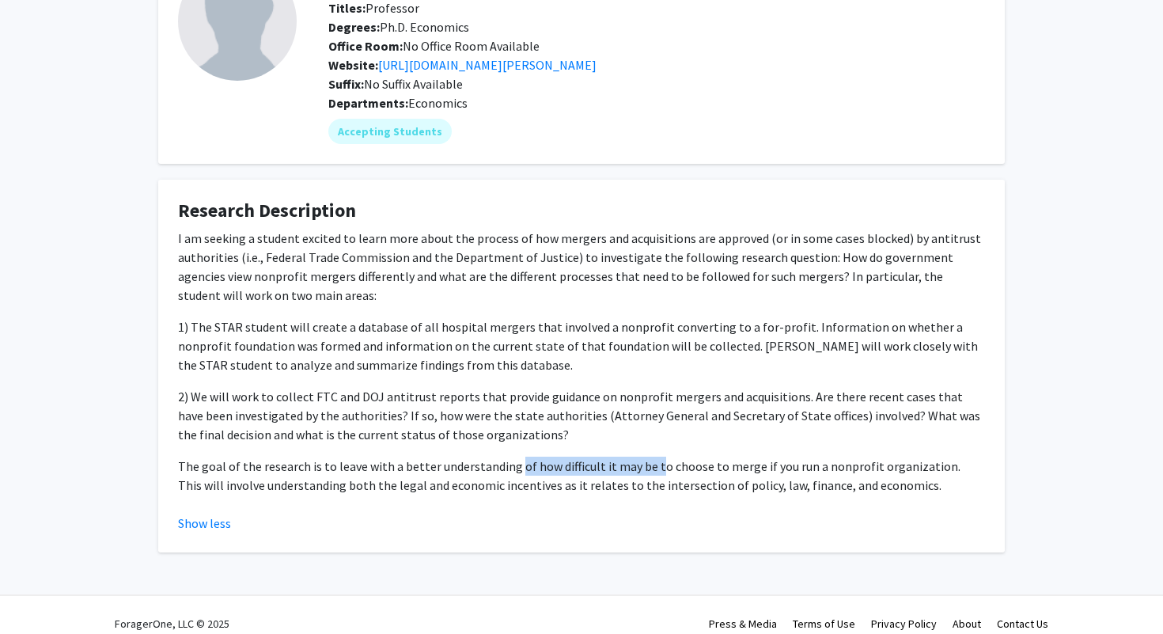
drag, startPoint x: 512, startPoint y: 465, endPoint x: 650, endPoint y: 465, distance: 137.6
click at [650, 465] on p "The goal of the research is to leave with a better understanding of how difficu…" at bounding box center [581, 475] width 807 height 38
click at [686, 465] on p "The goal of the research is to leave with a better understanding of how difficu…" at bounding box center [581, 475] width 807 height 38
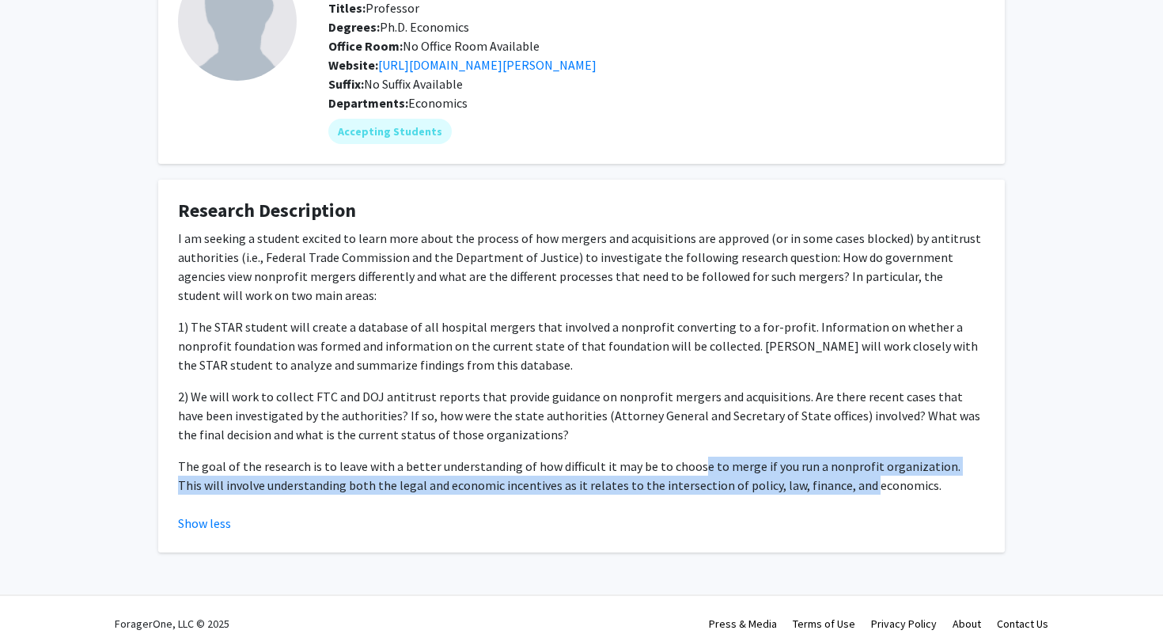
drag, startPoint x: 686, startPoint y: 465, endPoint x: 811, endPoint y: 480, distance: 125.9
click at [811, 480] on p "The goal of the research is to leave with a better understanding of how difficu…" at bounding box center [581, 475] width 807 height 38
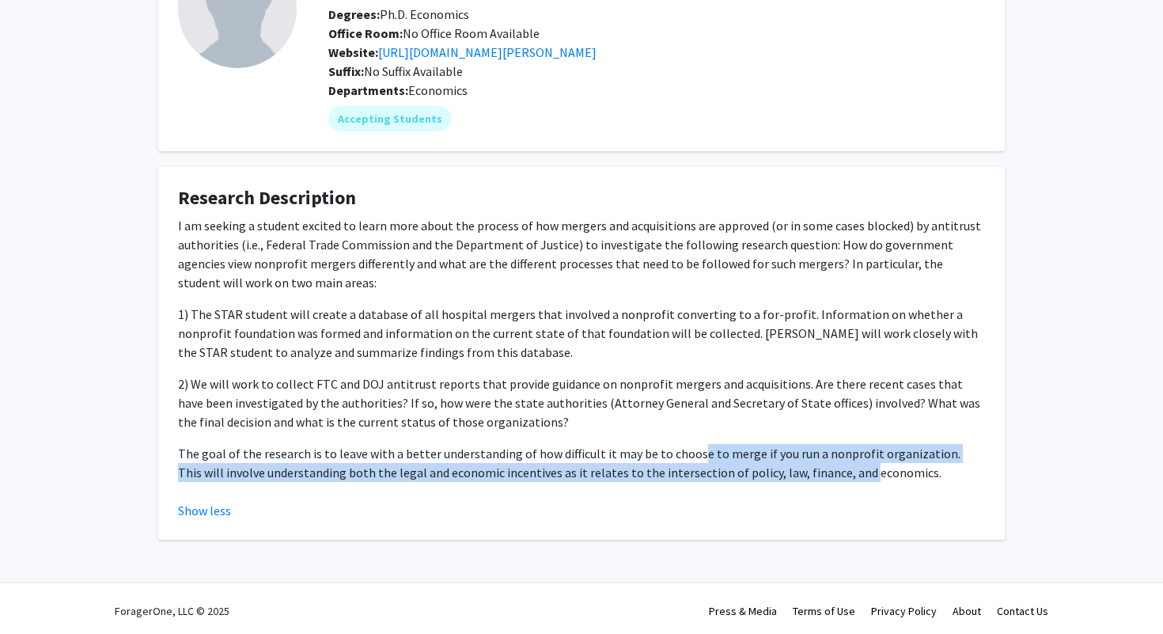
click at [811, 480] on p "The goal of the research is to leave with a better understanding of how difficu…" at bounding box center [581, 463] width 807 height 38
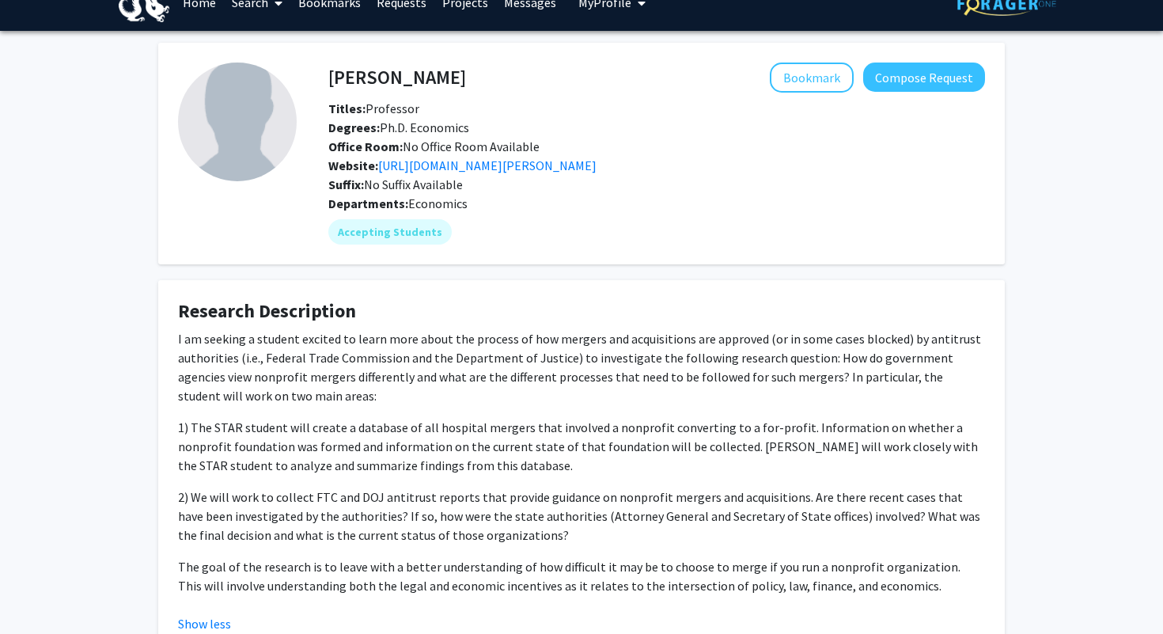
scroll to position [0, 0]
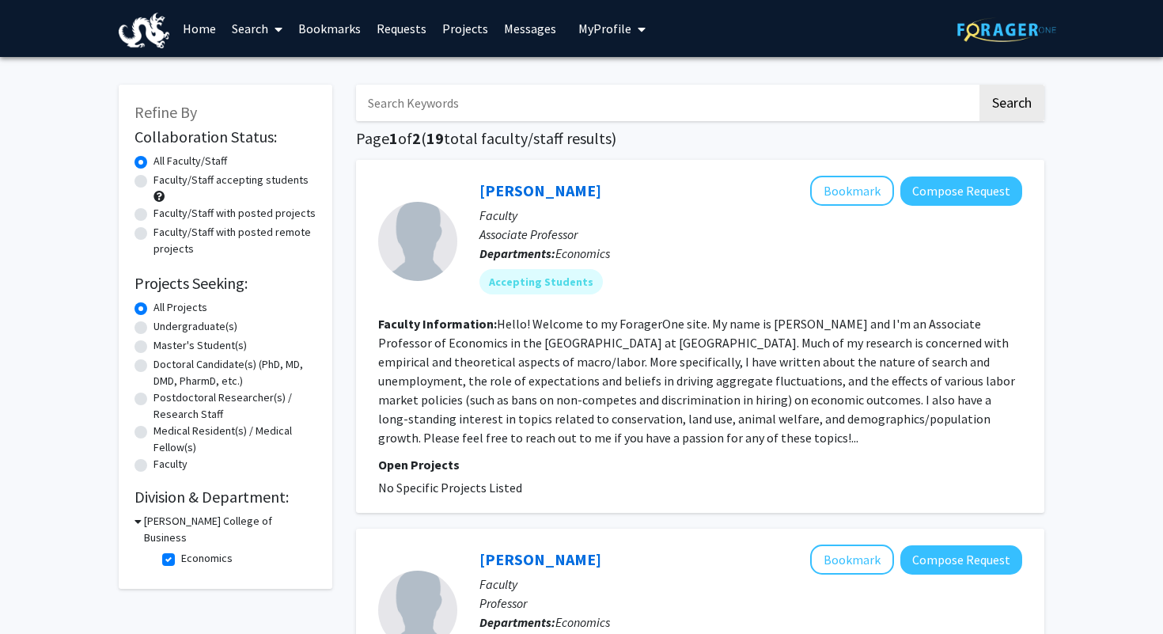
click at [153, 180] on label "Faculty/Staff accepting students" at bounding box center [230, 180] width 155 height 17
click at [153, 180] on input "Faculty/Staff accepting students" at bounding box center [158, 177] width 10 height 10
radio input "true"
click at [141, 198] on div "Faculty/Staff accepting students" at bounding box center [225, 188] width 182 height 33
click at [153, 211] on label "Faculty/Staff with posted projects" at bounding box center [234, 213] width 162 height 17
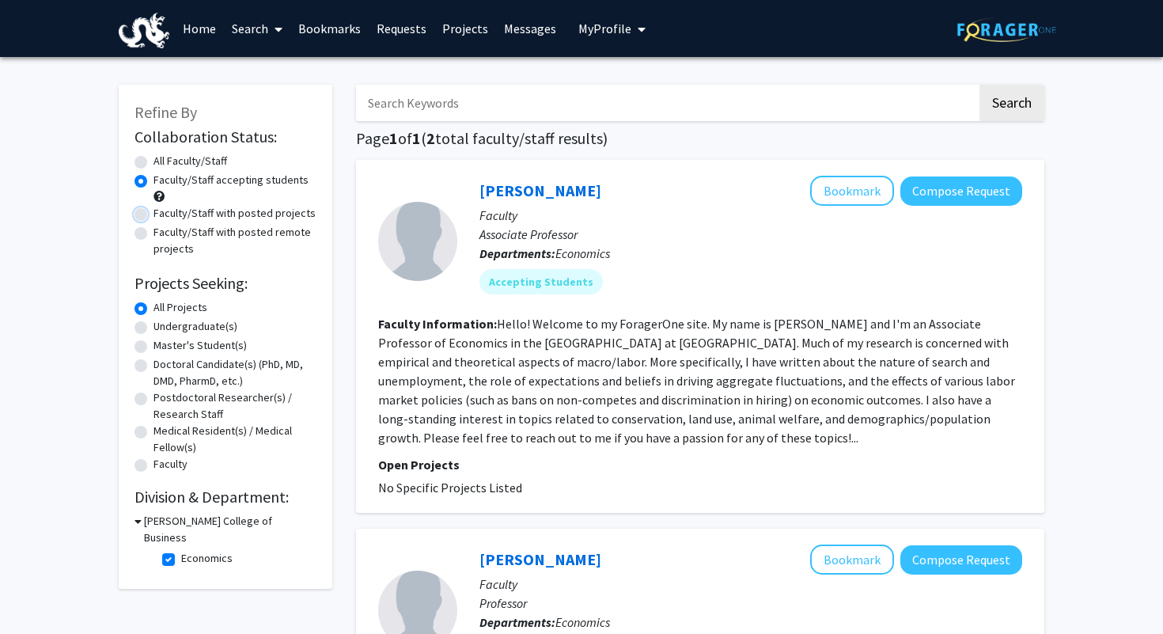
click at [153, 211] on input "Faculty/Staff with posted projects" at bounding box center [158, 210] width 10 height 10
radio input "true"
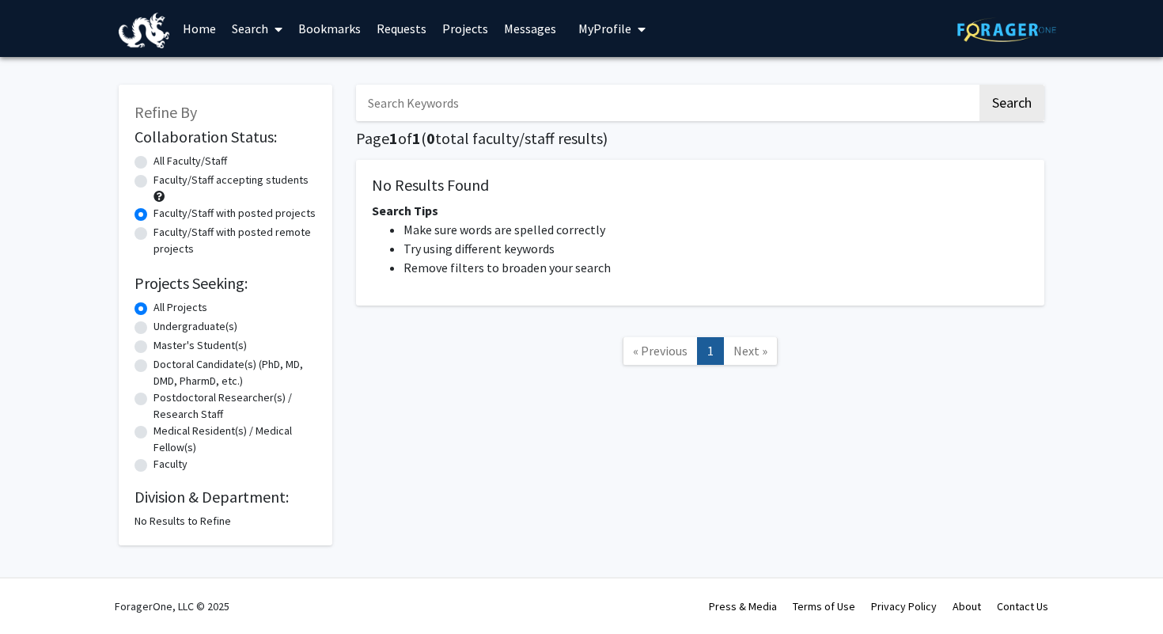
click at [141, 240] on div "Faculty/Staff with posted remote projects" at bounding box center [225, 240] width 182 height 33
click at [153, 236] on label "Faculty/Staff with posted remote projects" at bounding box center [234, 240] width 163 height 33
click at [153, 234] on input "Faculty/Staff with posted remote projects" at bounding box center [158, 229] width 10 height 10
radio input "true"
click at [153, 180] on label "Faculty/Staff accepting students" at bounding box center [230, 180] width 155 height 17
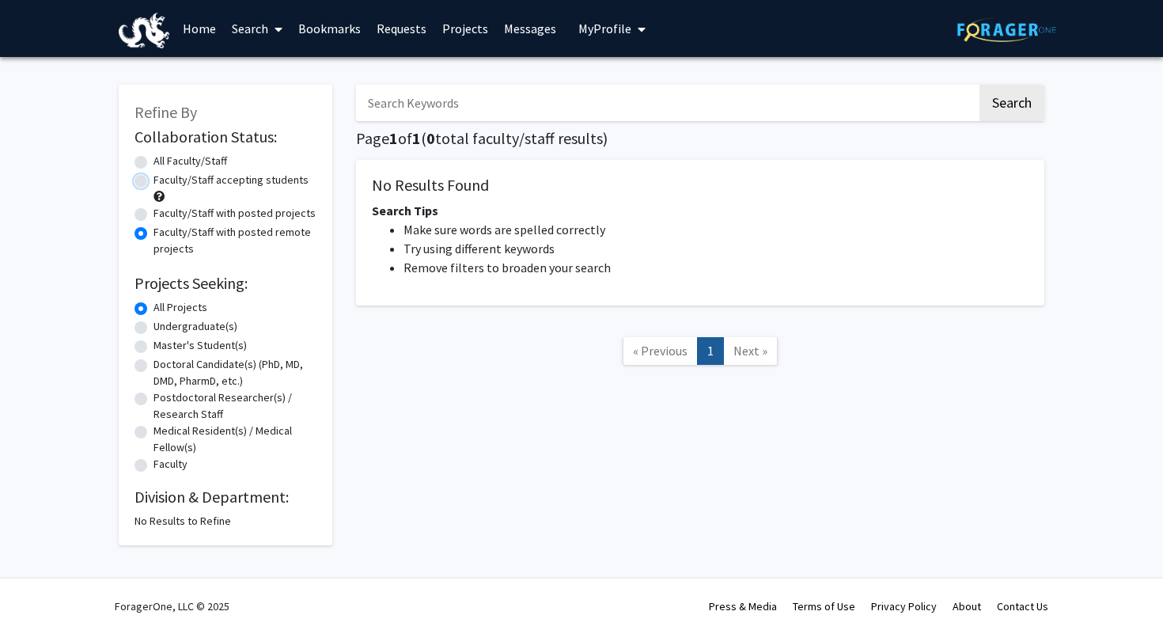
click at [153, 180] on input "Faculty/Staff accepting students" at bounding box center [158, 177] width 10 height 10
radio input "true"
